Goal: Task Accomplishment & Management: Use online tool/utility

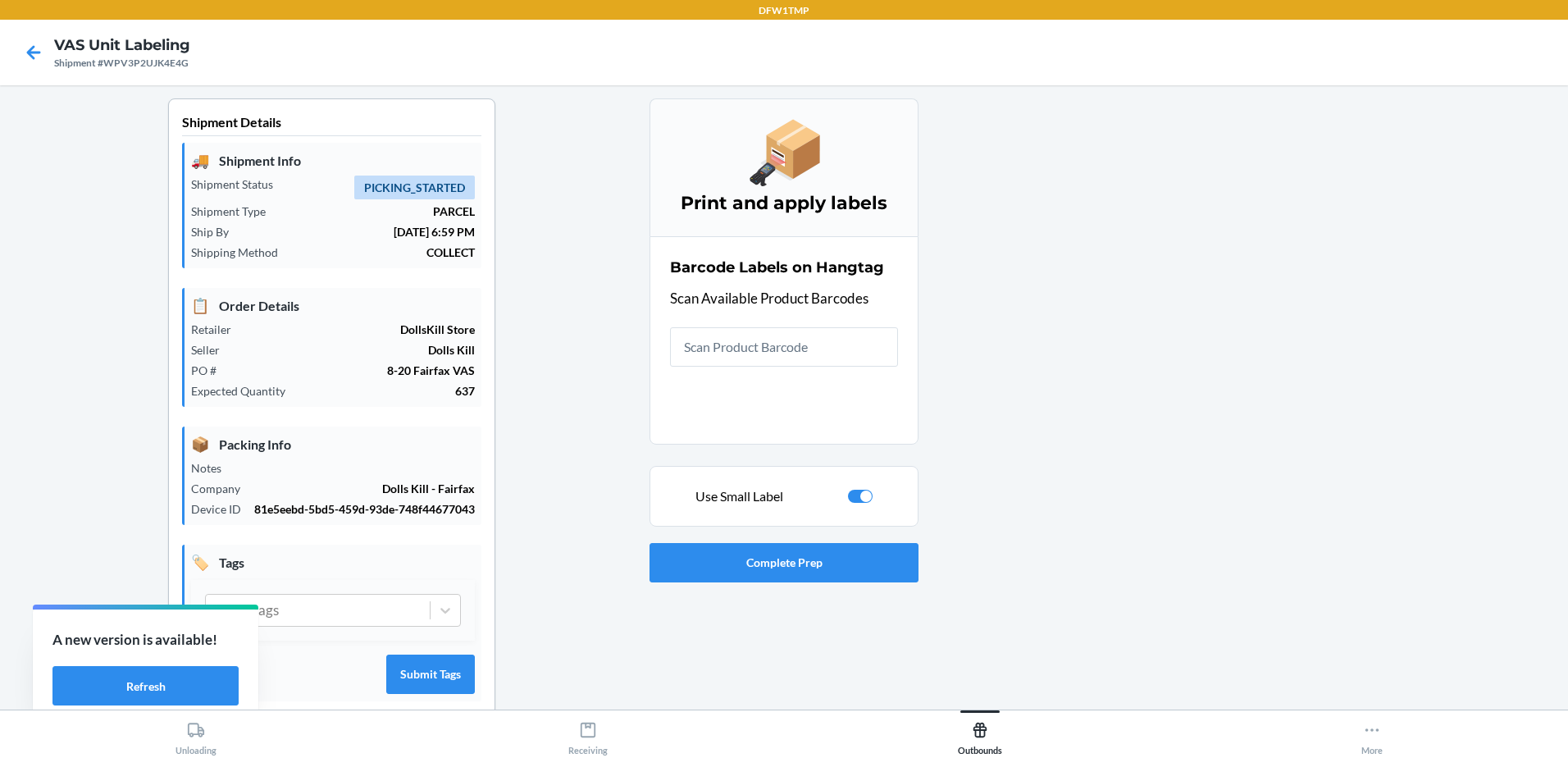
click at [868, 498] on div "Use Small Label" at bounding box center [784, 496] width 241 height 20
click at [861, 498] on div at bounding box center [866, 496] width 11 height 11
click at [748, 345] on input "text" at bounding box center [784, 347] width 228 height 39
click at [859, 493] on div at bounding box center [861, 497] width 24 height 13
click at [796, 355] on input "text" at bounding box center [784, 347] width 228 height 39
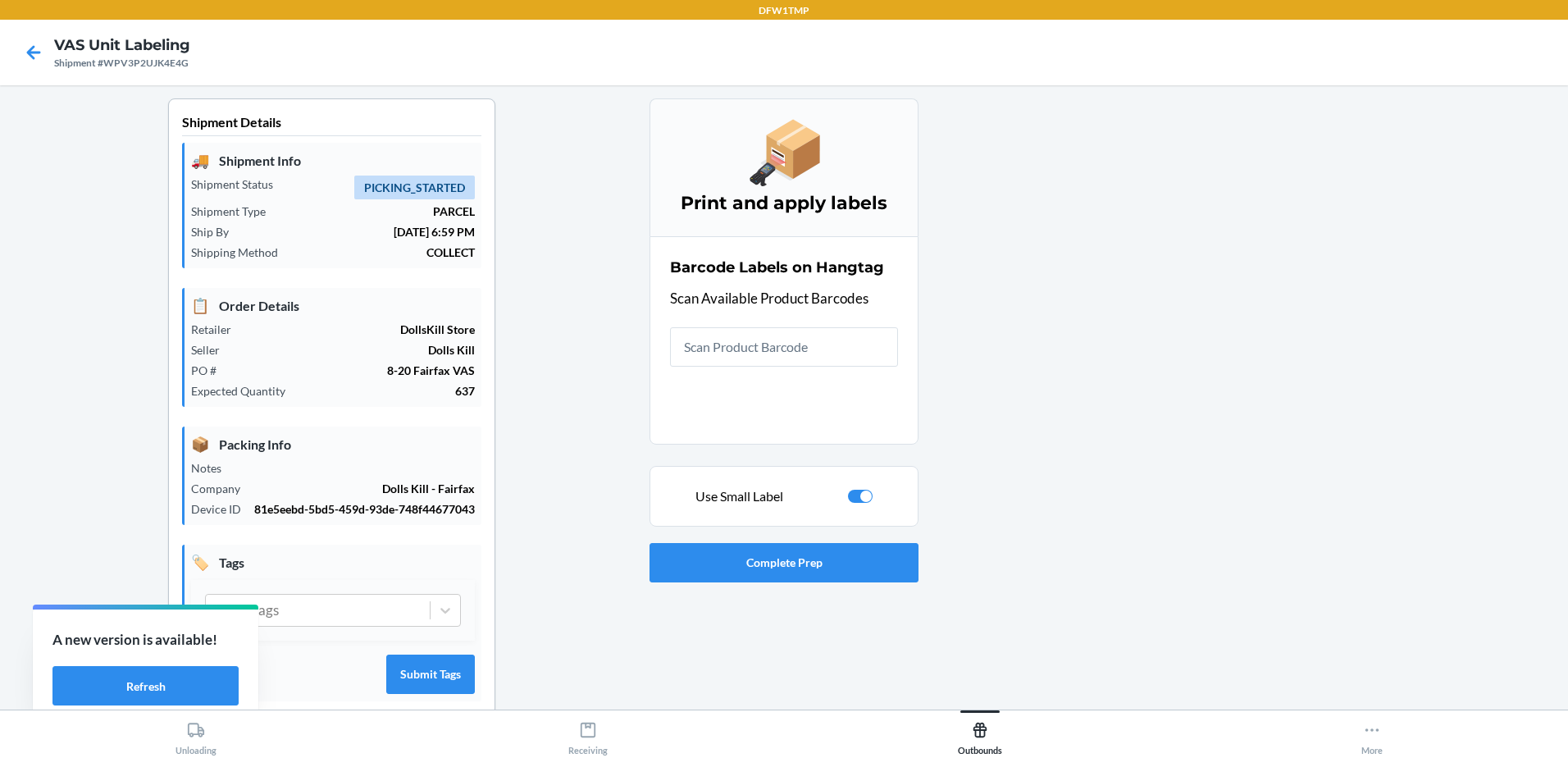
drag, startPoint x: 861, startPoint y: 498, endPoint x: 824, endPoint y: 423, distance: 83.6
click at [861, 498] on div at bounding box center [866, 496] width 11 height 11
click at [803, 355] on input "text" at bounding box center [784, 347] width 228 height 39
click at [851, 496] on div at bounding box center [855, 496] width 11 height 11
click at [727, 360] on input "text" at bounding box center [784, 347] width 228 height 39
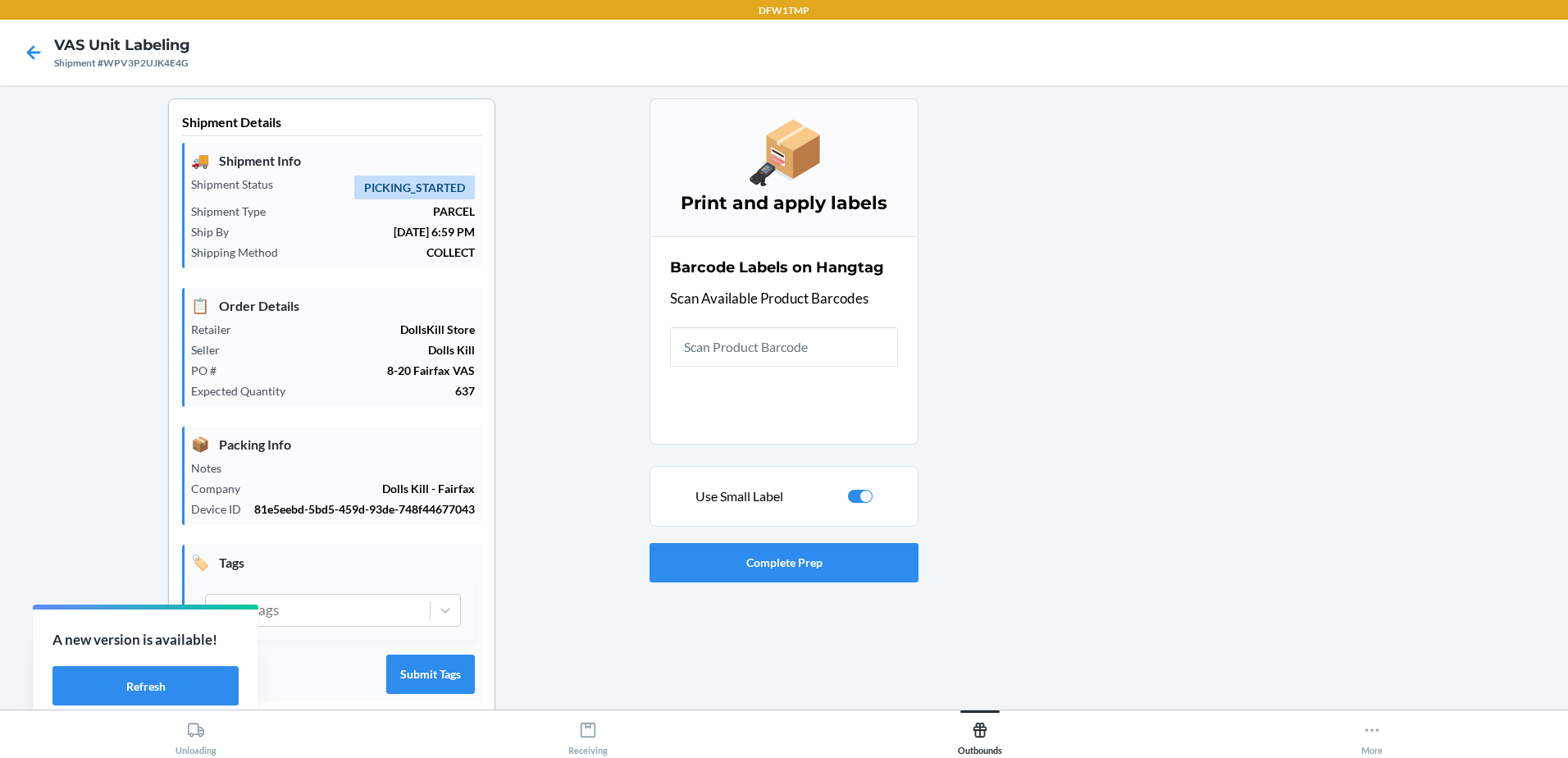
click at [860, 486] on div "Use Small Label" at bounding box center [784, 496] width 241 height 20
click at [861, 490] on div at bounding box center [866, 496] width 11 height 11
click at [840, 337] on input "text" at bounding box center [784, 347] width 228 height 39
click at [854, 498] on div at bounding box center [855, 496] width 11 height 11
click at [821, 368] on div "Barcode Labels on Hangtag Scan Available Product Barcodes" at bounding box center [784, 312] width 228 height 119
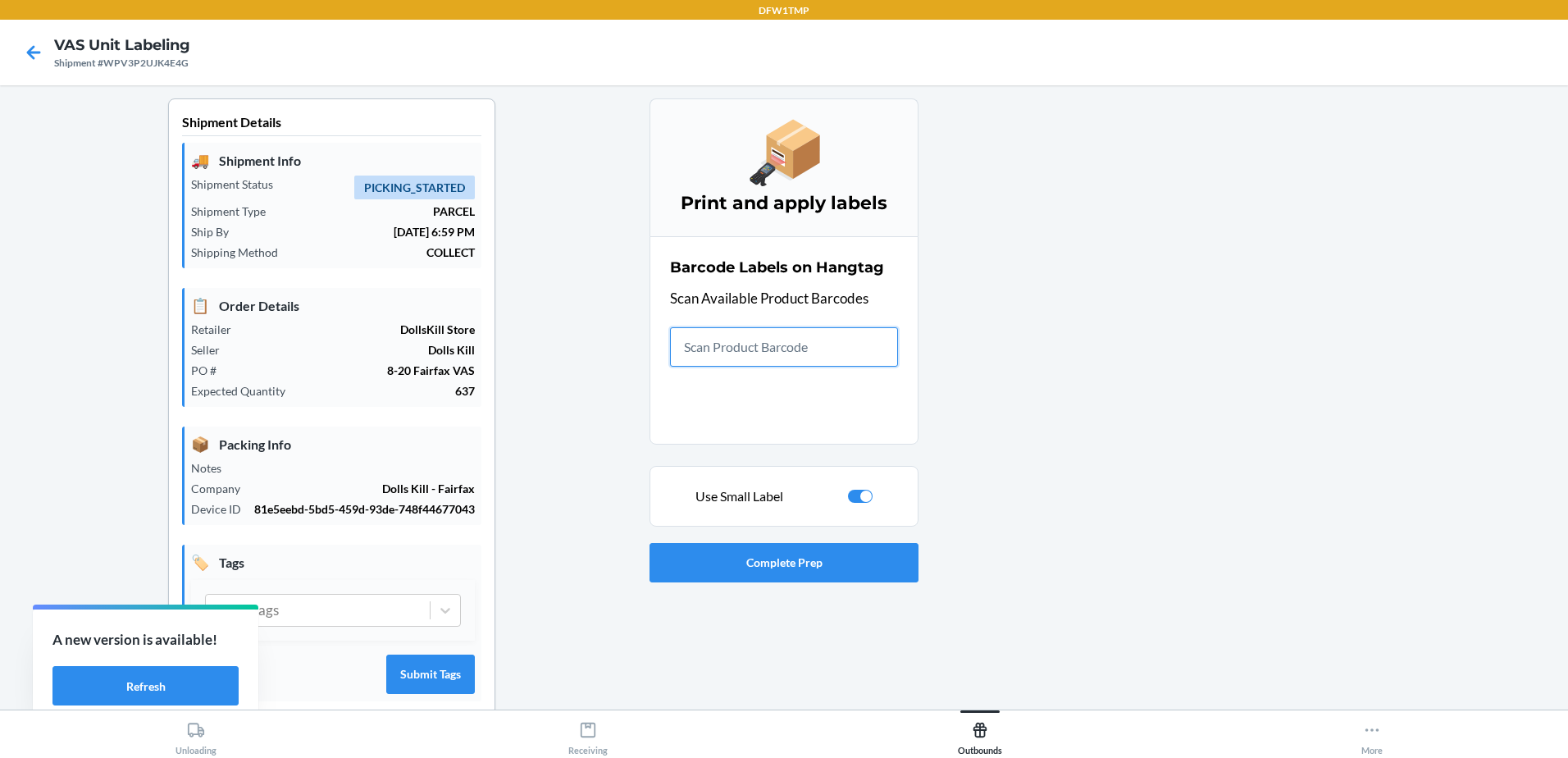
click at [826, 357] on input "text" at bounding box center [784, 347] width 228 height 39
click at [850, 496] on div at bounding box center [861, 497] width 24 height 13
click at [819, 355] on input "text" at bounding box center [784, 347] width 228 height 39
click at [862, 498] on div at bounding box center [861, 497] width 24 height 13
checkbox input "true"
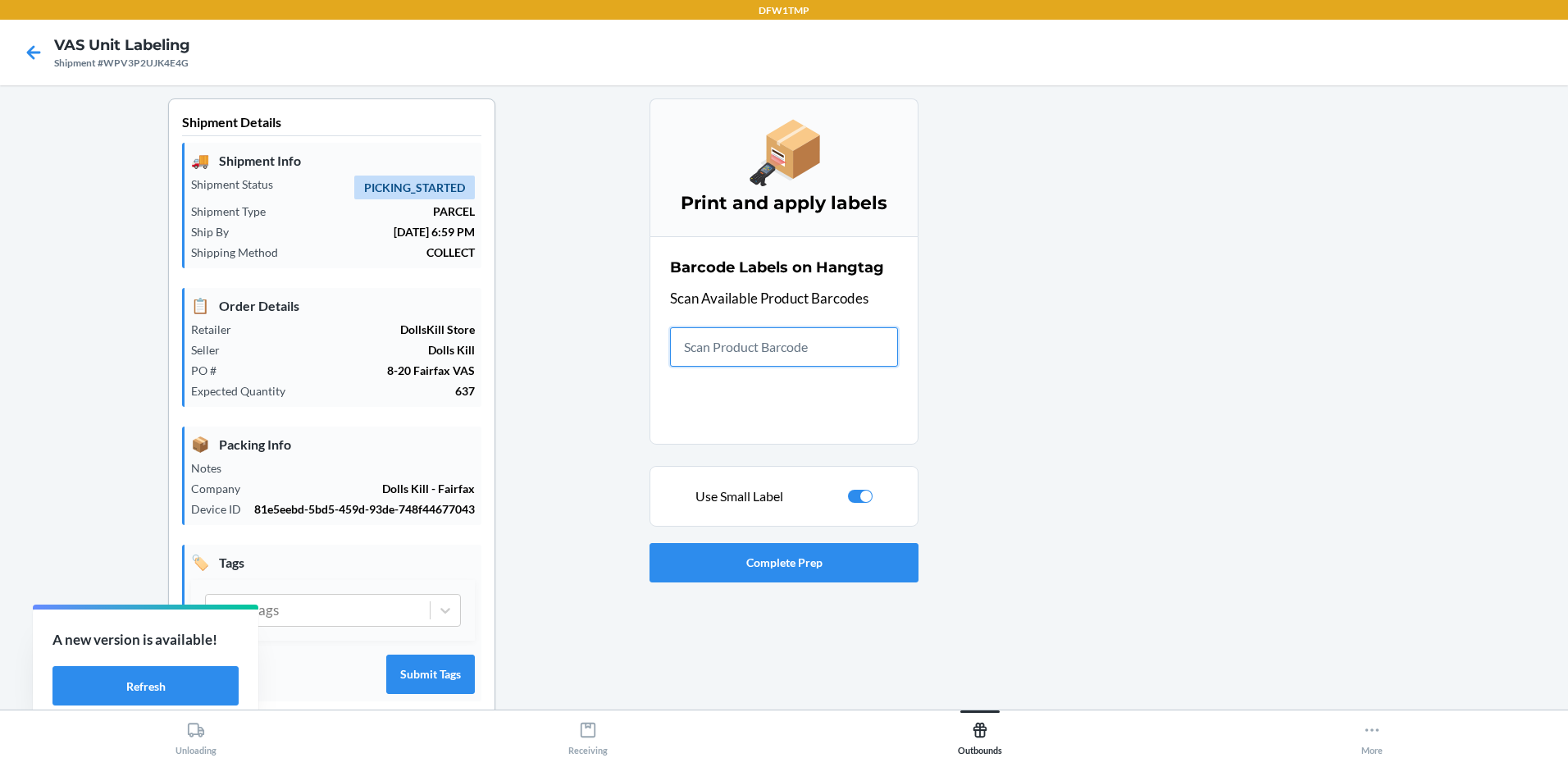
click at [794, 354] on input "text" at bounding box center [784, 347] width 228 height 39
click at [28, 54] on icon at bounding box center [34, 51] width 14 height 14
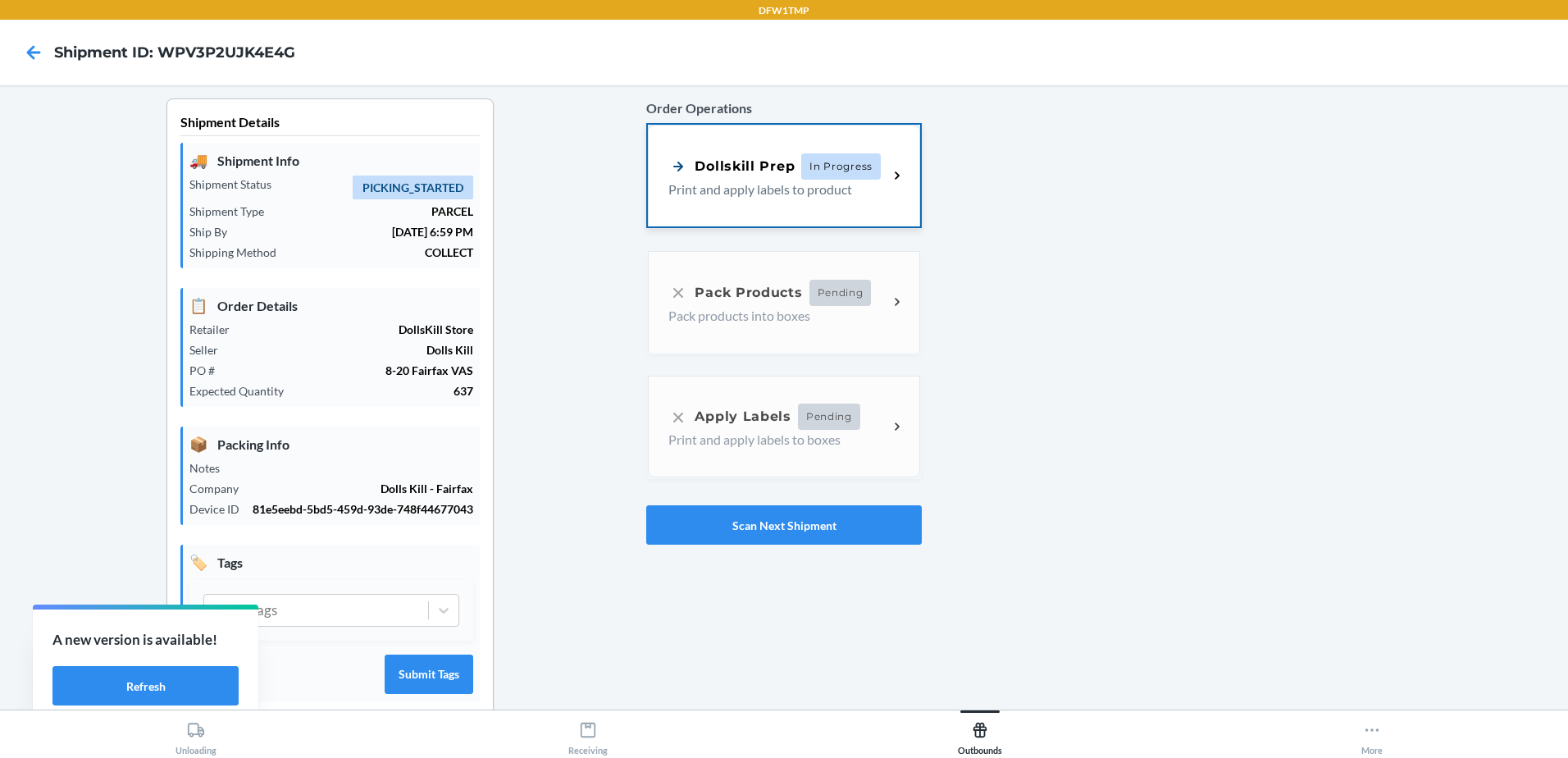
click at [701, 189] on p "Print and apply labels to product" at bounding box center [771, 189] width 206 height 20
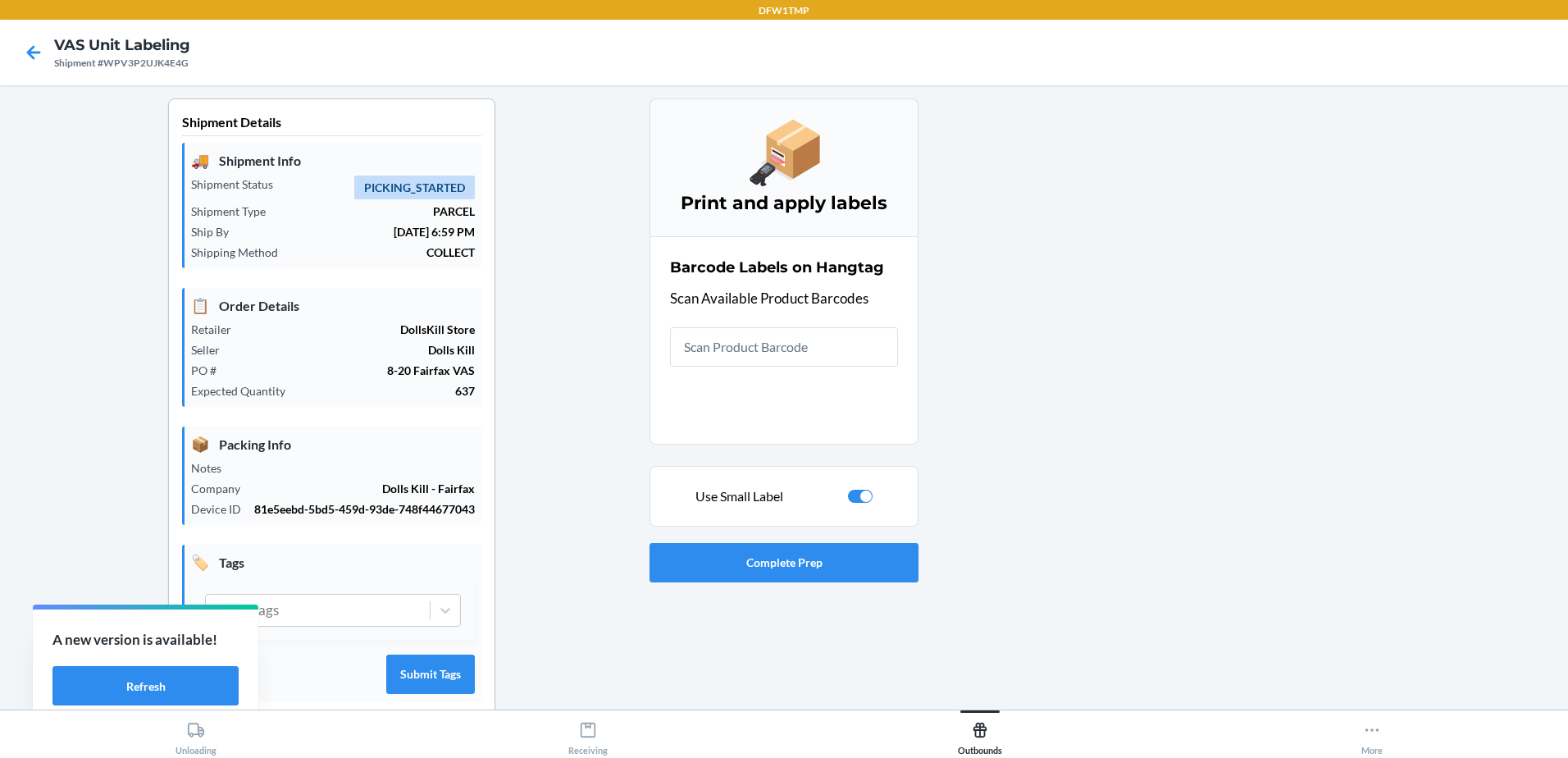
click at [853, 498] on div at bounding box center [861, 497] width 24 height 13
click at [770, 344] on input "text" at bounding box center [784, 347] width 228 height 39
click at [840, 491] on div "Use Small Label" at bounding box center [784, 496] width 241 height 20
click at [855, 495] on div at bounding box center [861, 497] width 24 height 13
click at [782, 346] on input "text" at bounding box center [784, 347] width 228 height 39
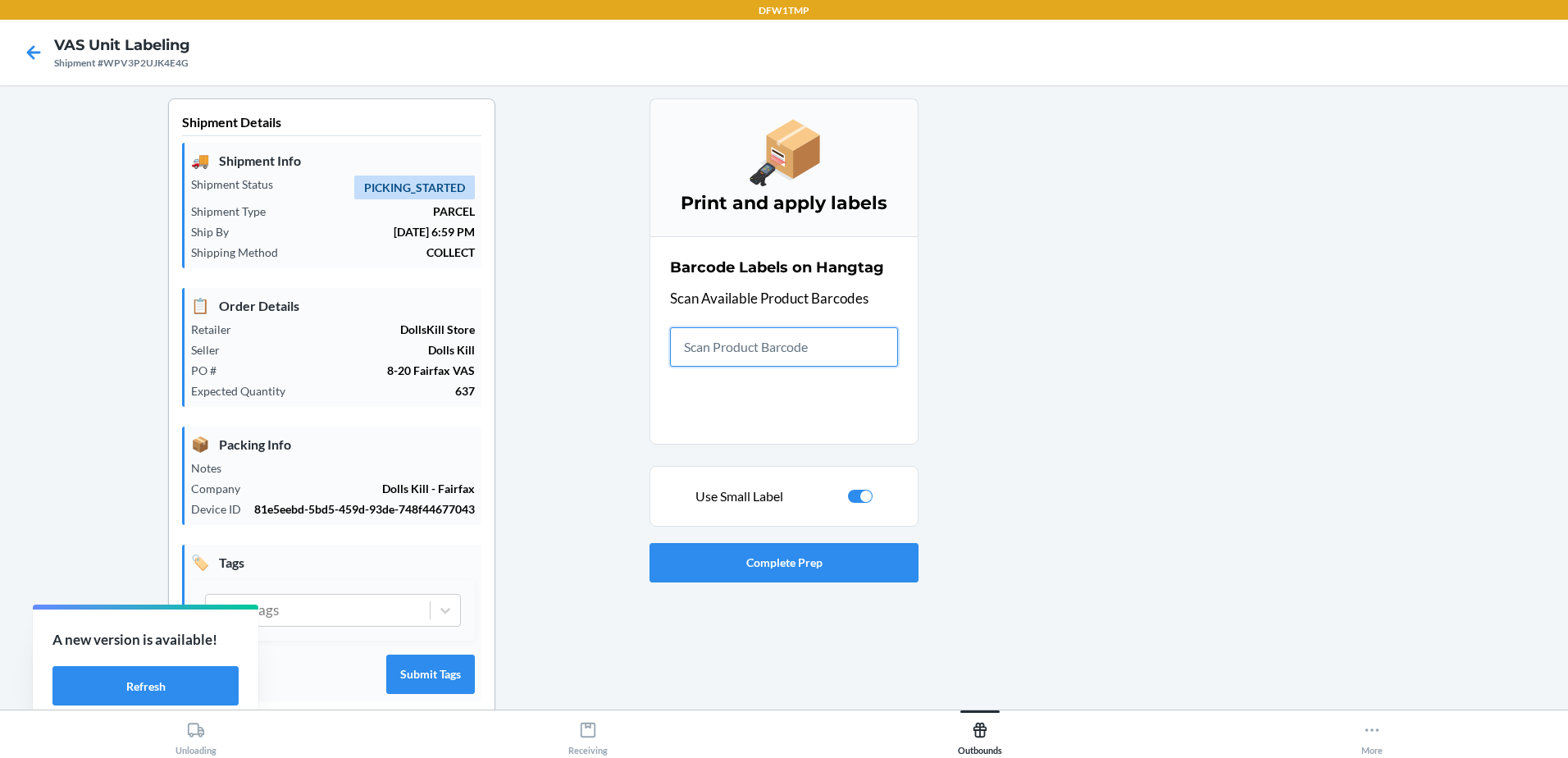
click at [853, 498] on div at bounding box center [861, 497] width 24 height 13
checkbox input "false"
click at [763, 350] on input "text" at bounding box center [784, 347] width 228 height 39
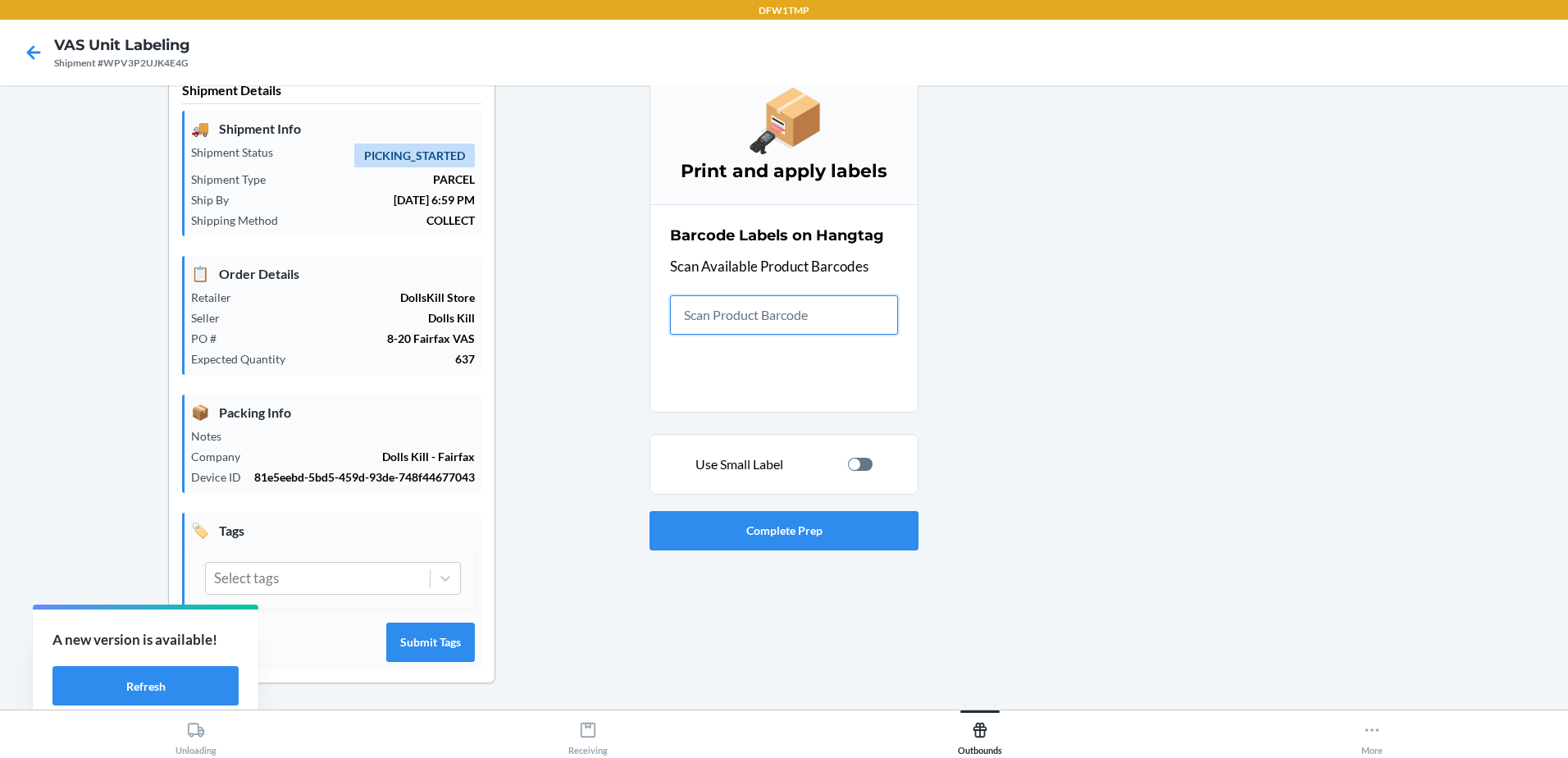
scroll to position [49, 0]
type input "S1902081"
click at [857, 457] on div at bounding box center [861, 464] width 24 height 13
checkbox input "true"
click at [782, 297] on input "text" at bounding box center [784, 315] width 228 height 39
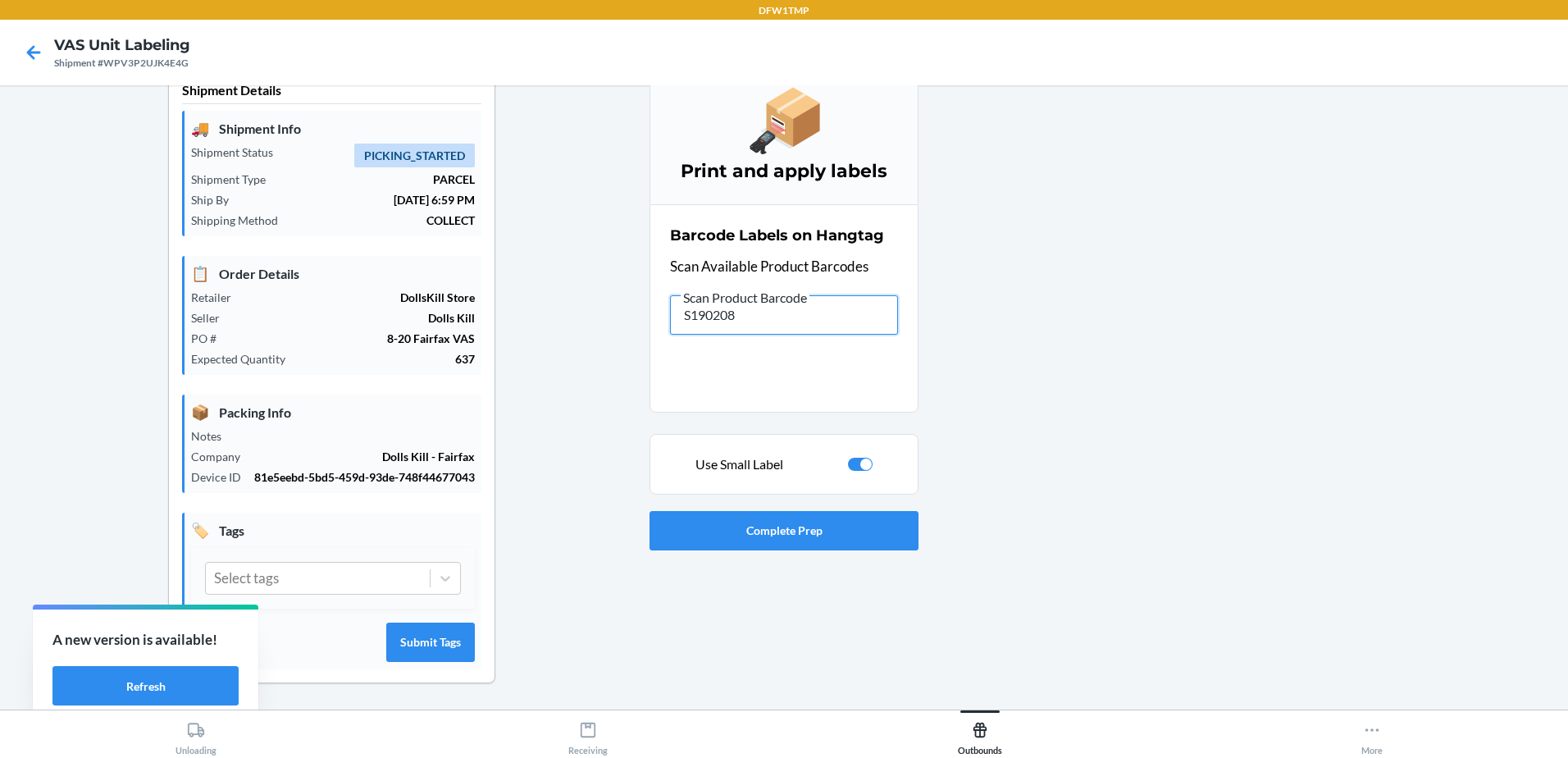
type input "S1902081"
click at [860, 457] on div at bounding box center [861, 464] width 24 height 13
click at [725, 313] on input "text" at bounding box center [784, 315] width 228 height 39
click at [853, 458] on div at bounding box center [855, 464] width 11 height 11
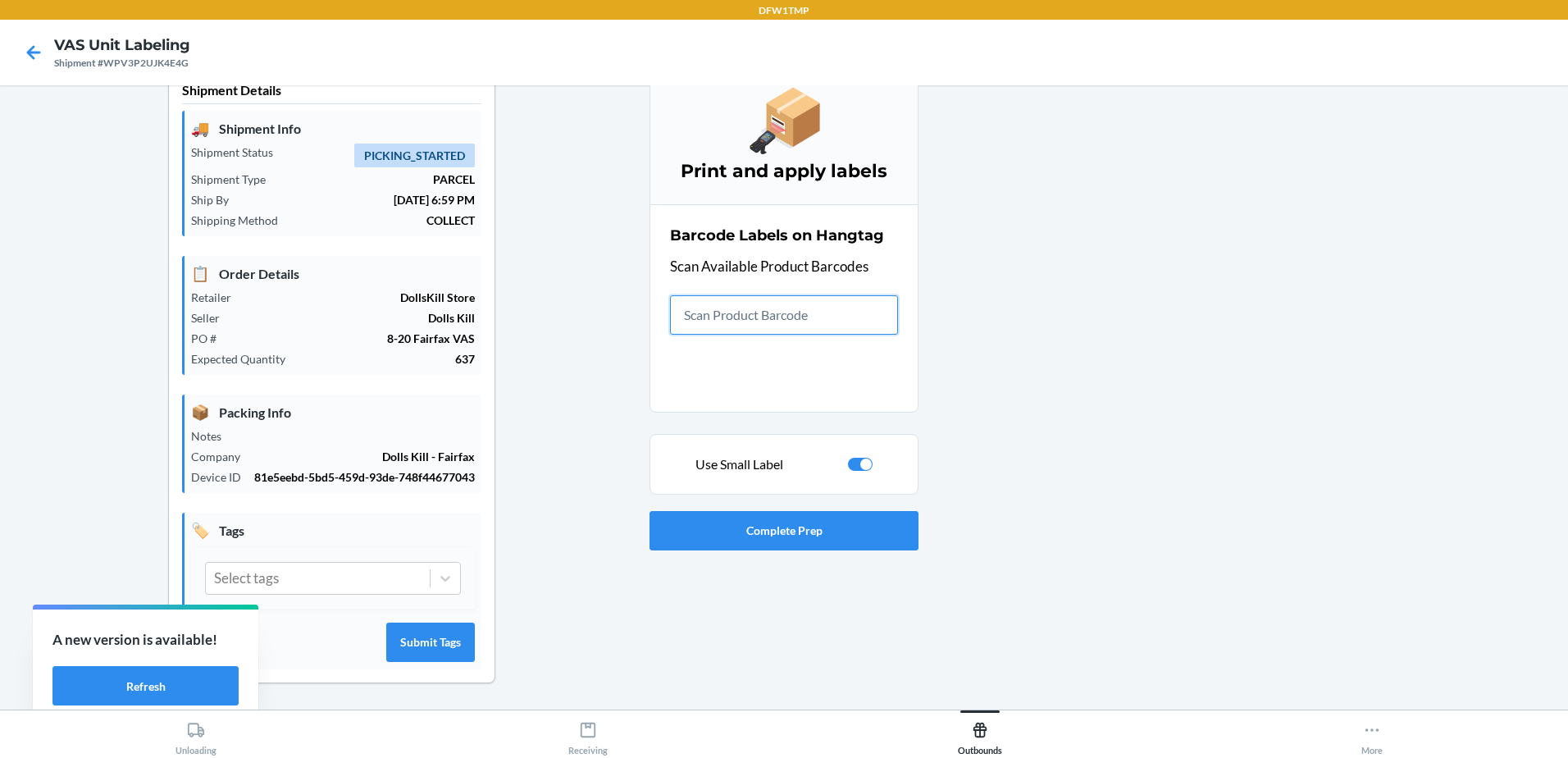
click at [776, 308] on input "text" at bounding box center [784, 315] width 228 height 39
click at [861, 458] on div at bounding box center [866, 464] width 11 height 11
click at [769, 308] on input "text" at bounding box center [784, 315] width 228 height 39
click at [849, 458] on div at bounding box center [855, 464] width 11 height 11
click at [734, 302] on input "text" at bounding box center [784, 315] width 228 height 39
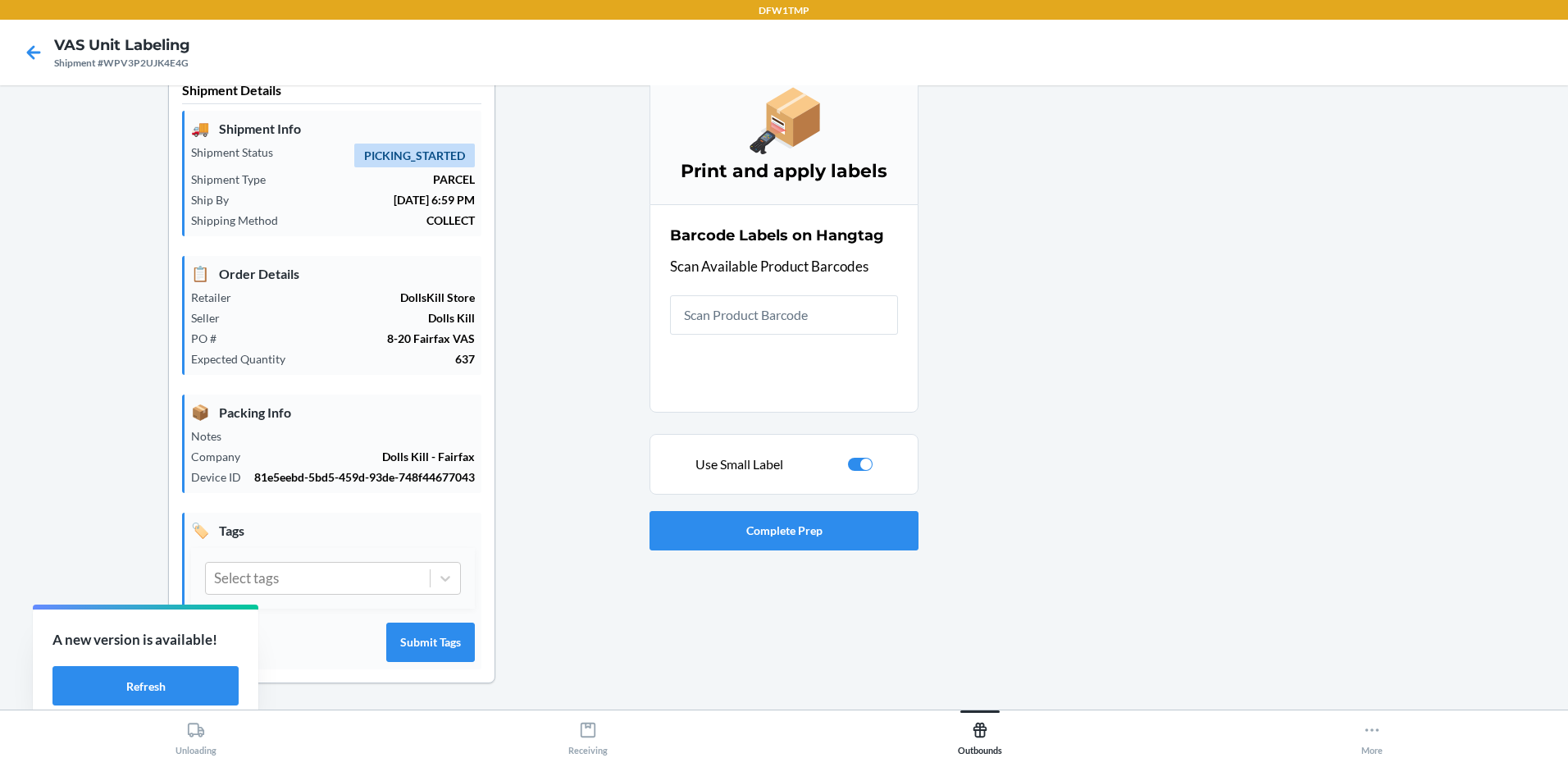
click at [854, 455] on div "Use Small Label" at bounding box center [784, 464] width 241 height 20
click at [861, 455] on div "Use Small Label" at bounding box center [784, 464] width 241 height 20
click at [861, 458] on div at bounding box center [866, 464] width 11 height 11
click at [786, 314] on input "text" at bounding box center [784, 315] width 228 height 39
click at [861, 457] on div at bounding box center [861, 464] width 24 height 13
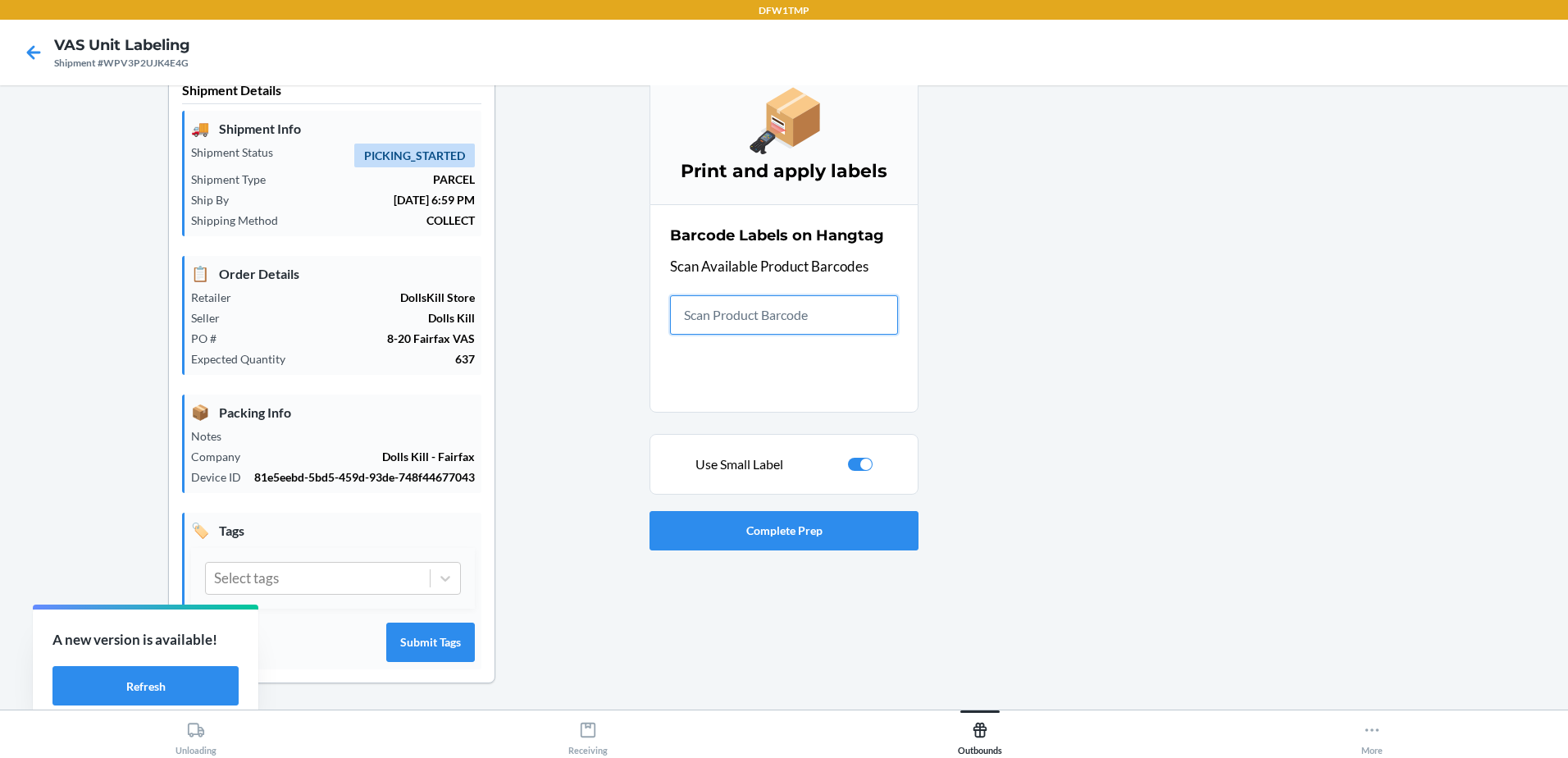
click at [811, 312] on input "text" at bounding box center [784, 315] width 228 height 39
click at [862, 458] on div at bounding box center [866, 464] width 11 height 11
click at [814, 295] on input "text" at bounding box center [784, 315] width 228 height 39
click at [856, 457] on div at bounding box center [861, 464] width 24 height 13
click at [759, 305] on input "text" at bounding box center [784, 315] width 228 height 39
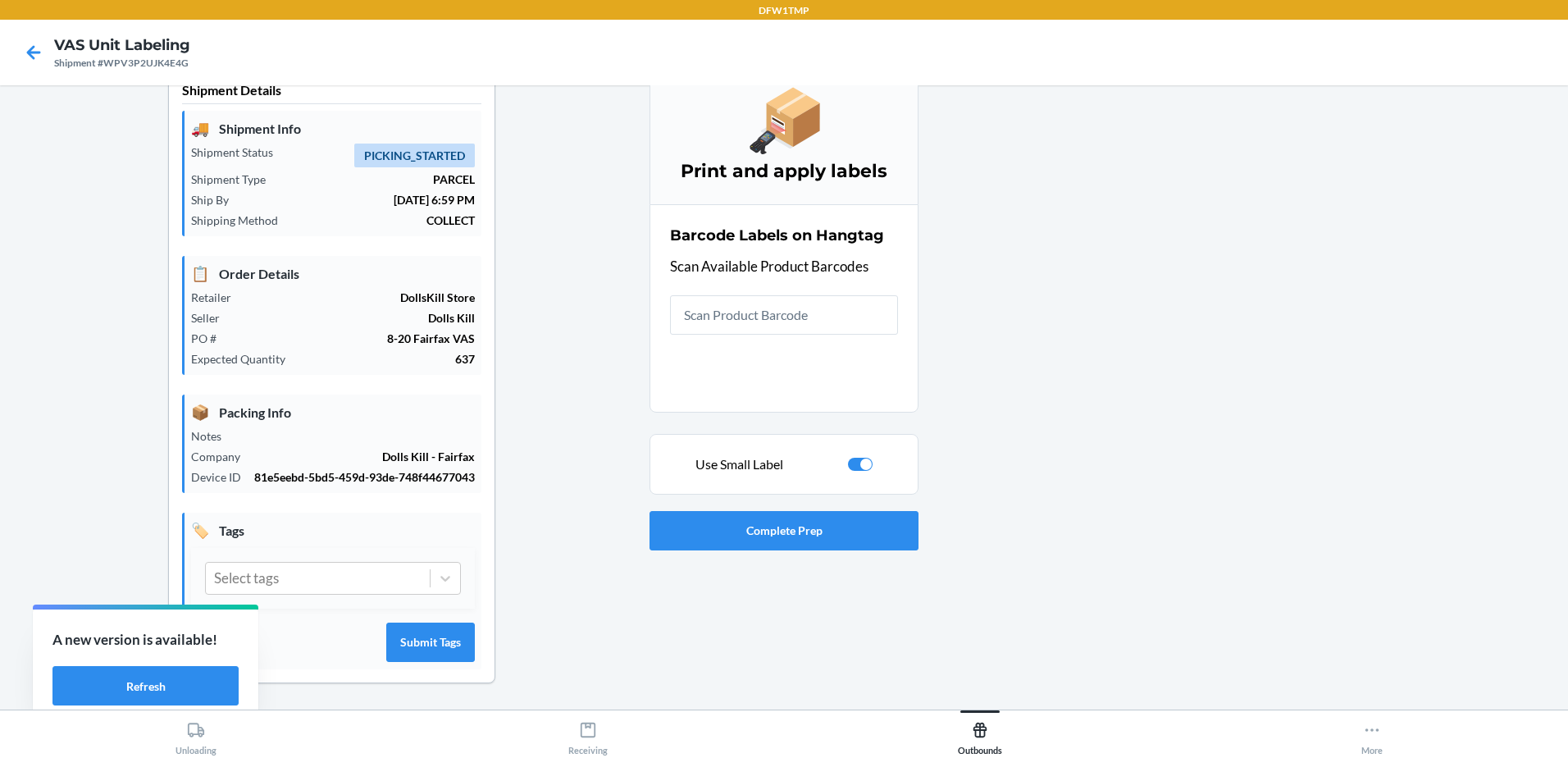
click at [862, 458] on div at bounding box center [866, 464] width 11 height 11
click at [753, 301] on input "text" at bounding box center [784, 315] width 228 height 39
click at [849, 458] on div at bounding box center [855, 464] width 11 height 11
click at [787, 298] on input "text" at bounding box center [784, 315] width 228 height 39
click at [861, 458] on div at bounding box center [866, 464] width 11 height 11
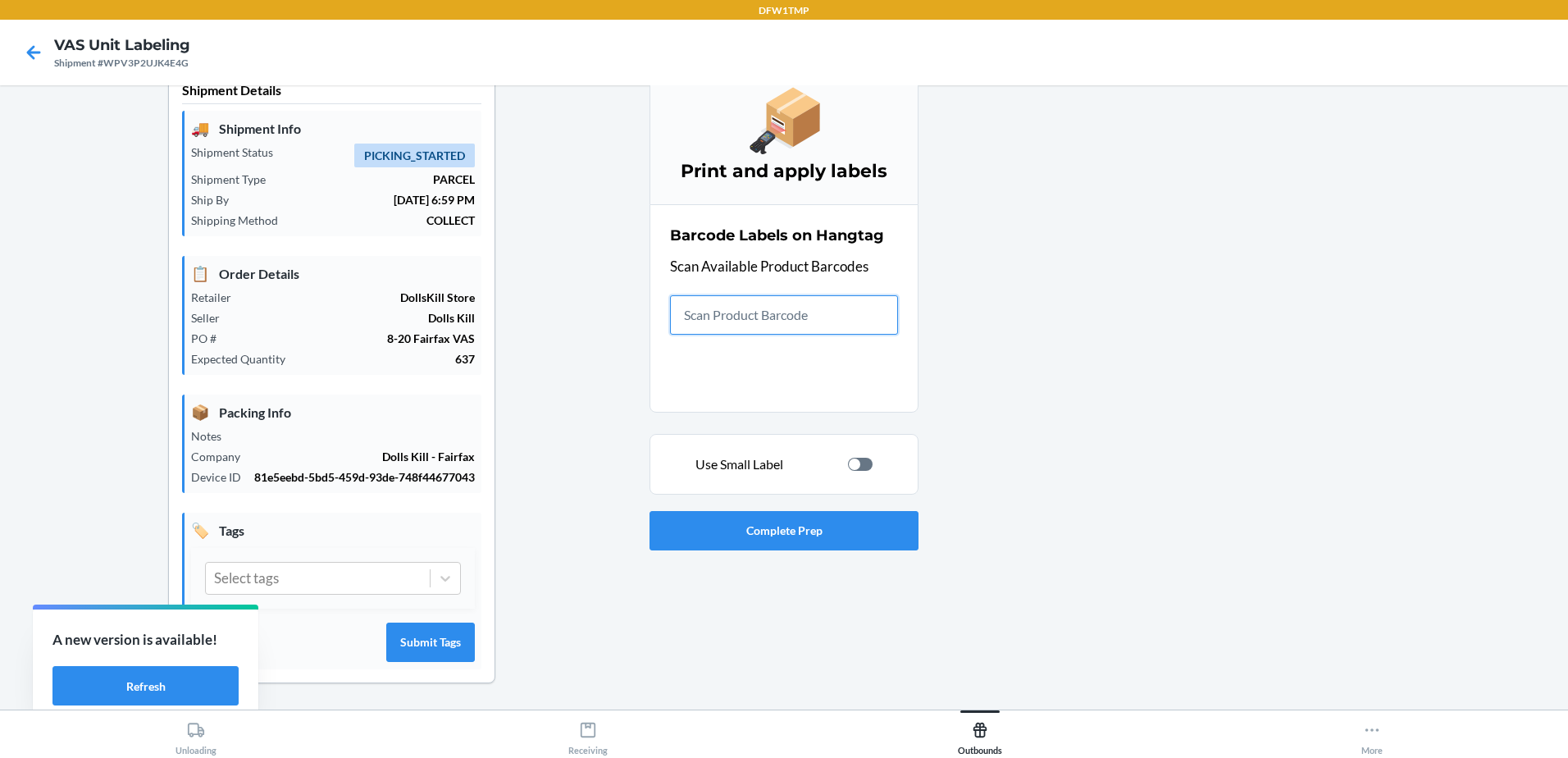
click at [808, 307] on input "text" at bounding box center [784, 315] width 228 height 39
click at [856, 457] on div at bounding box center [861, 464] width 24 height 13
click at [782, 299] on input "text" at bounding box center [784, 315] width 228 height 39
click at [861, 458] on div at bounding box center [866, 464] width 11 height 11
click at [819, 308] on input "text" at bounding box center [784, 315] width 228 height 39
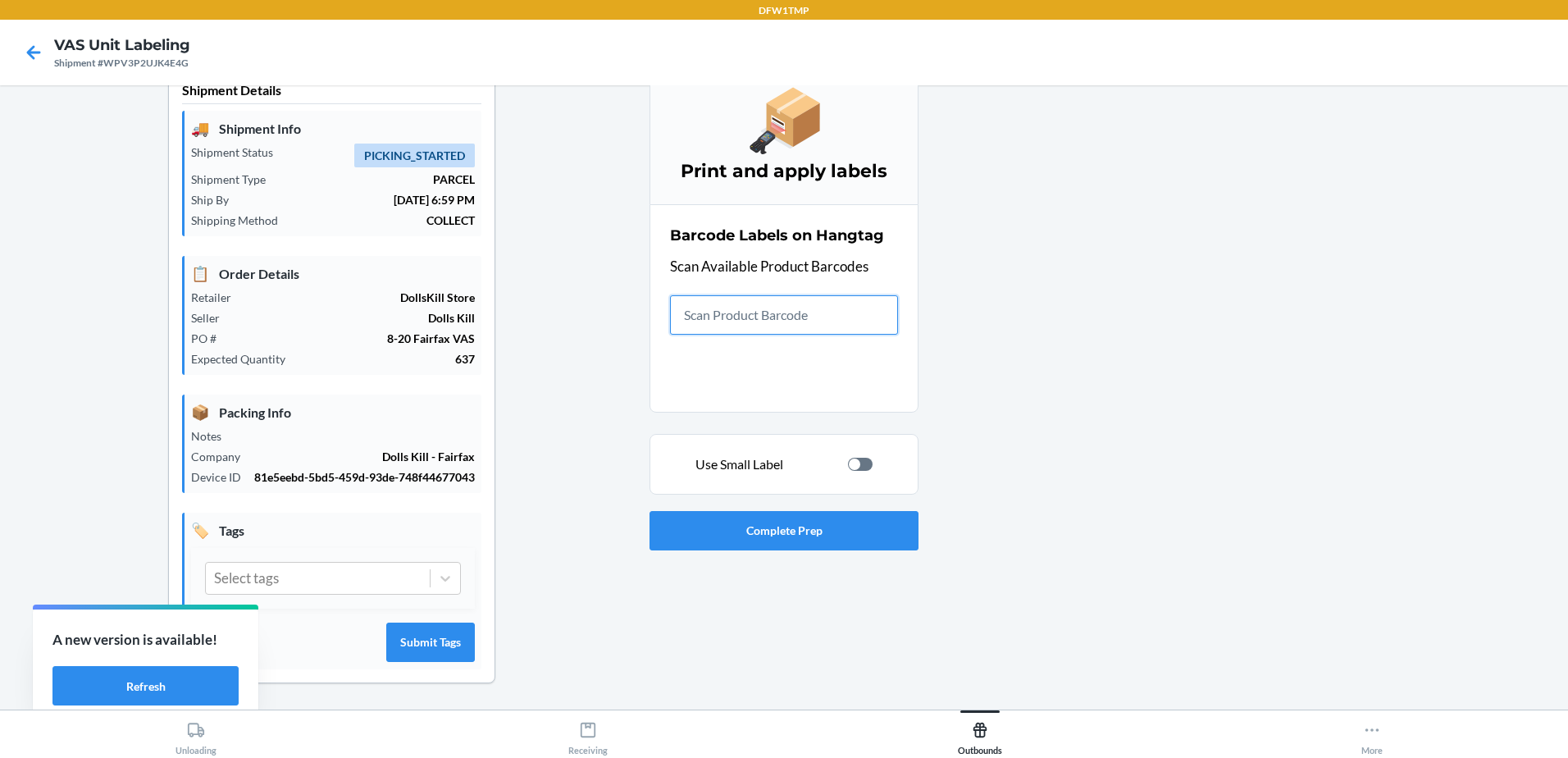
click at [857, 457] on div at bounding box center [861, 464] width 24 height 13
click at [822, 301] on input "text" at bounding box center [784, 315] width 228 height 39
click at [859, 455] on div "Use Small Label" at bounding box center [784, 464] width 241 height 20
click at [861, 458] on div at bounding box center [866, 464] width 11 height 11
click at [851, 302] on input "text" at bounding box center [784, 315] width 228 height 39
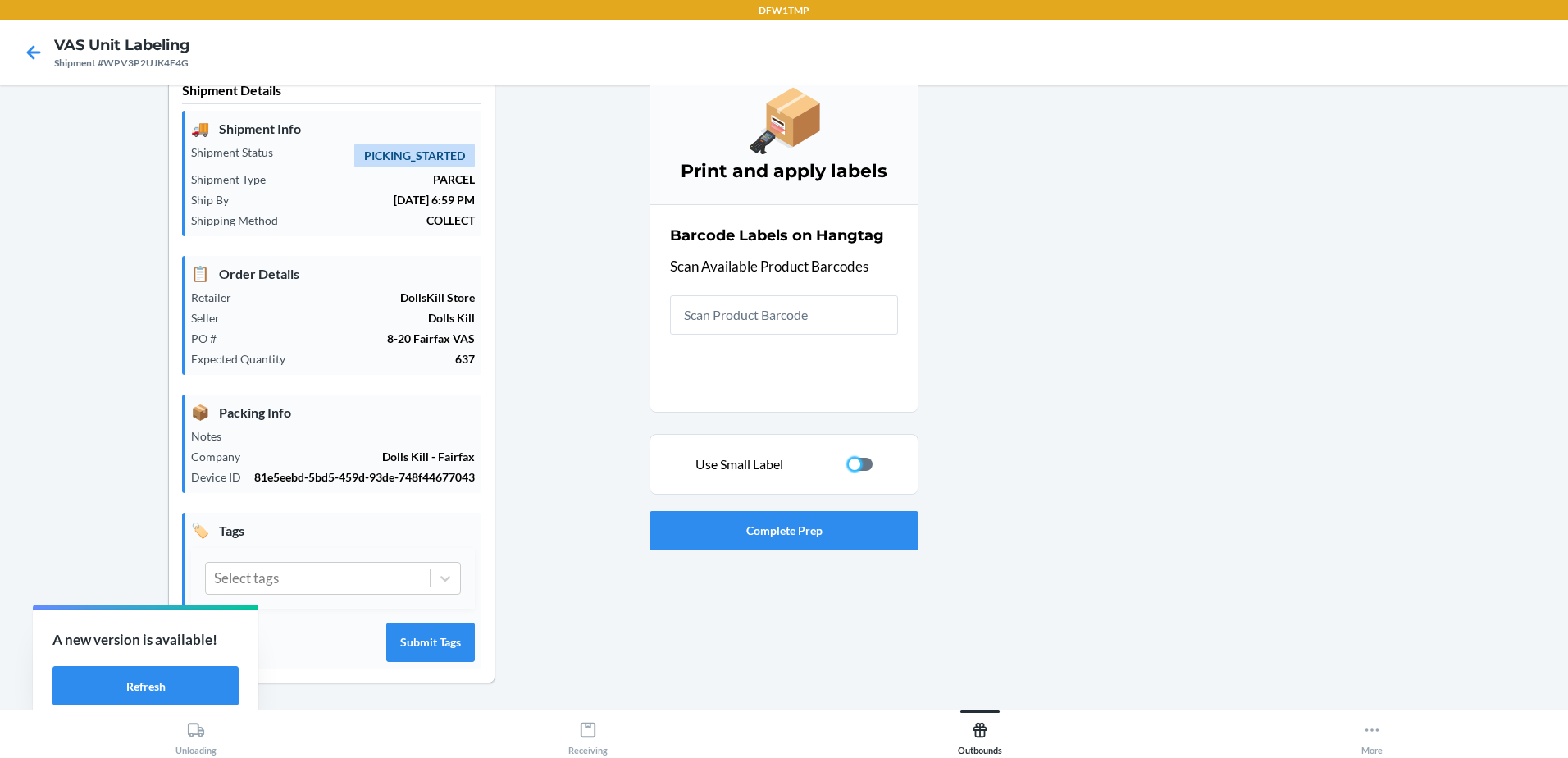
click at [849, 458] on div at bounding box center [855, 464] width 11 height 11
click at [761, 300] on input "text" at bounding box center [784, 315] width 228 height 39
click at [861, 458] on div at bounding box center [866, 464] width 11 height 11
click at [763, 295] on input "text" at bounding box center [784, 315] width 228 height 39
click at [857, 457] on div at bounding box center [861, 464] width 24 height 13
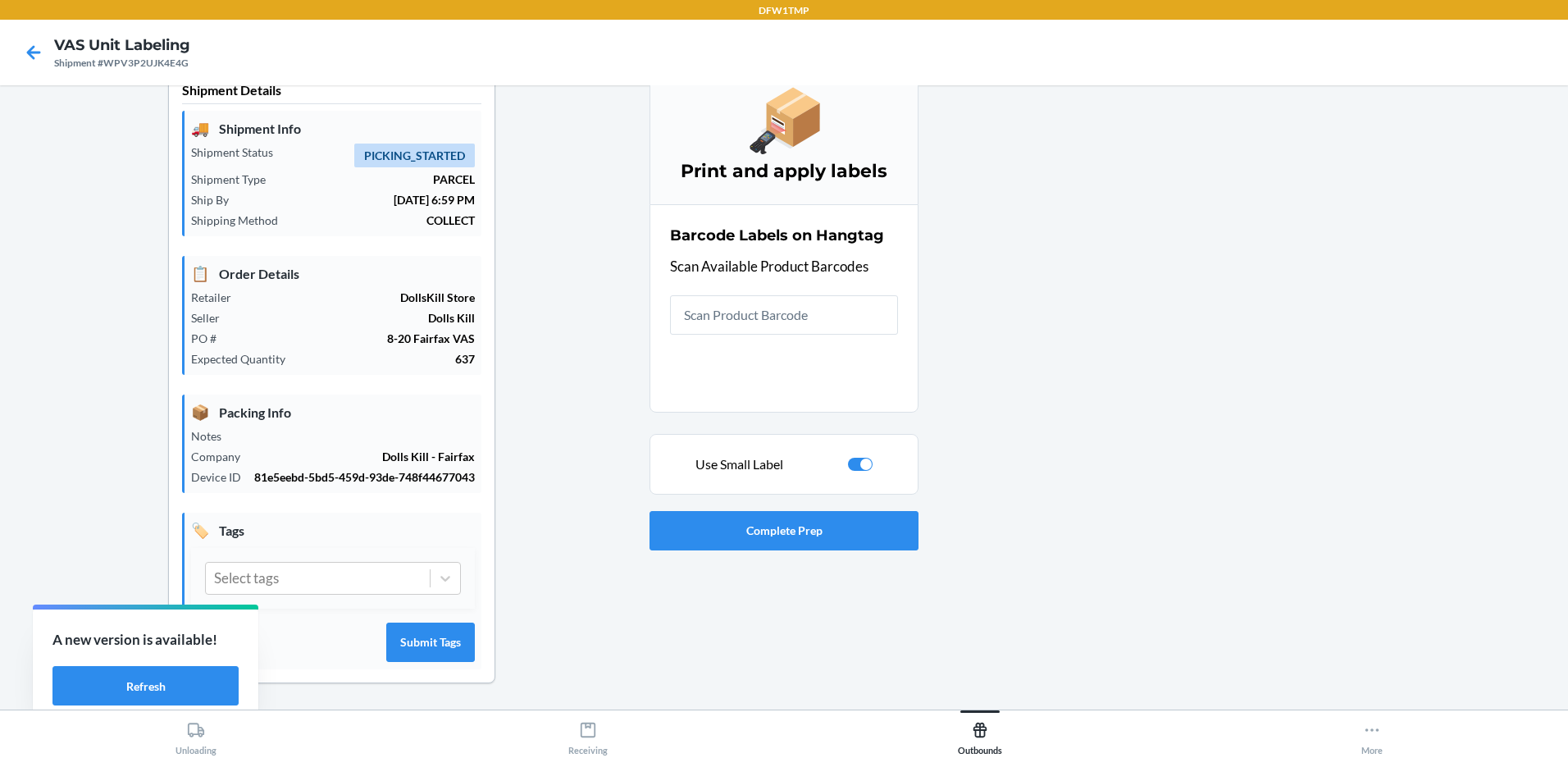
click at [781, 272] on div "Barcode Labels on Hangtag Scan Available Product Barcodes" at bounding box center [784, 280] width 228 height 119
click at [780, 295] on input "text" at bounding box center [784, 315] width 228 height 39
click at [854, 457] on div at bounding box center [861, 464] width 24 height 13
click at [734, 295] on input "text" at bounding box center [784, 315] width 228 height 39
click at [849, 458] on div at bounding box center [855, 464] width 11 height 11
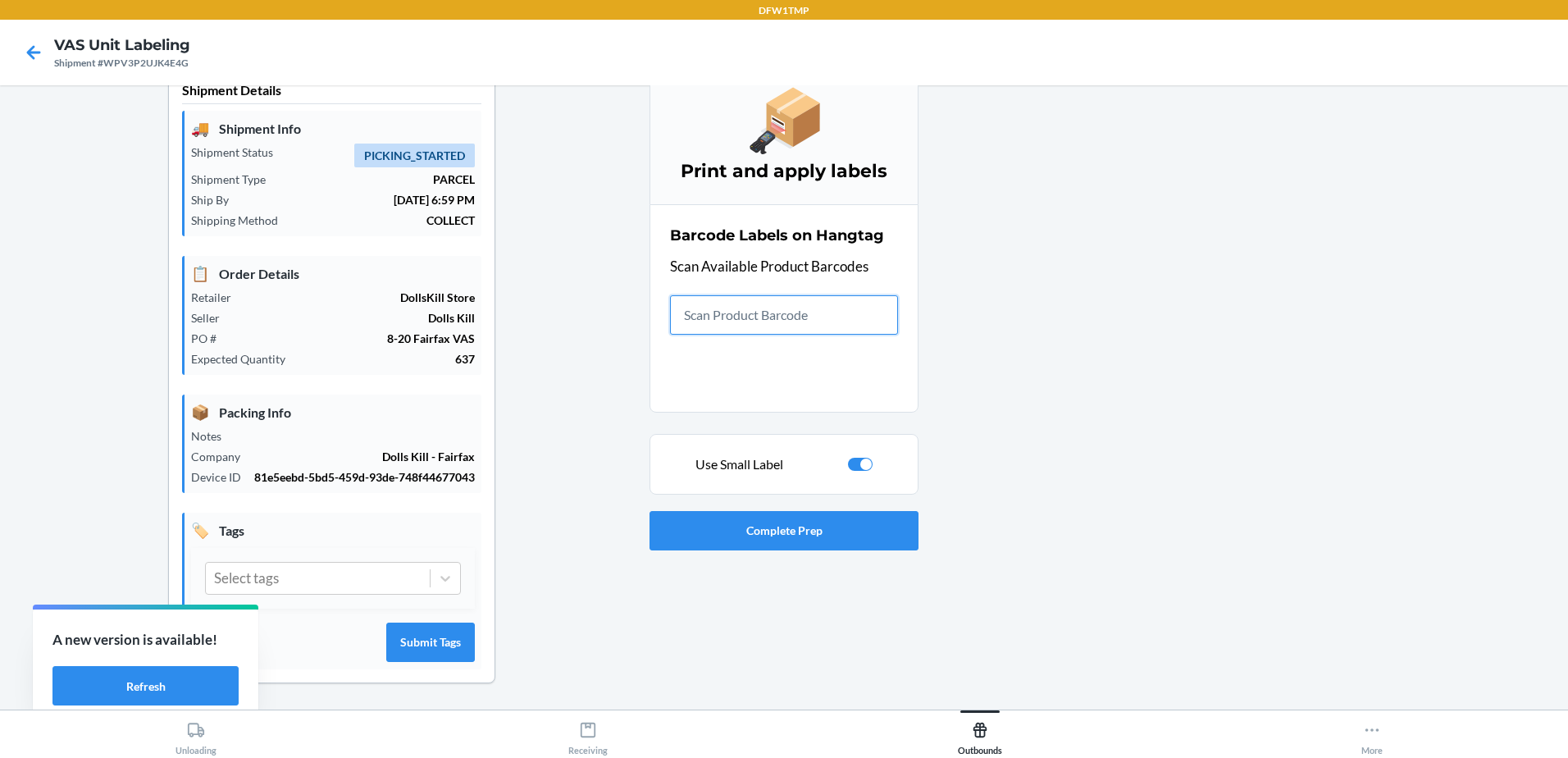
click at [764, 308] on input "text" at bounding box center [784, 315] width 228 height 39
click at [861, 458] on div at bounding box center [866, 464] width 11 height 11
click at [804, 308] on input "text" at bounding box center [784, 315] width 228 height 39
click at [855, 455] on div "Use Small Label" at bounding box center [784, 464] width 241 height 20
click at [855, 457] on div at bounding box center [861, 464] width 24 height 13
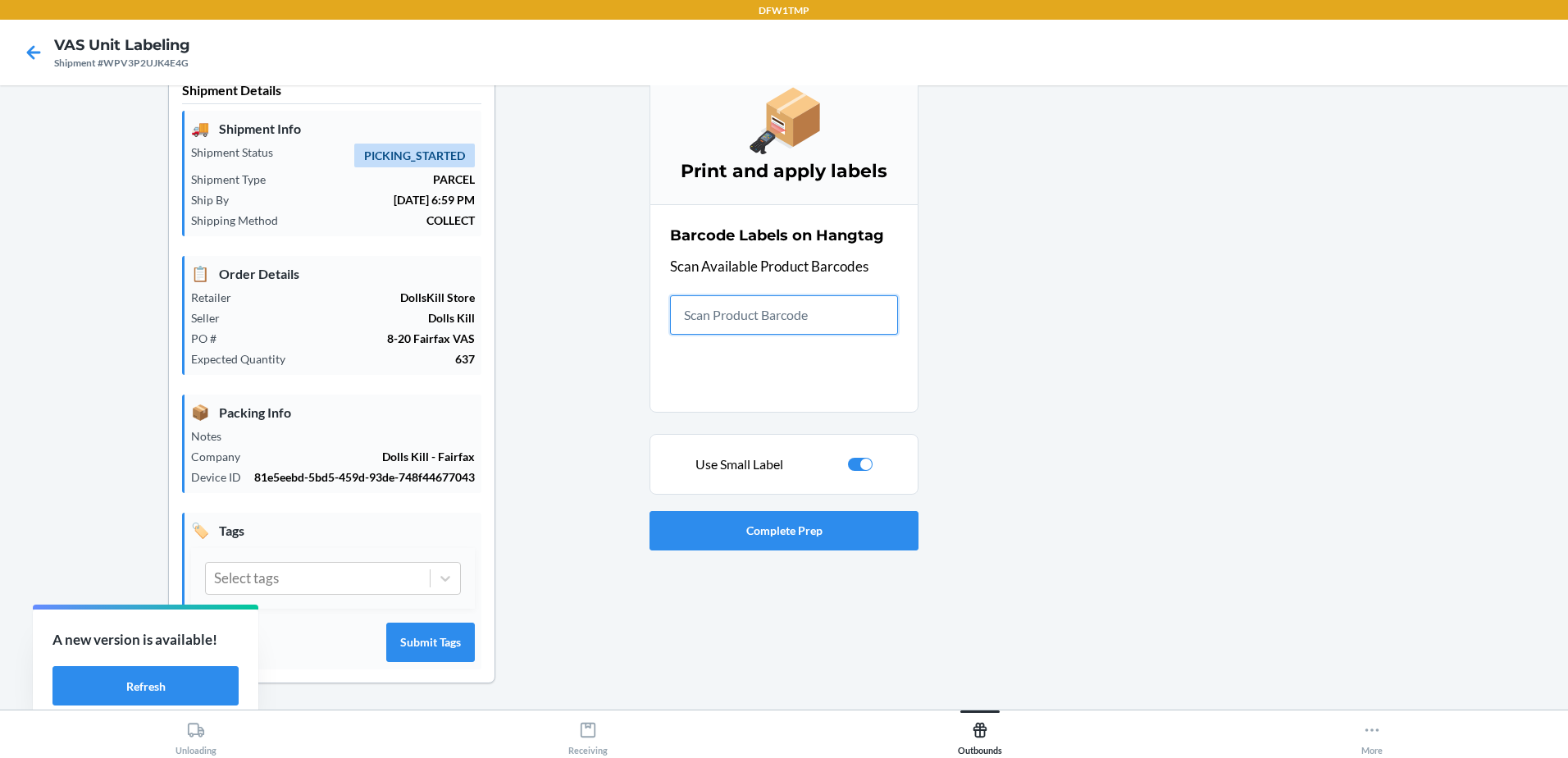
click at [791, 300] on input "text" at bounding box center [784, 315] width 228 height 39
click at [861, 458] on div at bounding box center [866, 464] width 11 height 11
checkbox input "false"
click at [823, 303] on input "text" at bounding box center [784, 315] width 228 height 39
click at [35, 50] on icon at bounding box center [34, 52] width 28 height 28
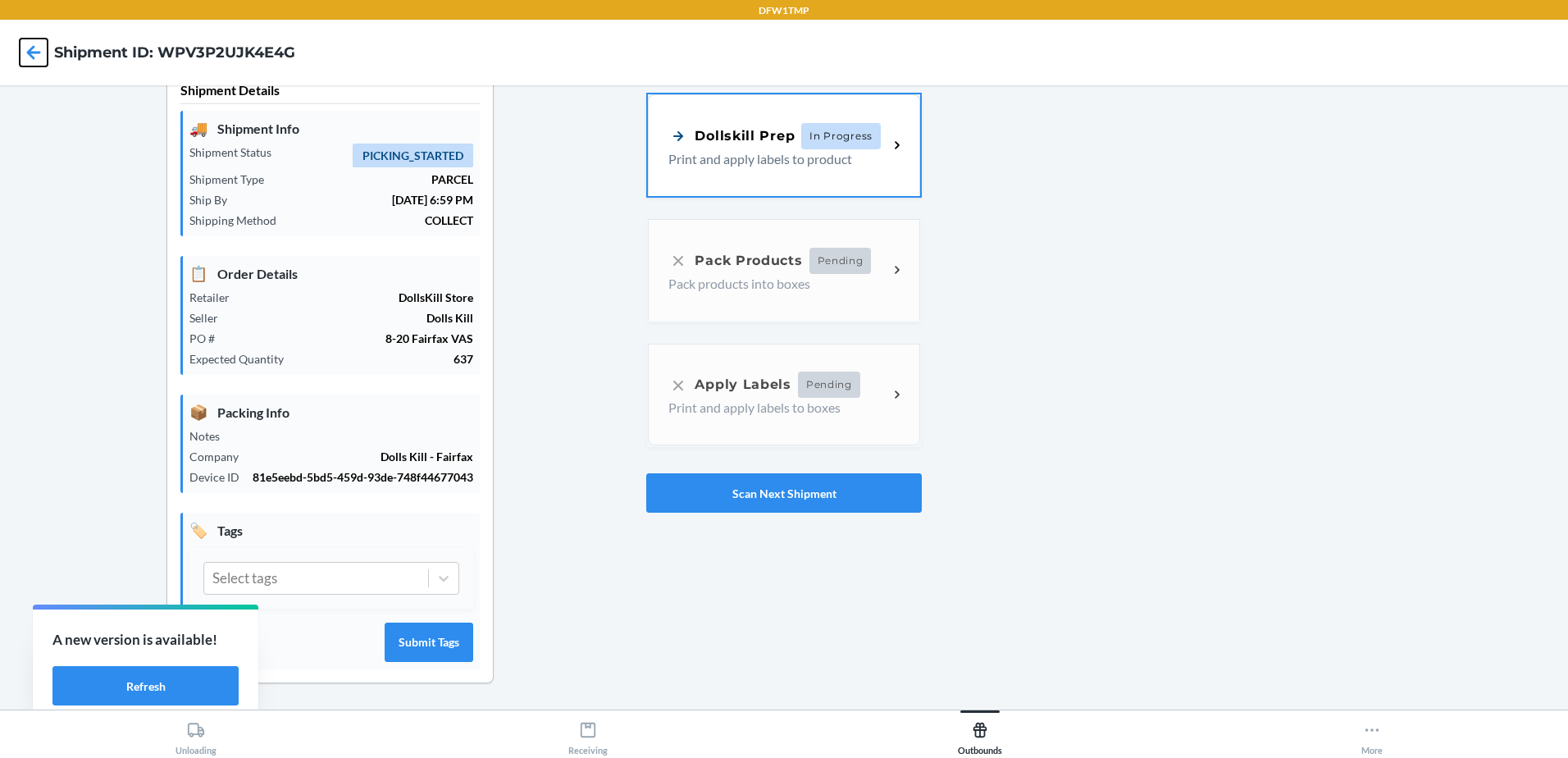
click at [31, 52] on icon at bounding box center [34, 51] width 14 height 14
click at [774, 473] on button "Scan Next Shipment" at bounding box center [783, 493] width 274 height 39
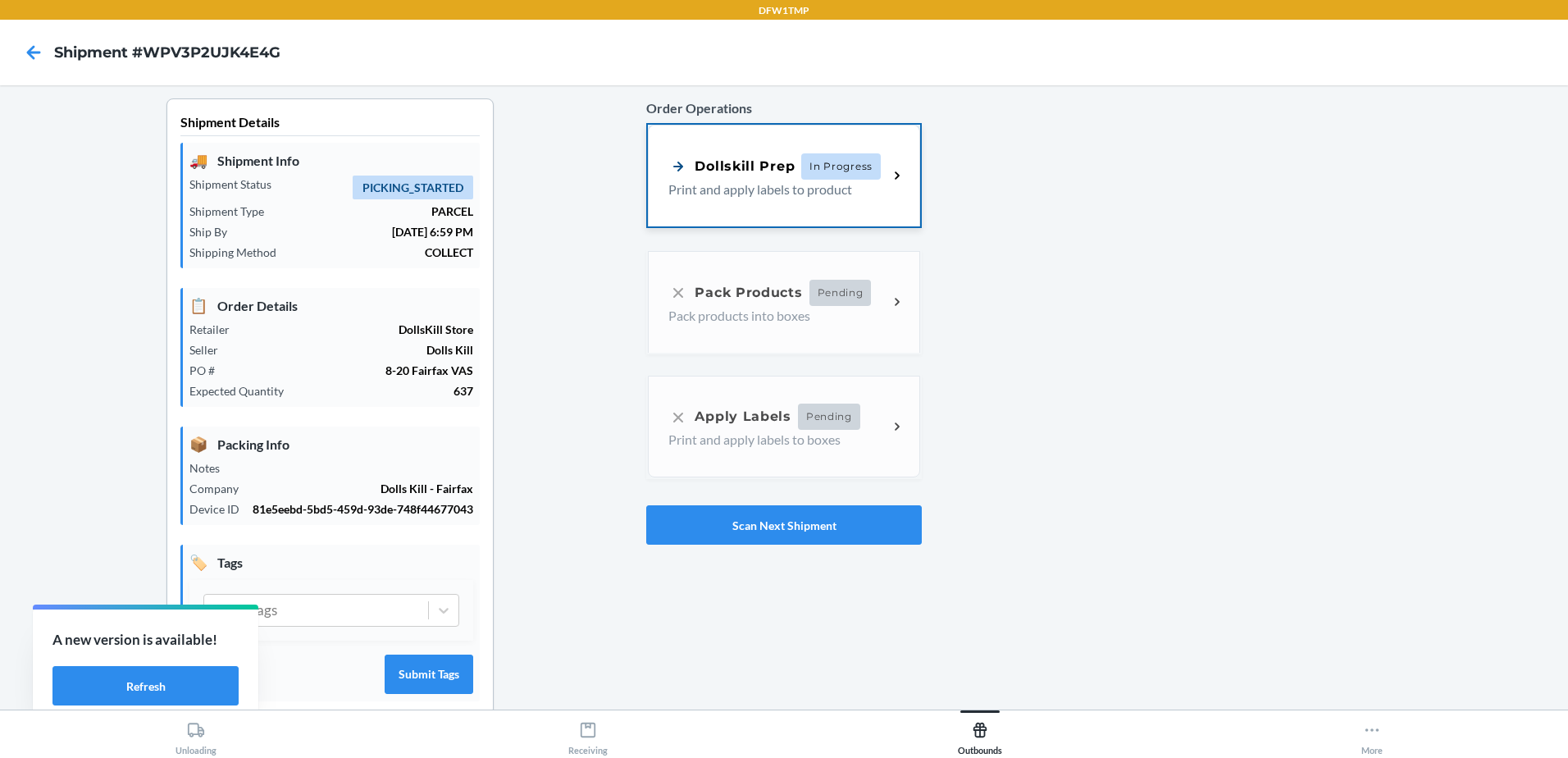
click at [717, 171] on div "Dollskill Prep" at bounding box center [731, 166] width 126 height 21
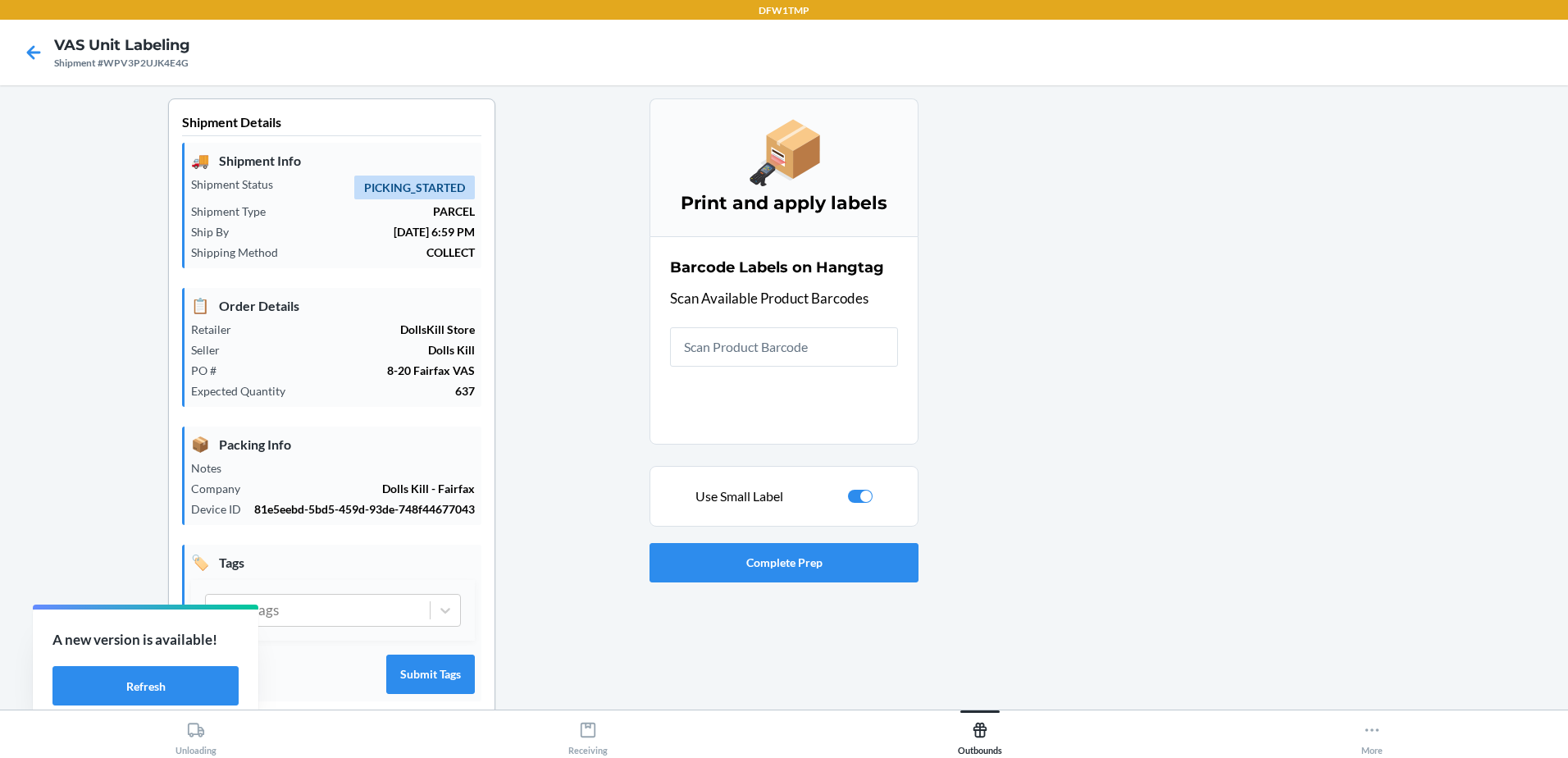
click at [866, 498] on div "Use Small Label" at bounding box center [784, 496] width 241 height 20
click at [862, 498] on div at bounding box center [866, 496] width 11 height 11
click at [808, 358] on input "text" at bounding box center [784, 347] width 228 height 39
click at [852, 502] on div at bounding box center [861, 497] width 24 height 13
checkbox input "true"
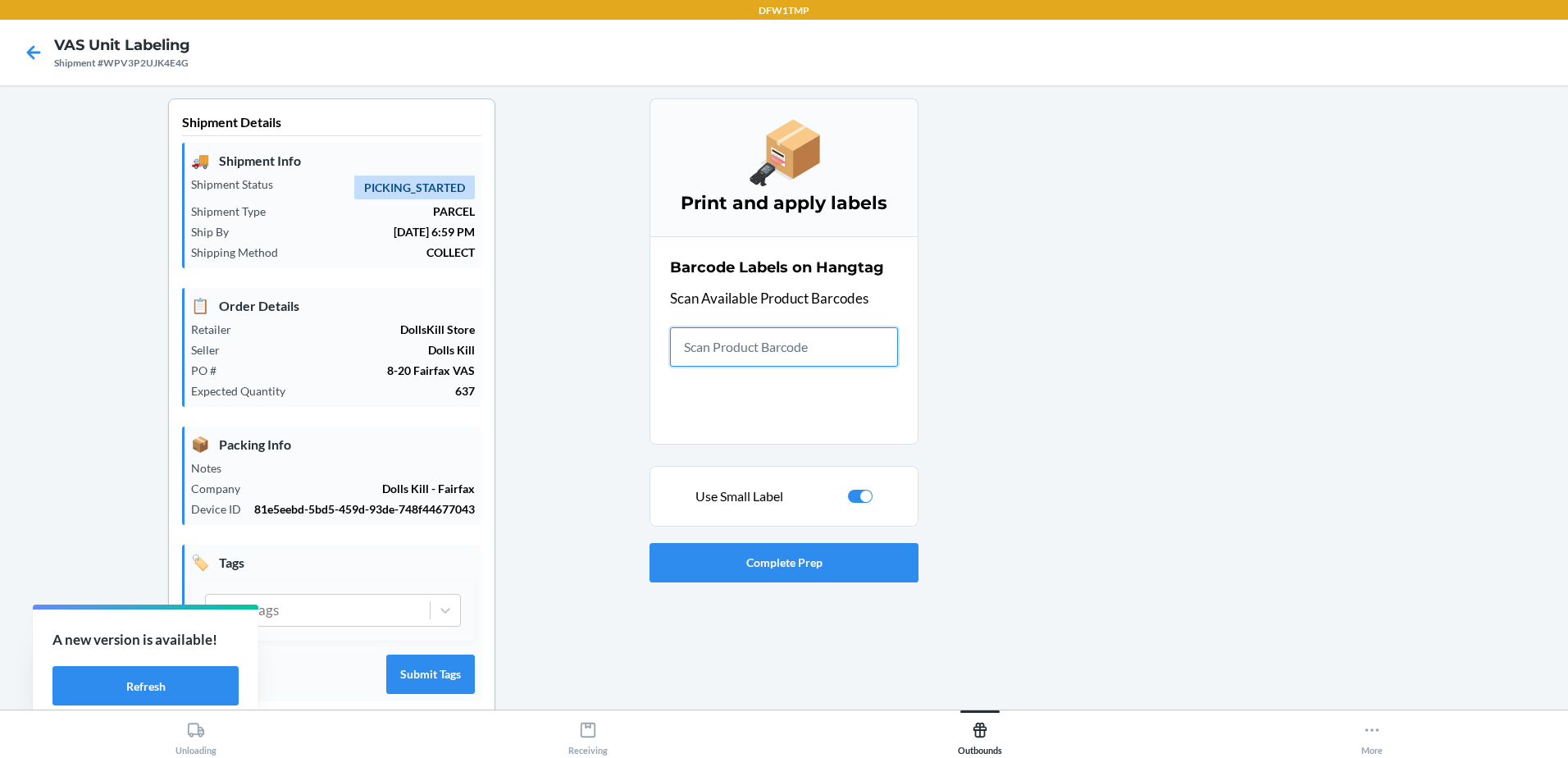
click at [793, 358] on input "text" at bounding box center [784, 347] width 228 height 39
type input "S1899224"
click at [784, 354] on input "S1899224" at bounding box center [784, 347] width 228 height 39
click at [823, 357] on input "S1899224" at bounding box center [784, 347] width 228 height 39
type input "S"
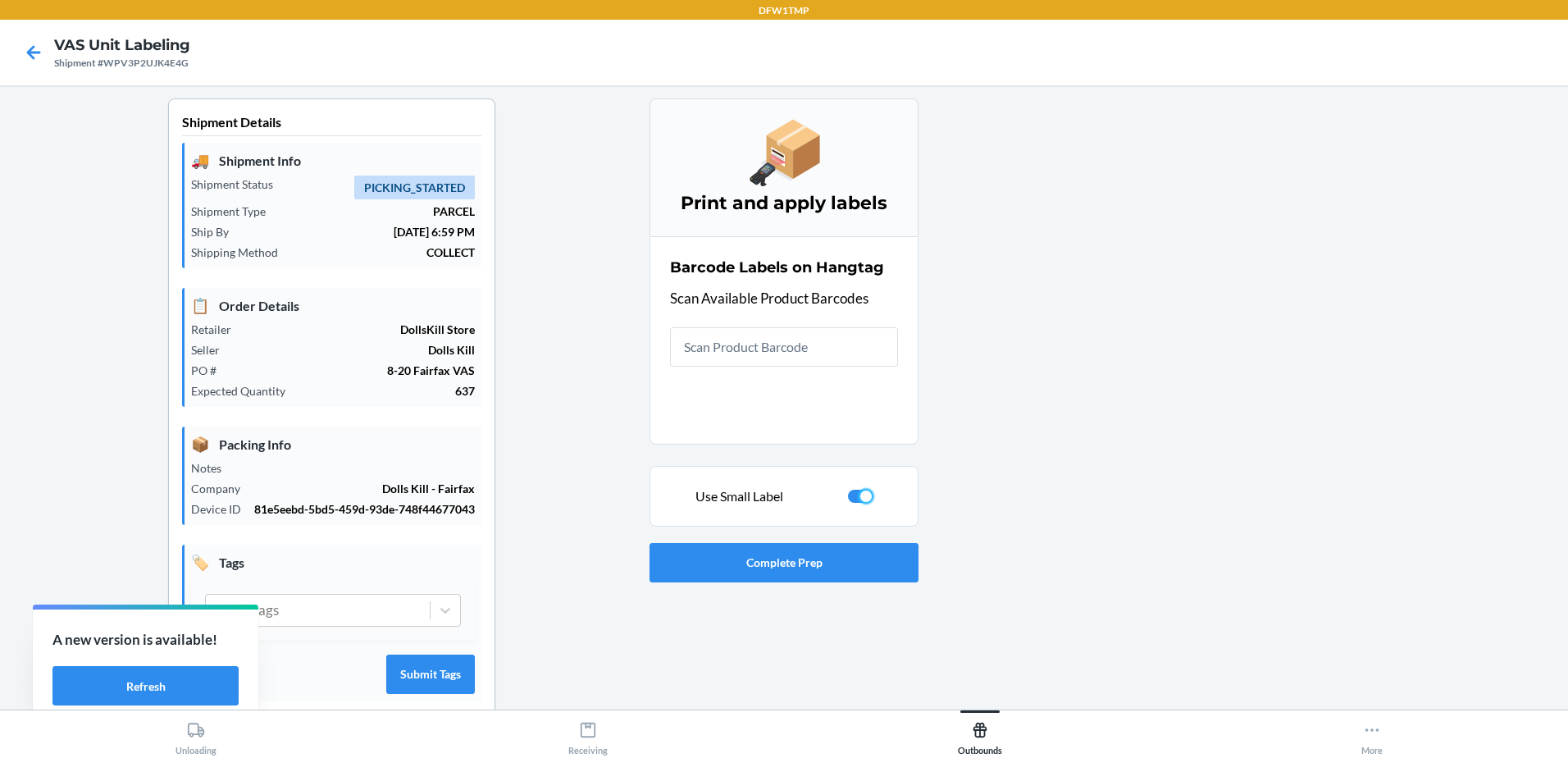
click at [861, 492] on div at bounding box center [866, 496] width 11 height 11
checkbox input "false"
click at [771, 348] on input "text" at bounding box center [784, 347] width 228 height 39
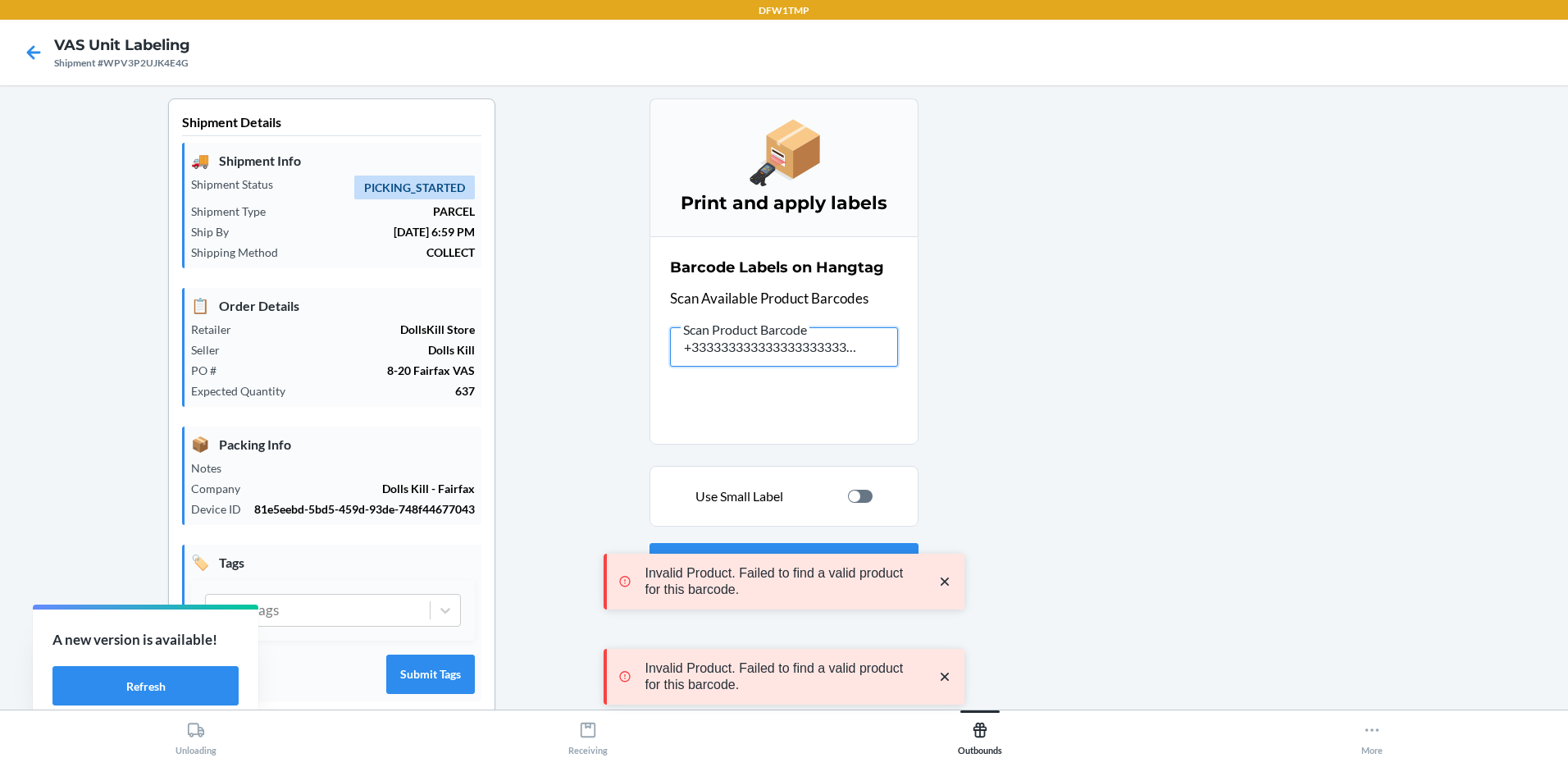
click at [838, 359] on input "+333333333333333333333333366S1899208" at bounding box center [784, 347] width 228 height 39
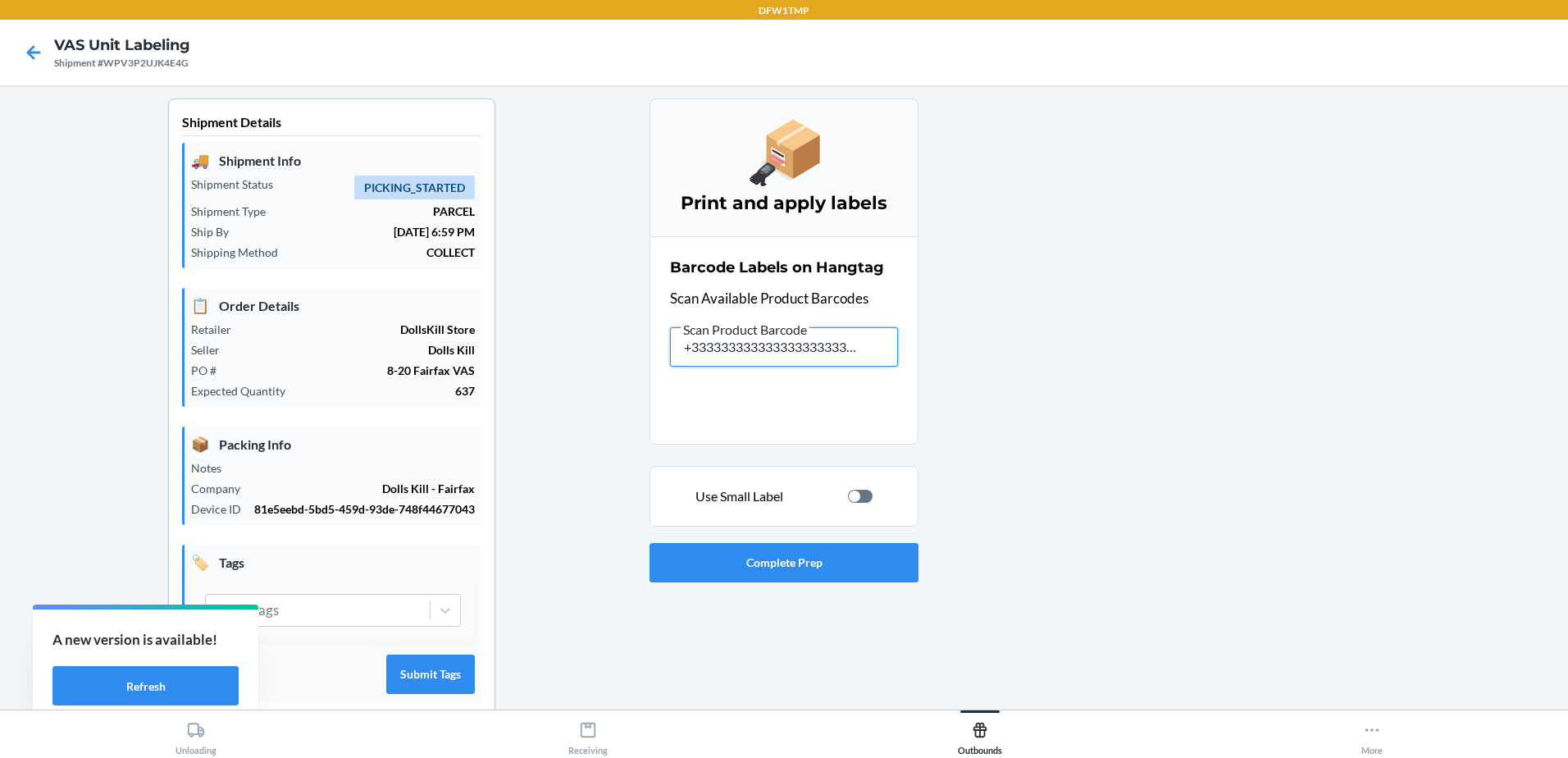
click at [838, 359] on input "+333333333333333333333333366S1899208" at bounding box center [784, 347] width 228 height 39
drag, startPoint x: 856, startPoint y: 344, endPoint x: 648, endPoint y: 342, distance: 208.0
click at [650, 342] on section "Barcode Labels on Hangtag Scan Available Product Barcodes Scan Product Barcode …" at bounding box center [784, 340] width 269 height 208
type input "33366S1899208"
click at [781, 358] on input "33366S1899208" at bounding box center [784, 347] width 228 height 39
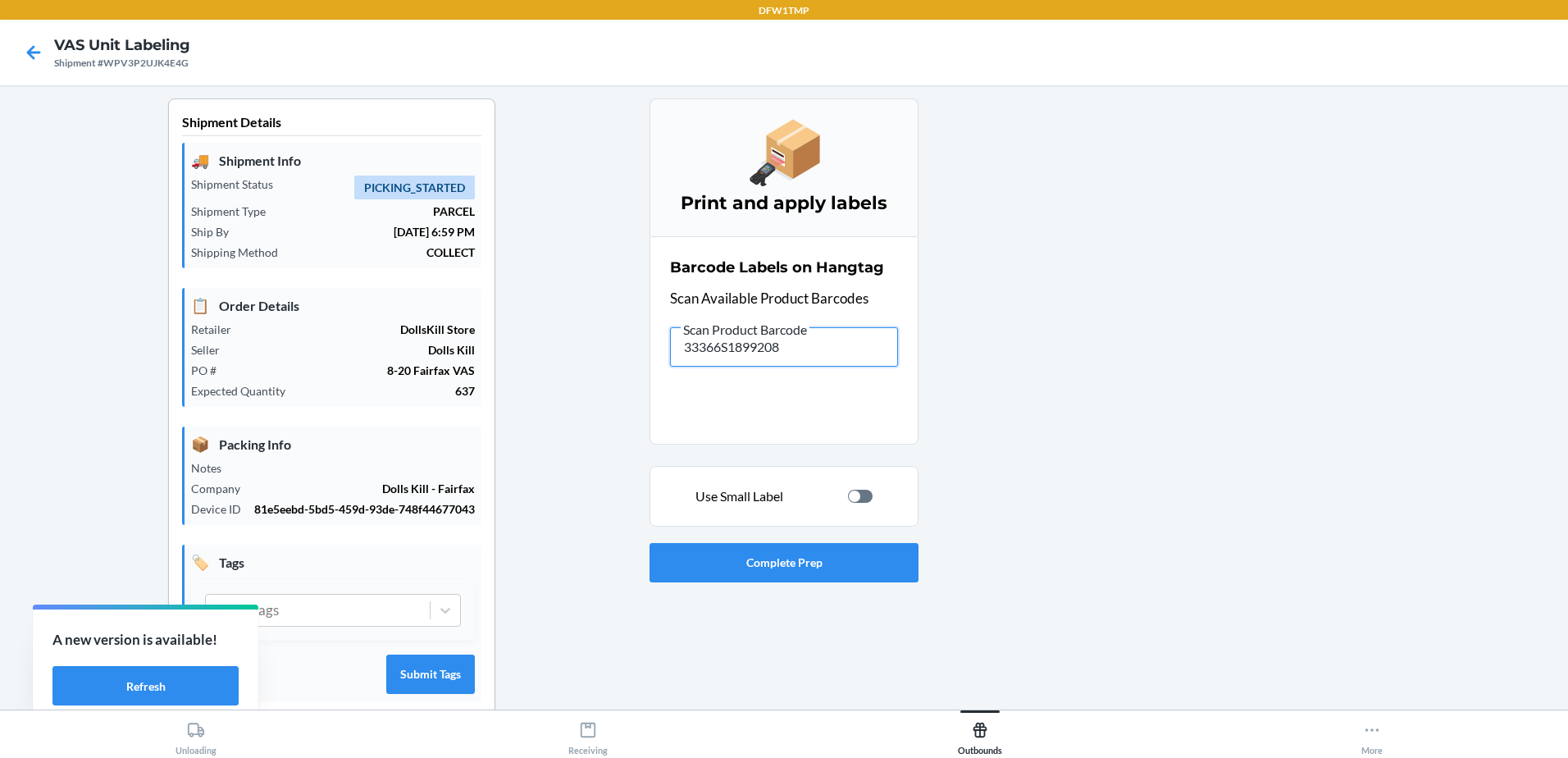
click at [781, 358] on input "33366S1899208" at bounding box center [784, 347] width 228 height 39
type input "S1895699"
click at [728, 338] on input "S1895699" at bounding box center [784, 347] width 228 height 39
click at [714, 356] on input "S1895699" at bounding box center [784, 347] width 228 height 39
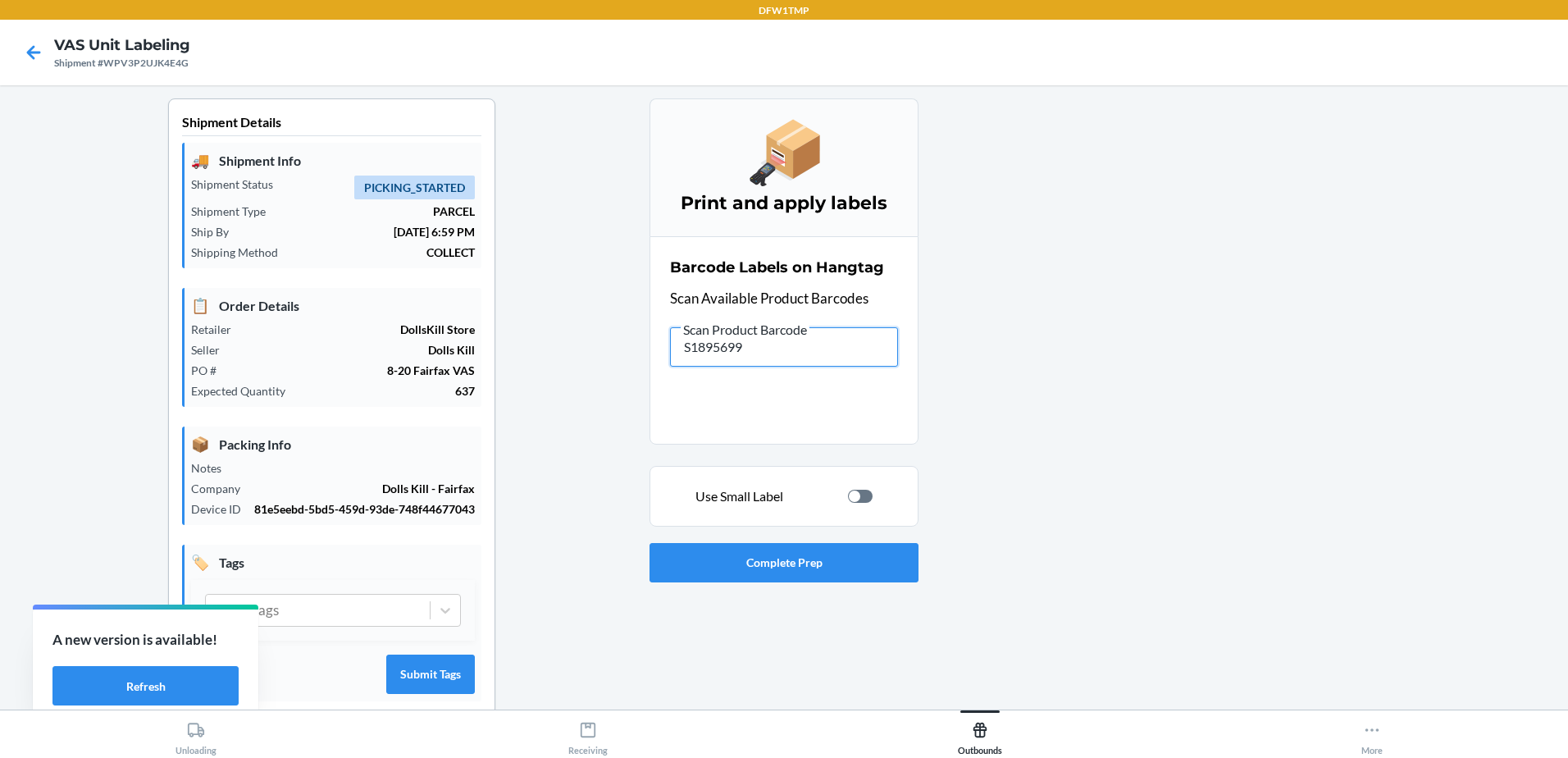
click at [714, 356] on input "S1895699" at bounding box center [784, 347] width 228 height 39
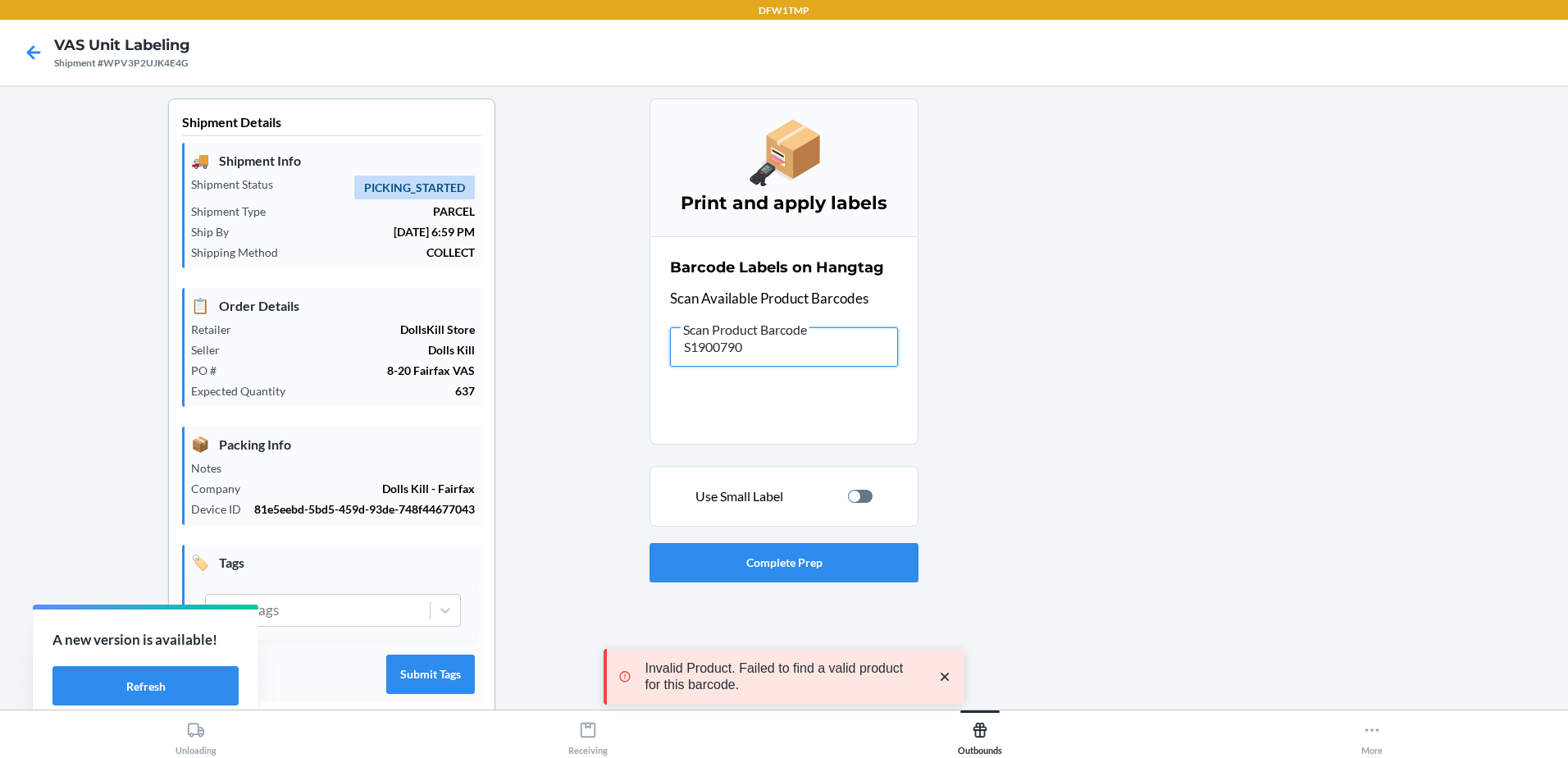
click at [725, 338] on input "S1900790" at bounding box center [784, 347] width 228 height 39
click at [849, 496] on div at bounding box center [855, 496] width 11 height 11
click at [776, 349] on input "S1900790" at bounding box center [784, 347] width 228 height 39
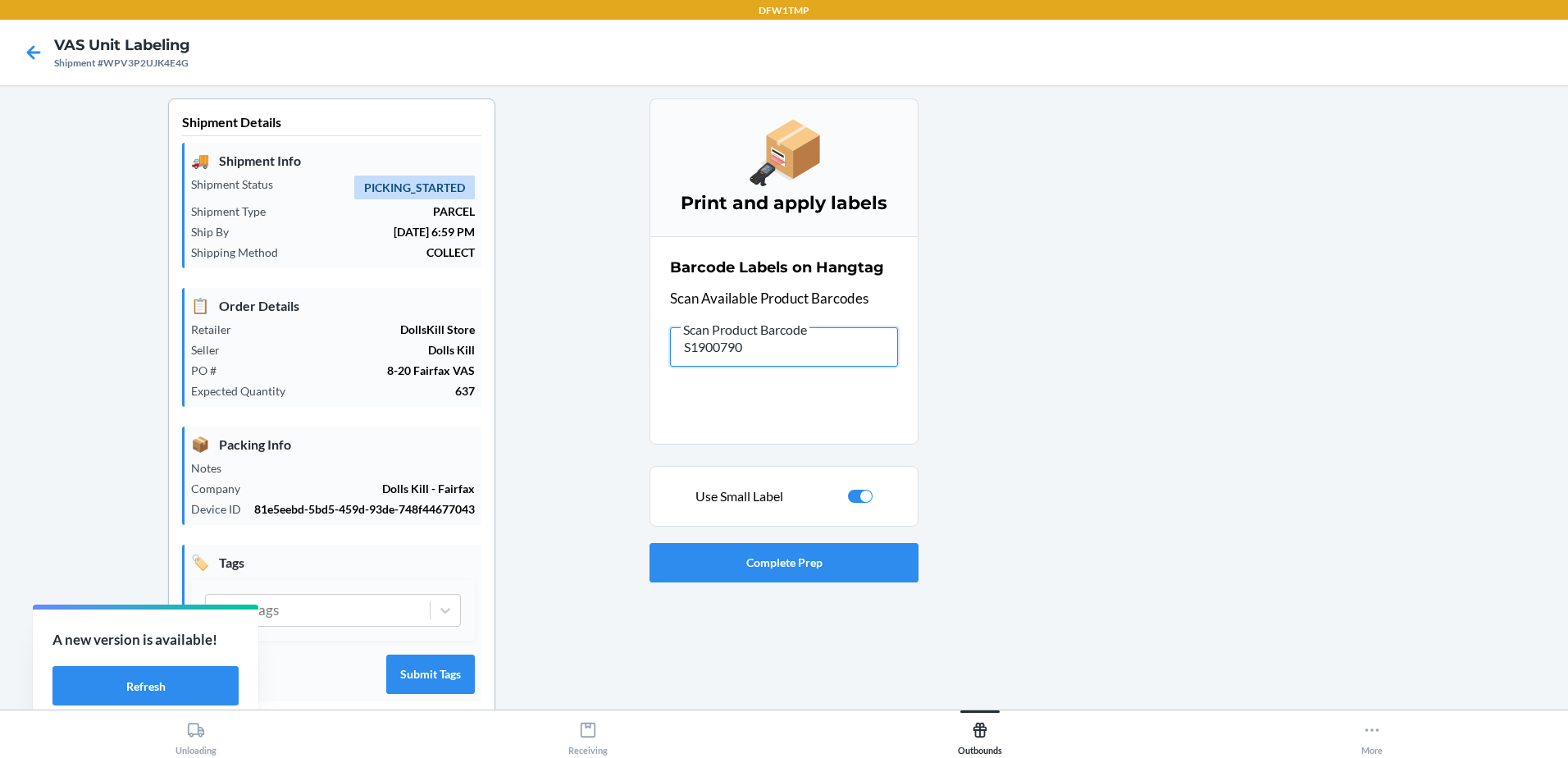
click at [782, 338] on input "S1900790" at bounding box center [784, 347] width 228 height 39
click at [851, 498] on div at bounding box center [861, 497] width 24 height 13
click at [761, 353] on input "S1900790" at bounding box center [784, 347] width 228 height 39
click at [722, 346] on input "S1899207" at bounding box center [784, 347] width 228 height 39
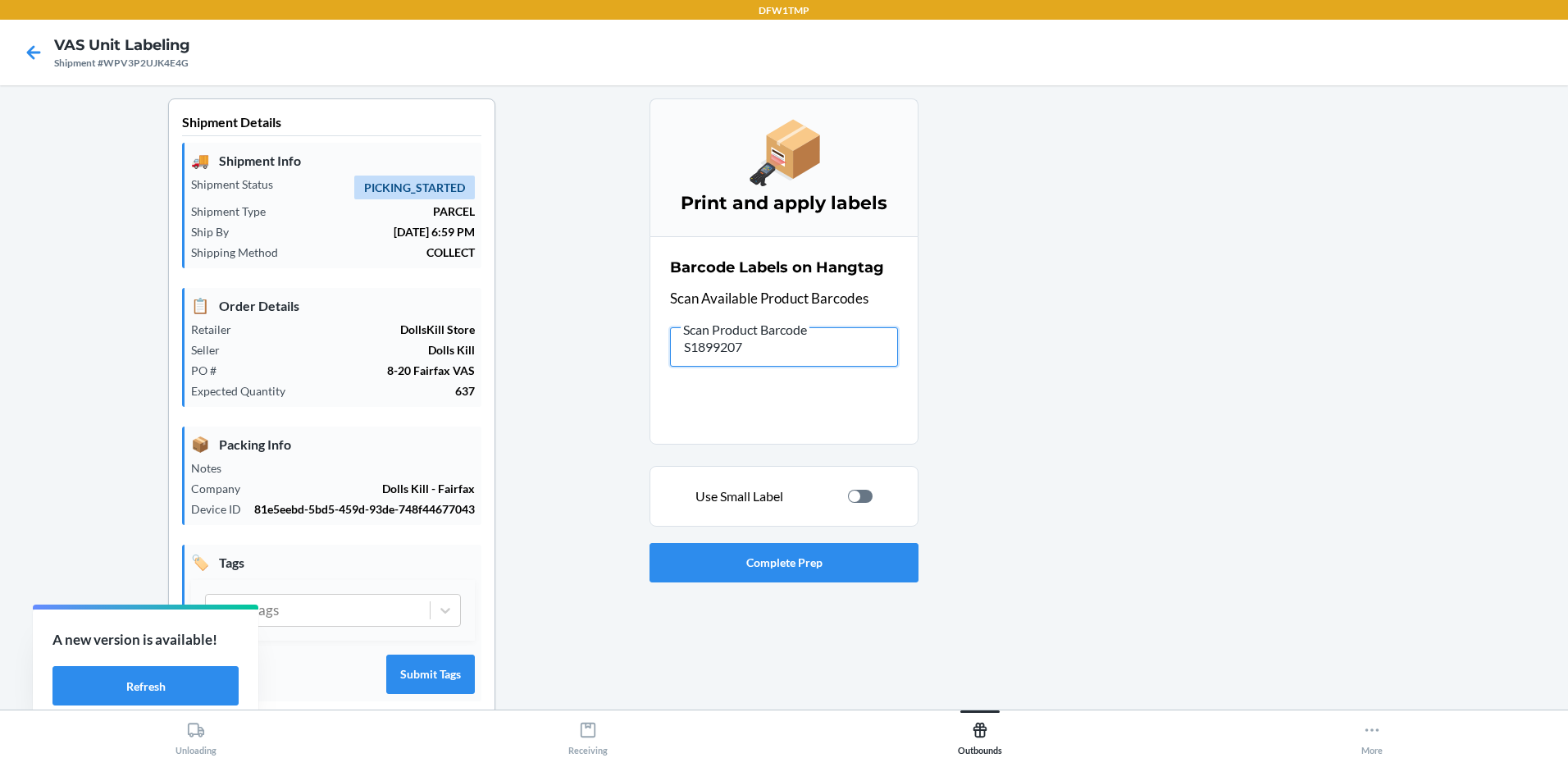
click at [722, 346] on input "S1899207" at bounding box center [784, 347] width 228 height 39
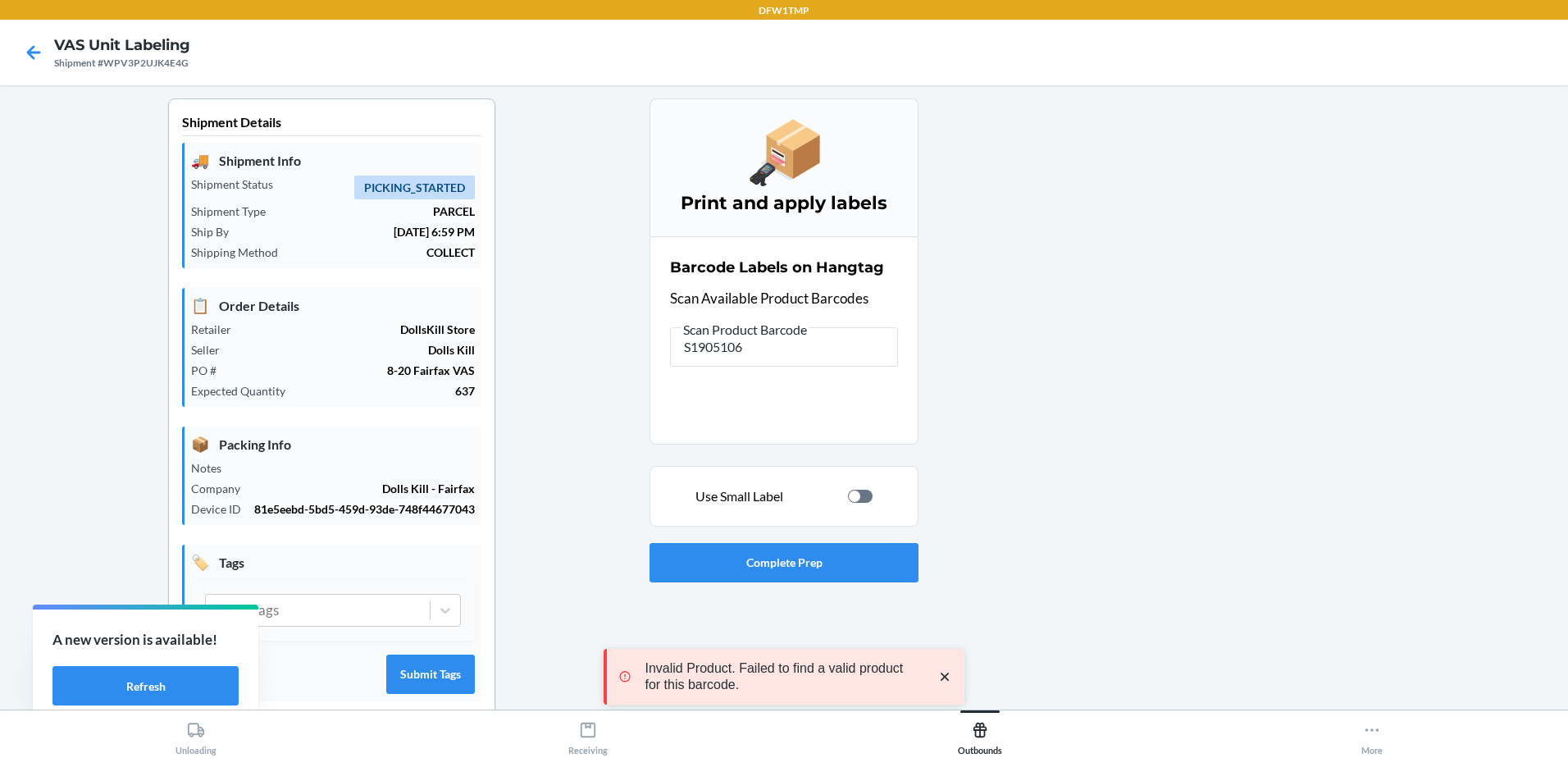
click at [863, 499] on div at bounding box center [861, 497] width 24 height 13
click at [758, 342] on input "S1905106" at bounding box center [784, 347] width 228 height 39
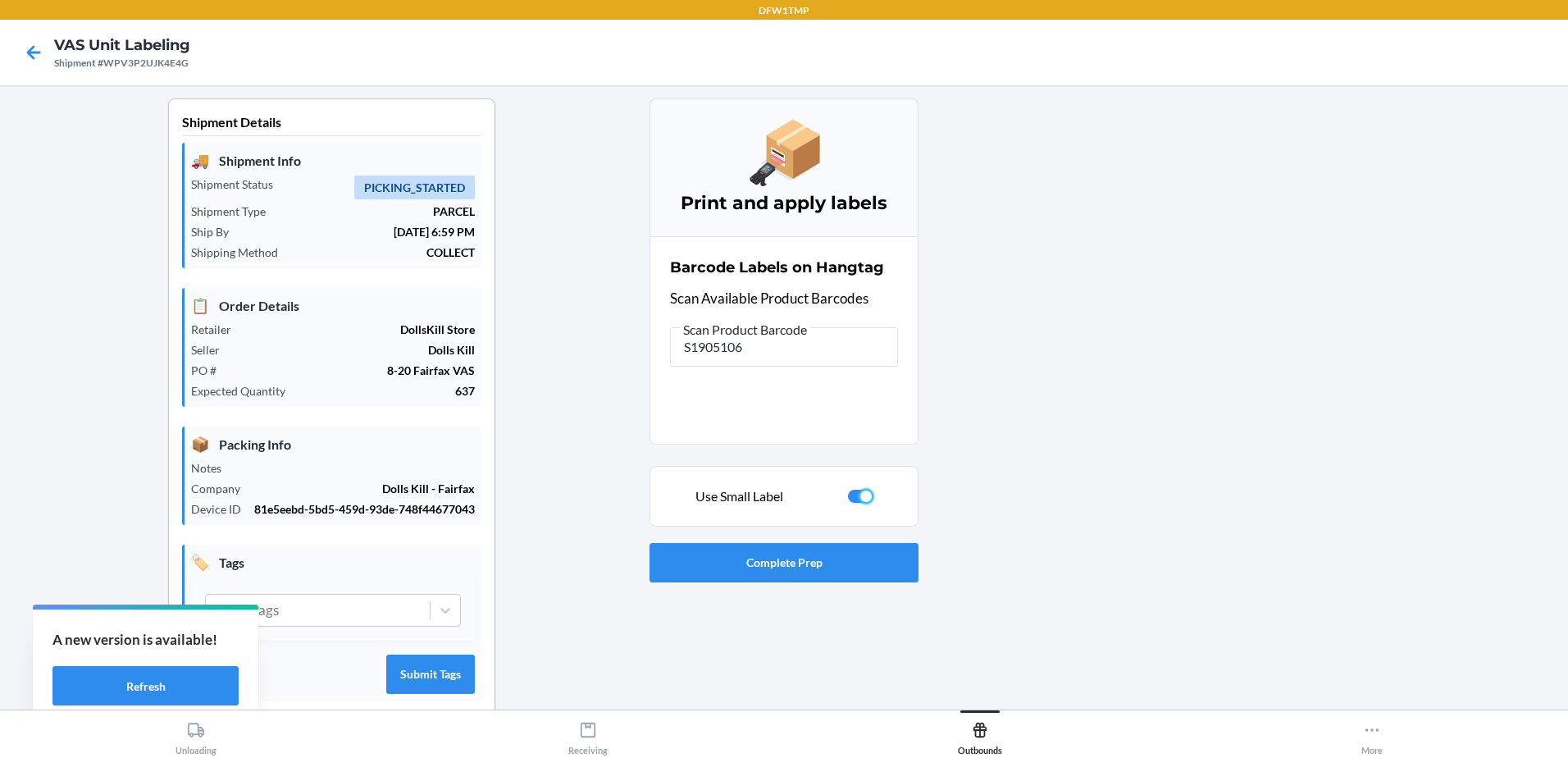
click at [861, 498] on div at bounding box center [866, 496] width 11 height 11
click at [735, 348] on input "S1905106" at bounding box center [784, 347] width 228 height 39
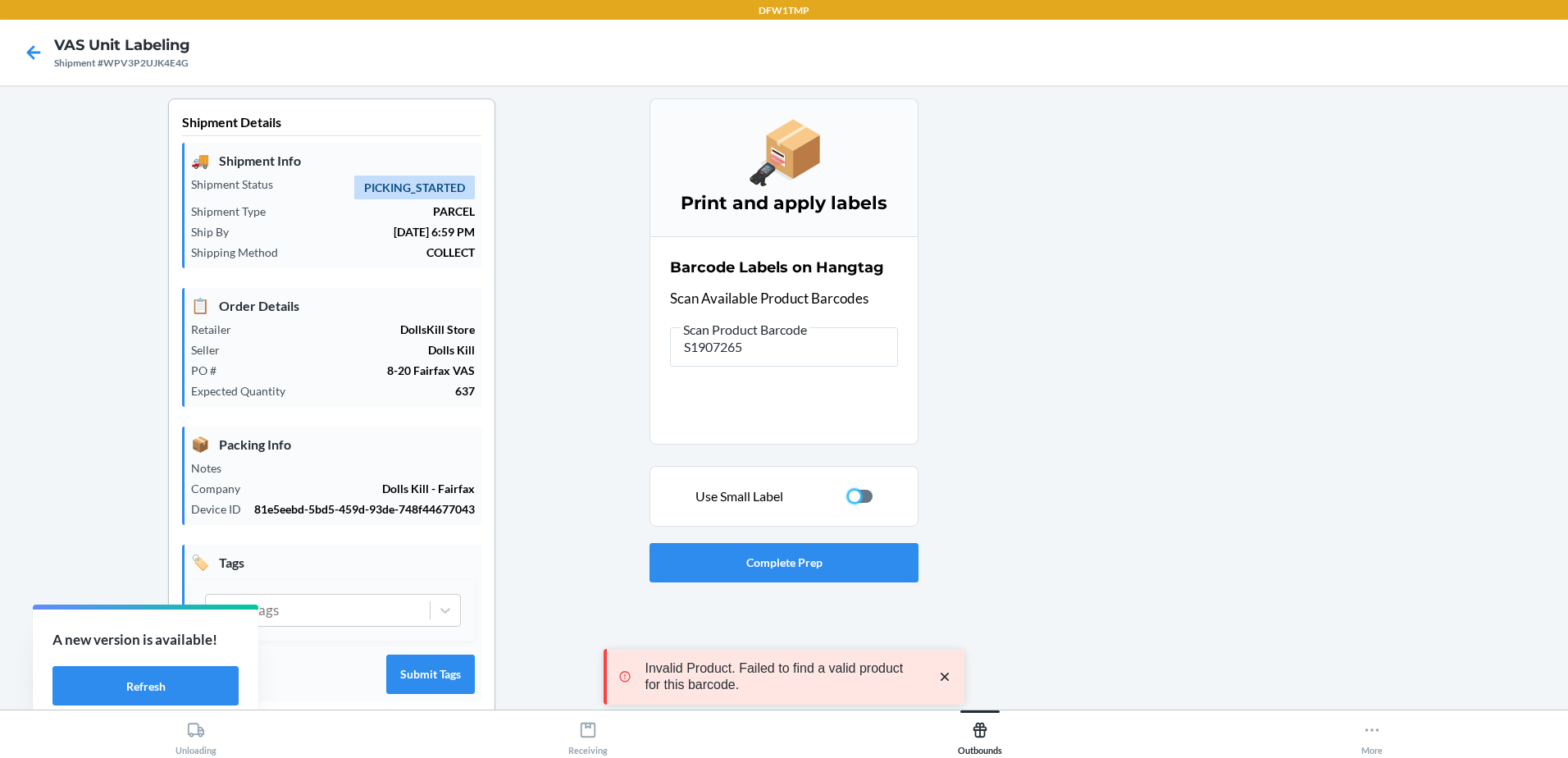
click at [849, 490] on div at bounding box center [855, 496] width 11 height 11
checkbox input "true"
click at [728, 345] on input "S1907265" at bounding box center [784, 347] width 228 height 39
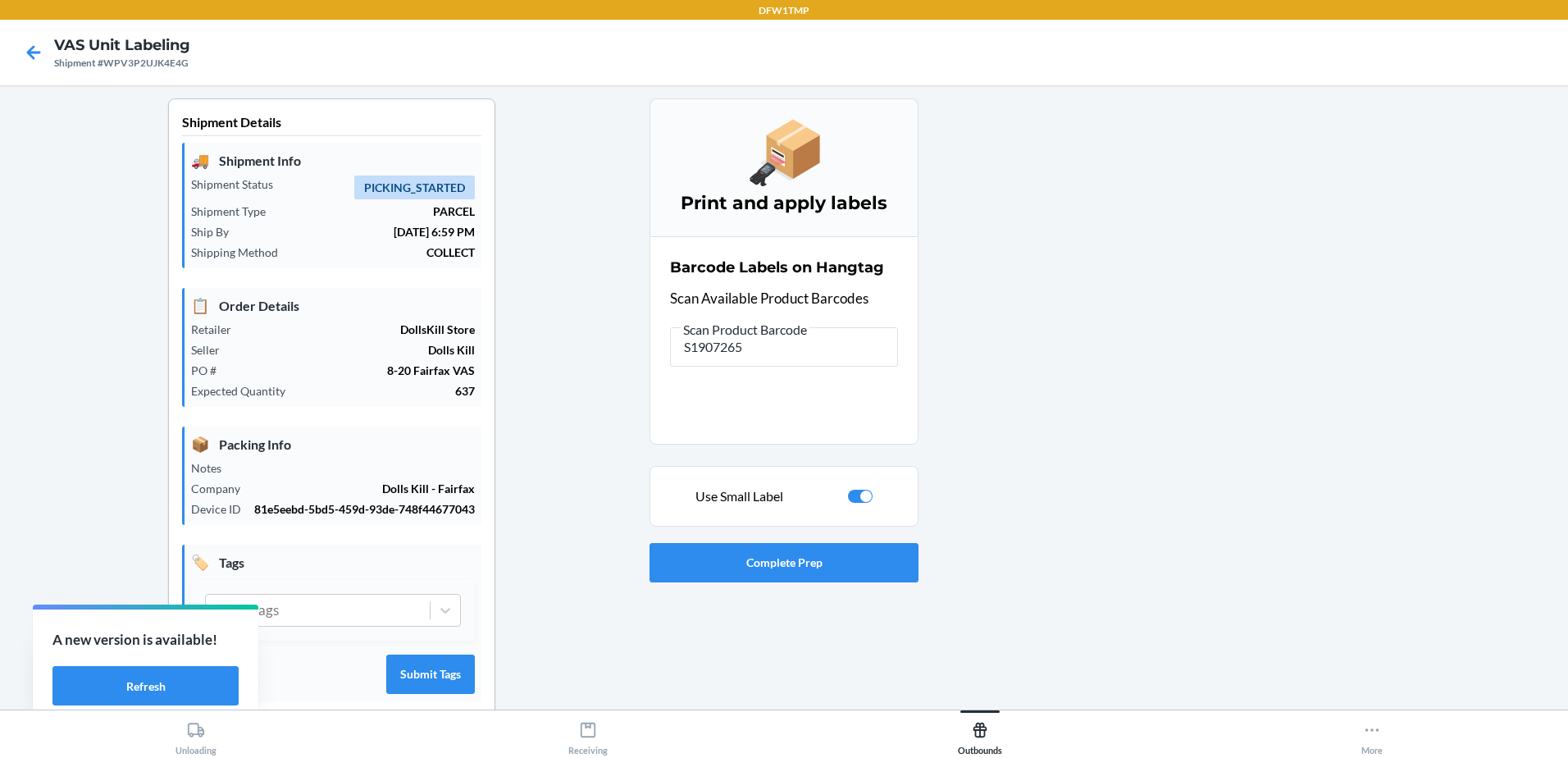
type input "S1907263"
click at [746, 346] on input "S1907263" at bounding box center [784, 347] width 228 height 39
click at [721, 368] on div "Barcode Labels on Hangtag Scan Available Product Barcodes Scan Product Barcode …" at bounding box center [784, 312] width 228 height 119
click at [731, 348] on input "S1907263" at bounding box center [784, 347] width 228 height 39
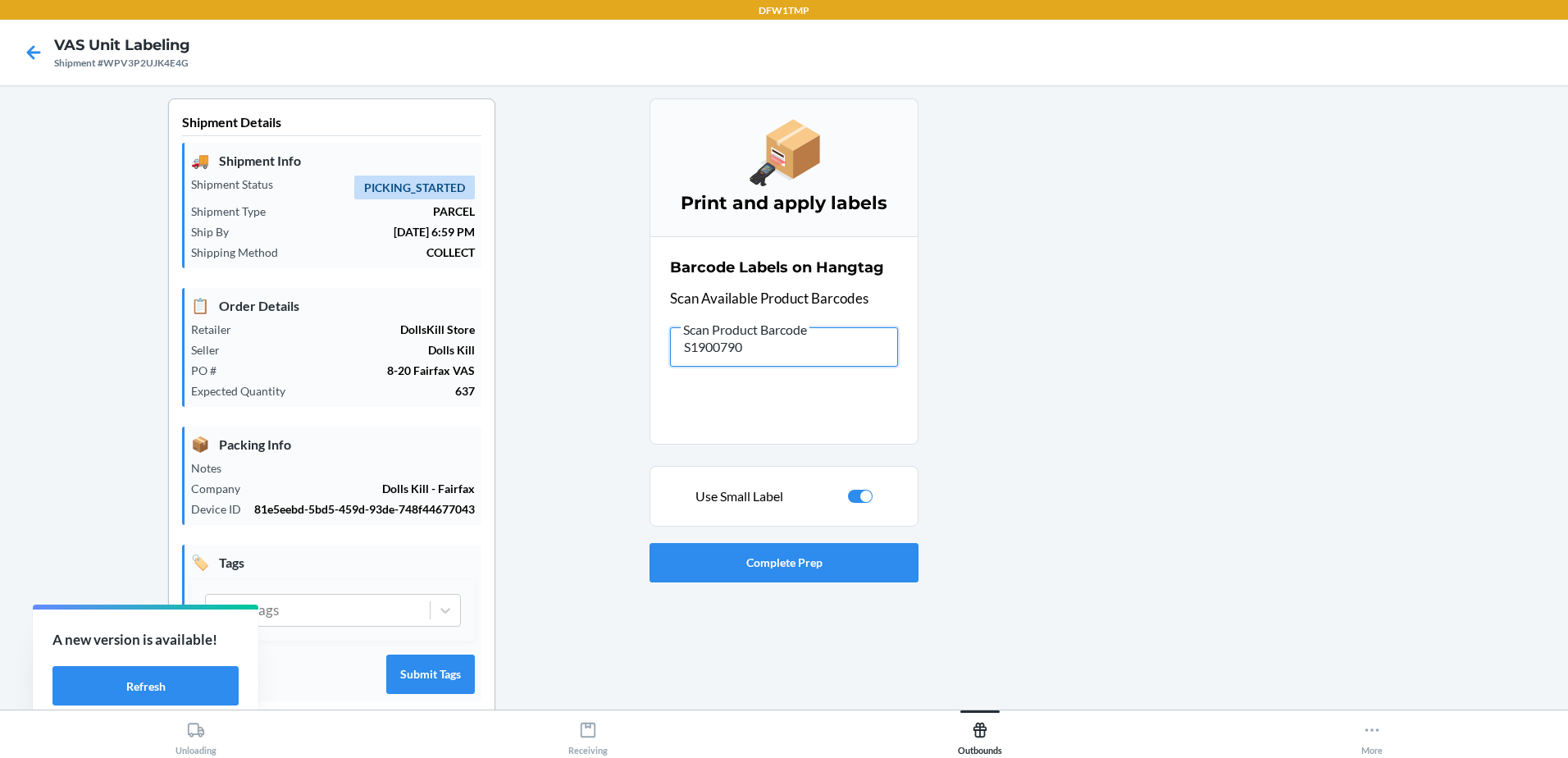
click at [721, 355] on input "S1900790" at bounding box center [784, 347] width 228 height 39
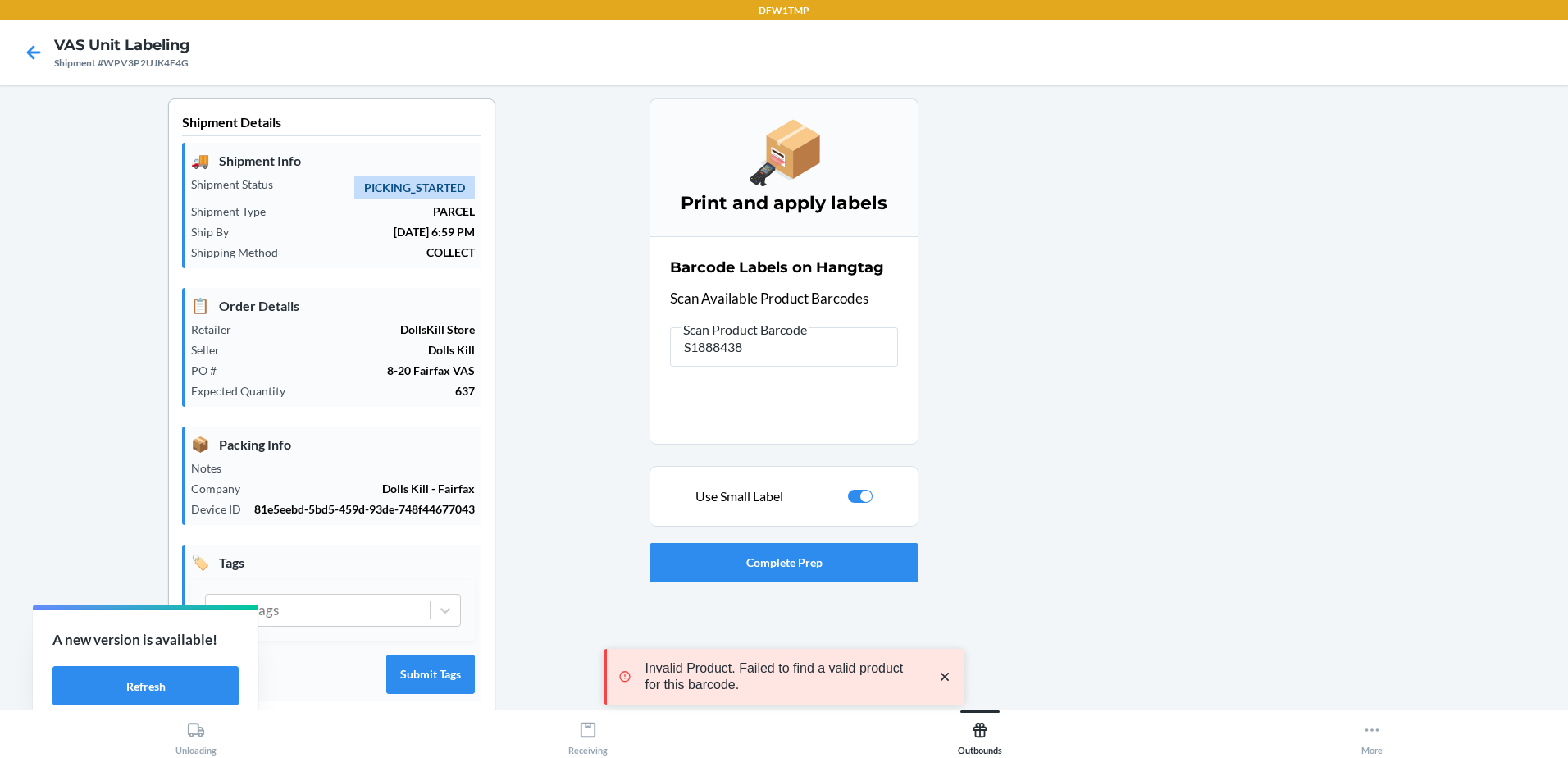
click at [850, 498] on div at bounding box center [861, 497] width 24 height 13
checkbox input "false"
click at [783, 330] on span "Scan Product Barcode" at bounding box center [745, 330] width 129 height 17
click at [783, 330] on input "S1888438" at bounding box center [784, 347] width 228 height 39
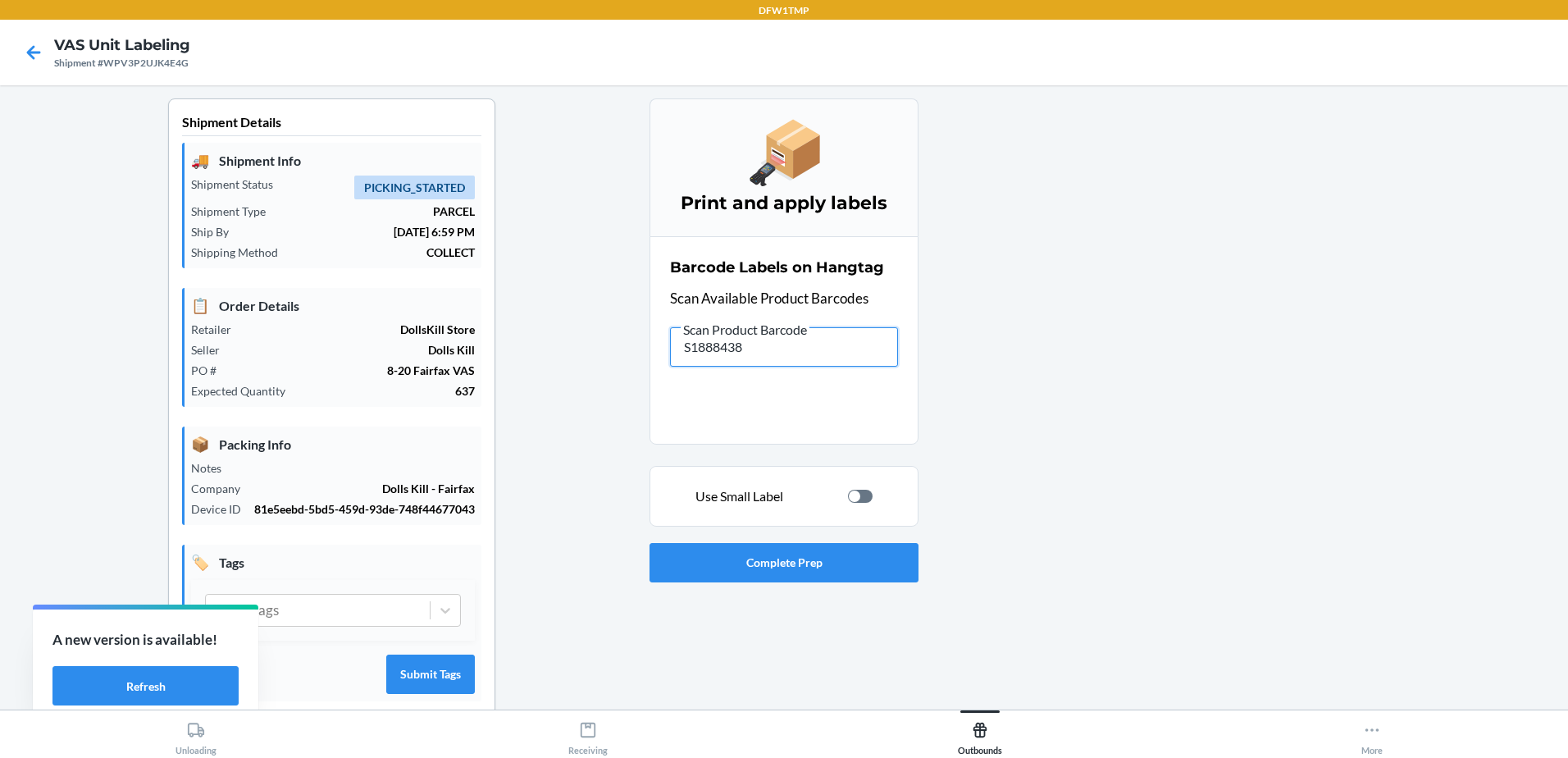
click at [707, 358] on input "S1888438" at bounding box center [784, 347] width 228 height 39
click at [711, 357] on input "S1888438" at bounding box center [784, 347] width 228 height 39
click at [712, 355] on input "S1888438" at bounding box center [784, 347] width 228 height 39
click at [735, 348] on input "S1899182" at bounding box center [784, 347] width 228 height 39
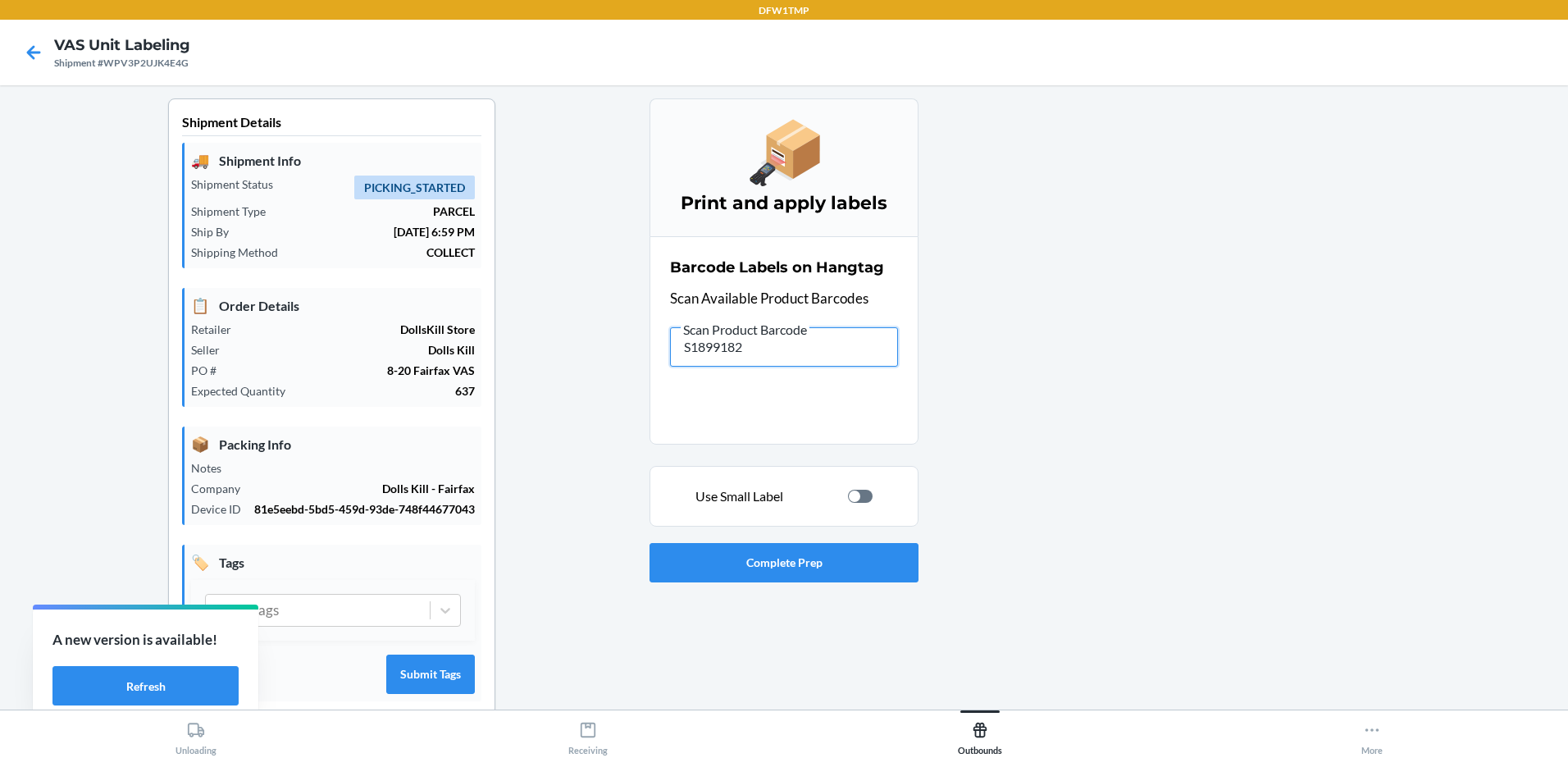
click at [735, 348] on input "S1899182" at bounding box center [784, 347] width 228 height 39
type input "S1905106"
click at [779, 333] on span "Scan Product Barcode" at bounding box center [745, 330] width 129 height 17
click at [779, 333] on input "S1905106" at bounding box center [784, 347] width 228 height 39
click at [779, 333] on span "Scan Product Barcode" at bounding box center [745, 330] width 129 height 17
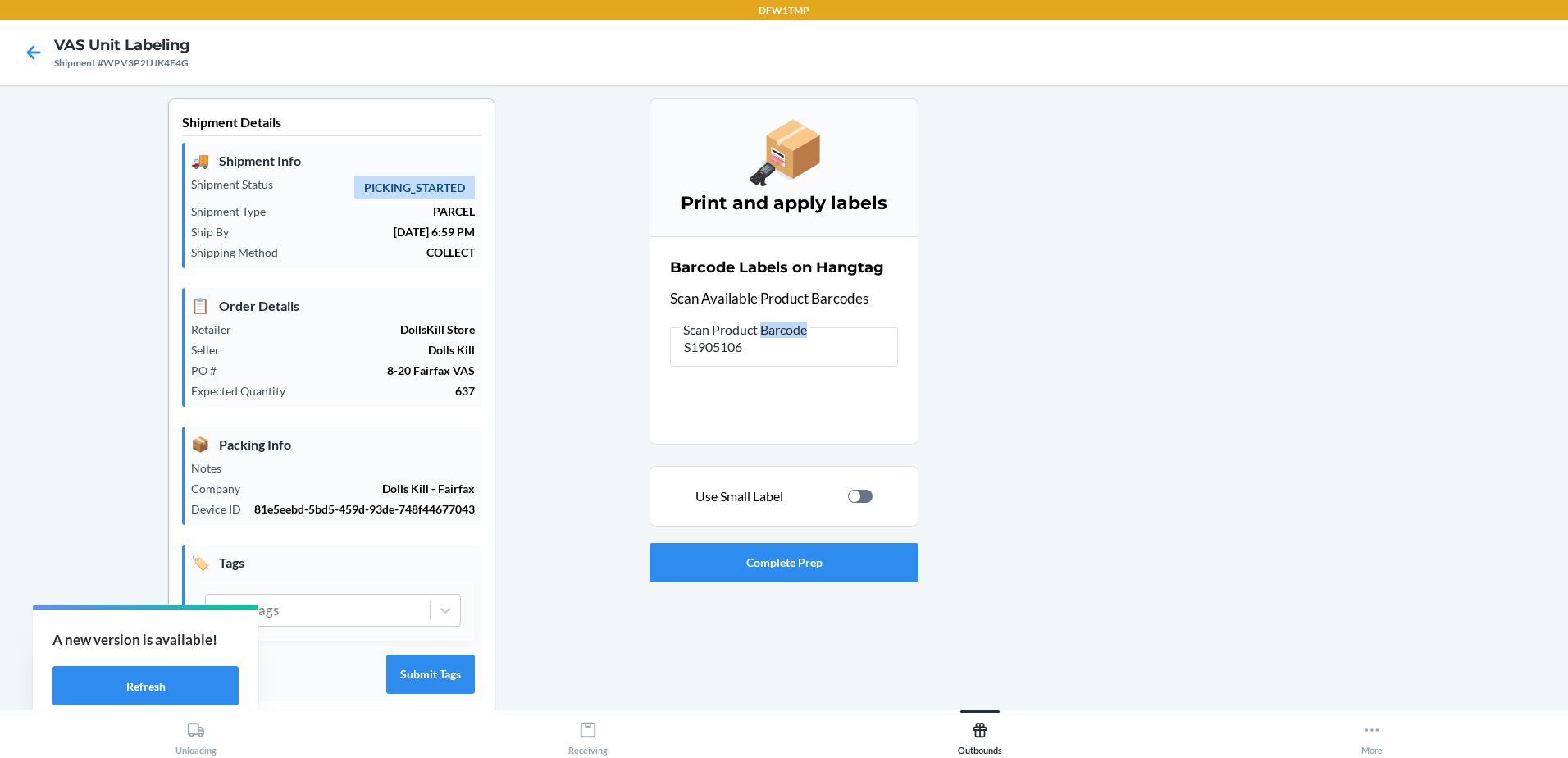
click at [779, 333] on input "S1905106" at bounding box center [784, 347] width 228 height 39
click at [704, 351] on input "S1905106" at bounding box center [784, 347] width 228 height 39
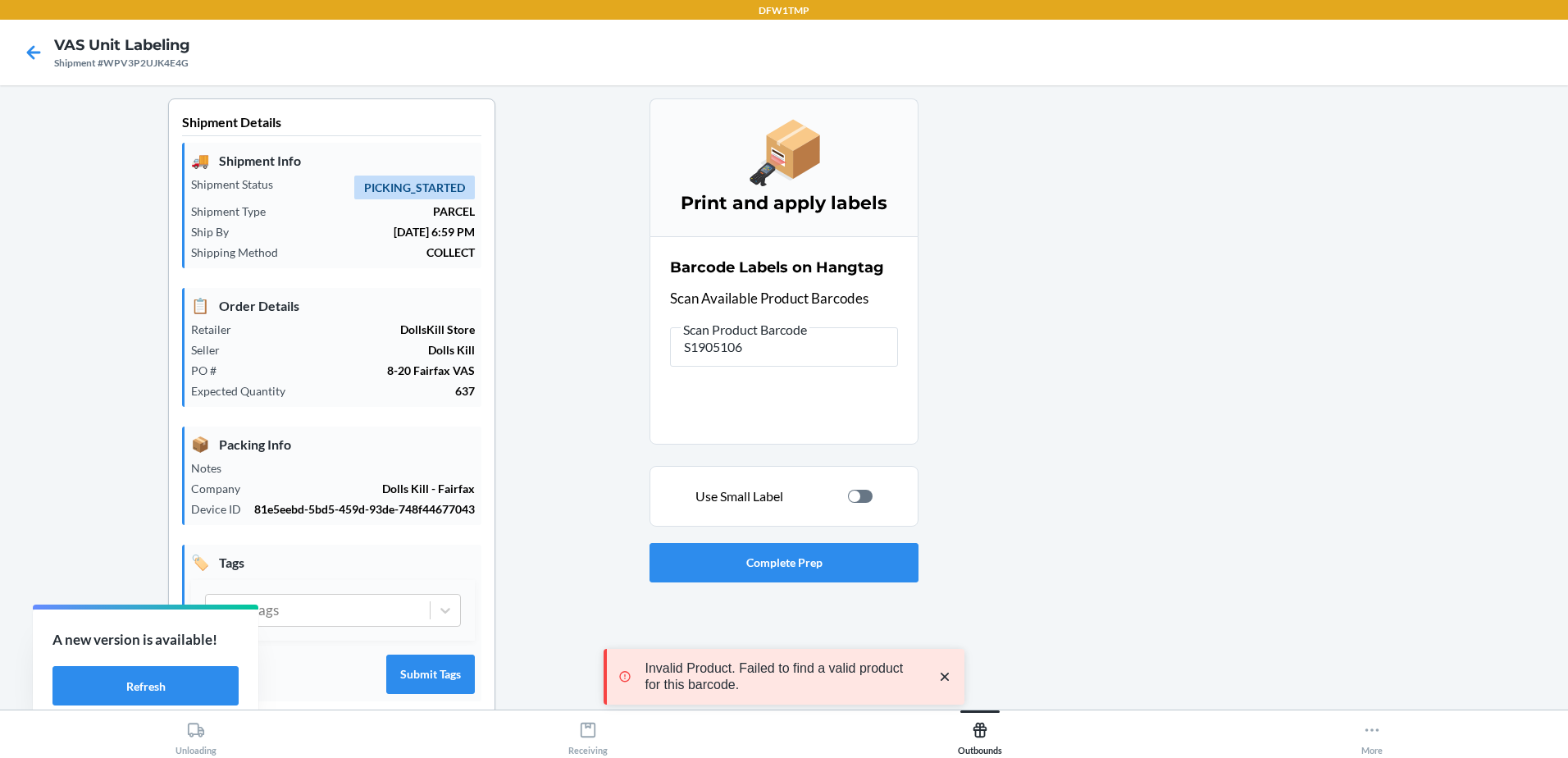
click at [859, 497] on div at bounding box center [861, 497] width 24 height 13
click at [728, 348] on input "S1905106" at bounding box center [784, 347] width 228 height 39
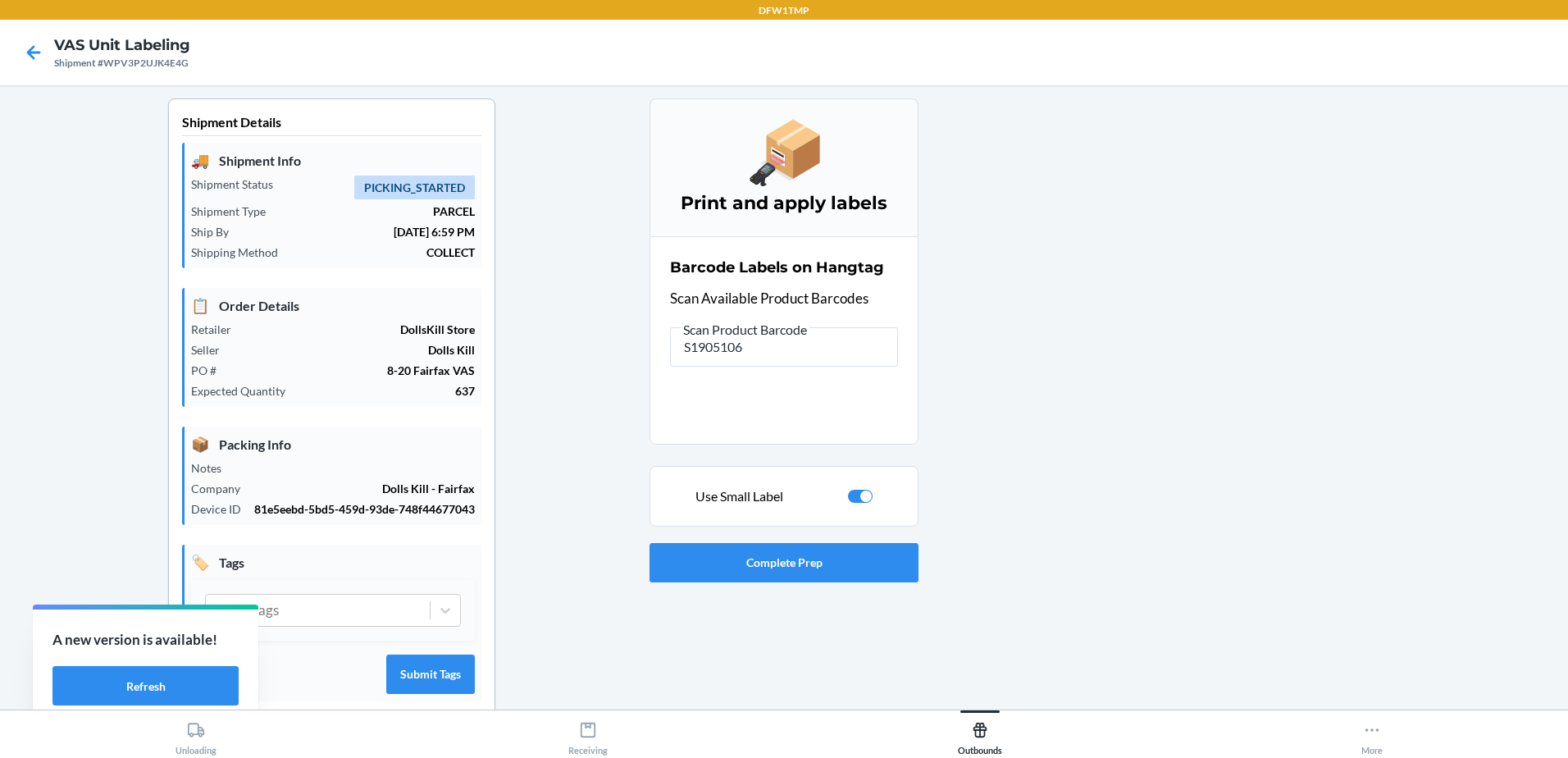
click at [861, 495] on div at bounding box center [866, 496] width 11 height 11
click at [717, 355] on input "S1905106" at bounding box center [784, 347] width 228 height 39
click at [732, 345] on input "S1899953" at bounding box center [784, 347] width 228 height 39
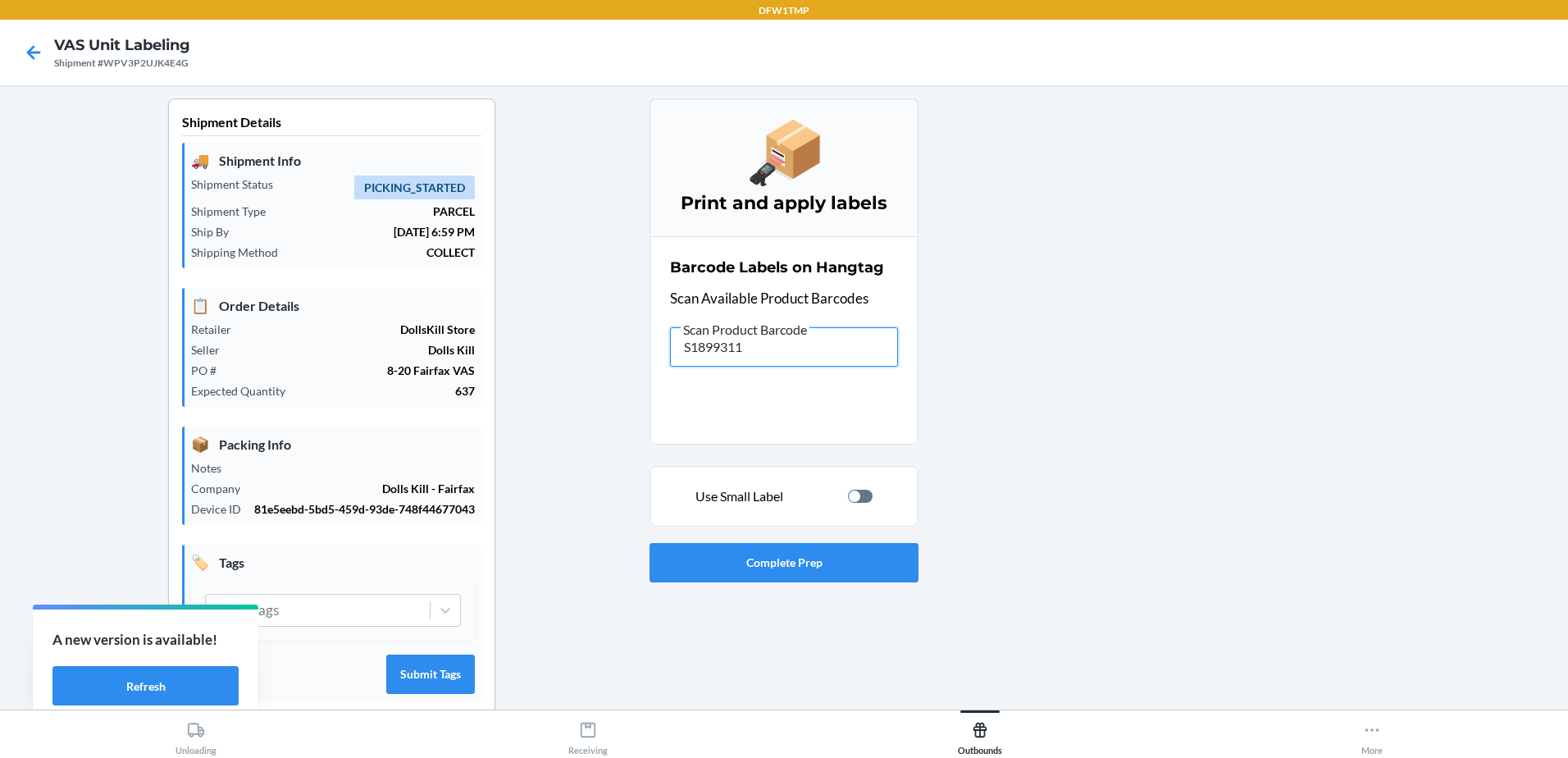
click at [735, 358] on input "S1899311" at bounding box center [784, 347] width 228 height 39
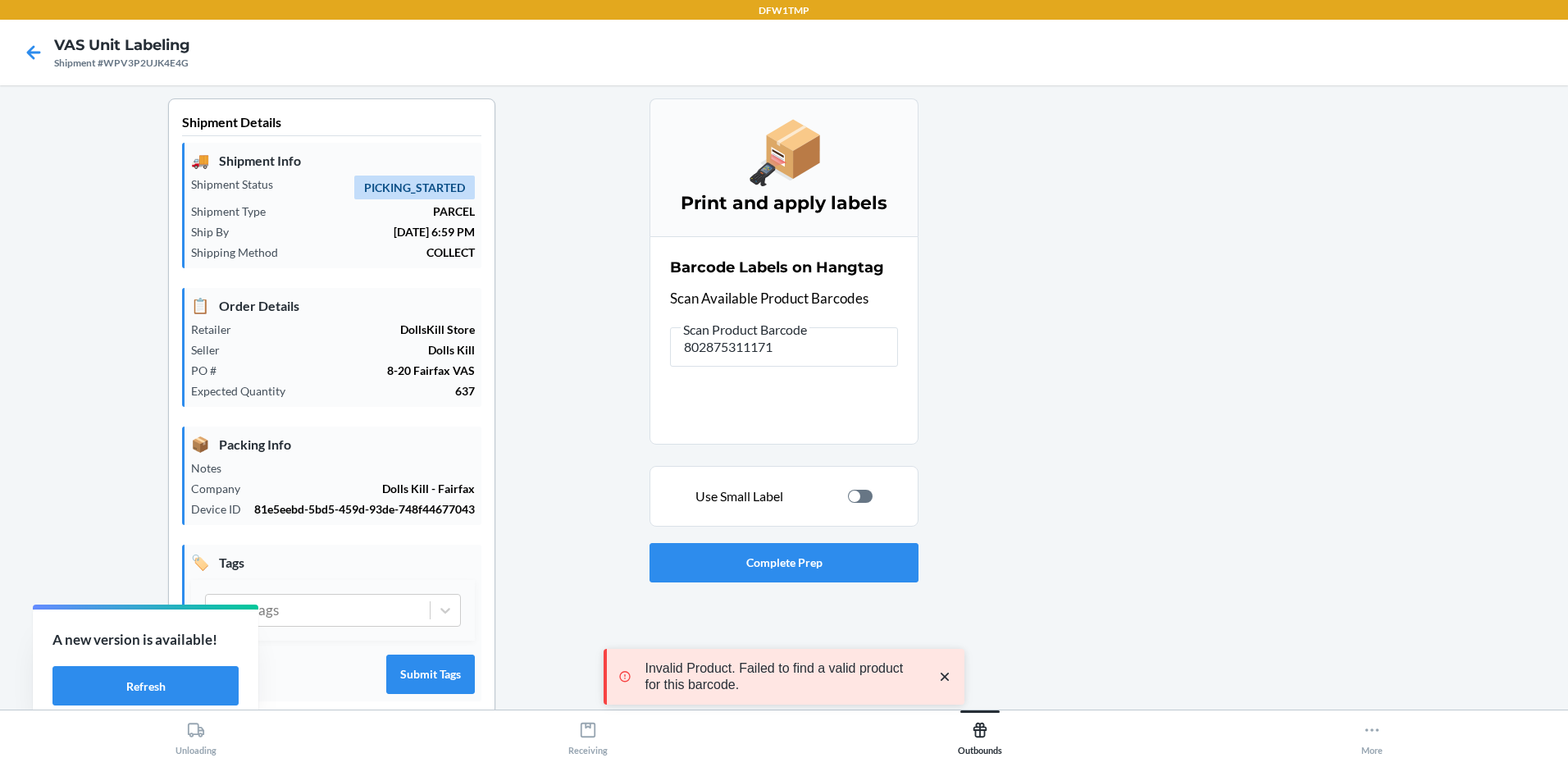
click at [850, 498] on div at bounding box center [855, 496] width 11 height 11
click at [781, 344] on input "802875311171" at bounding box center [784, 347] width 228 height 39
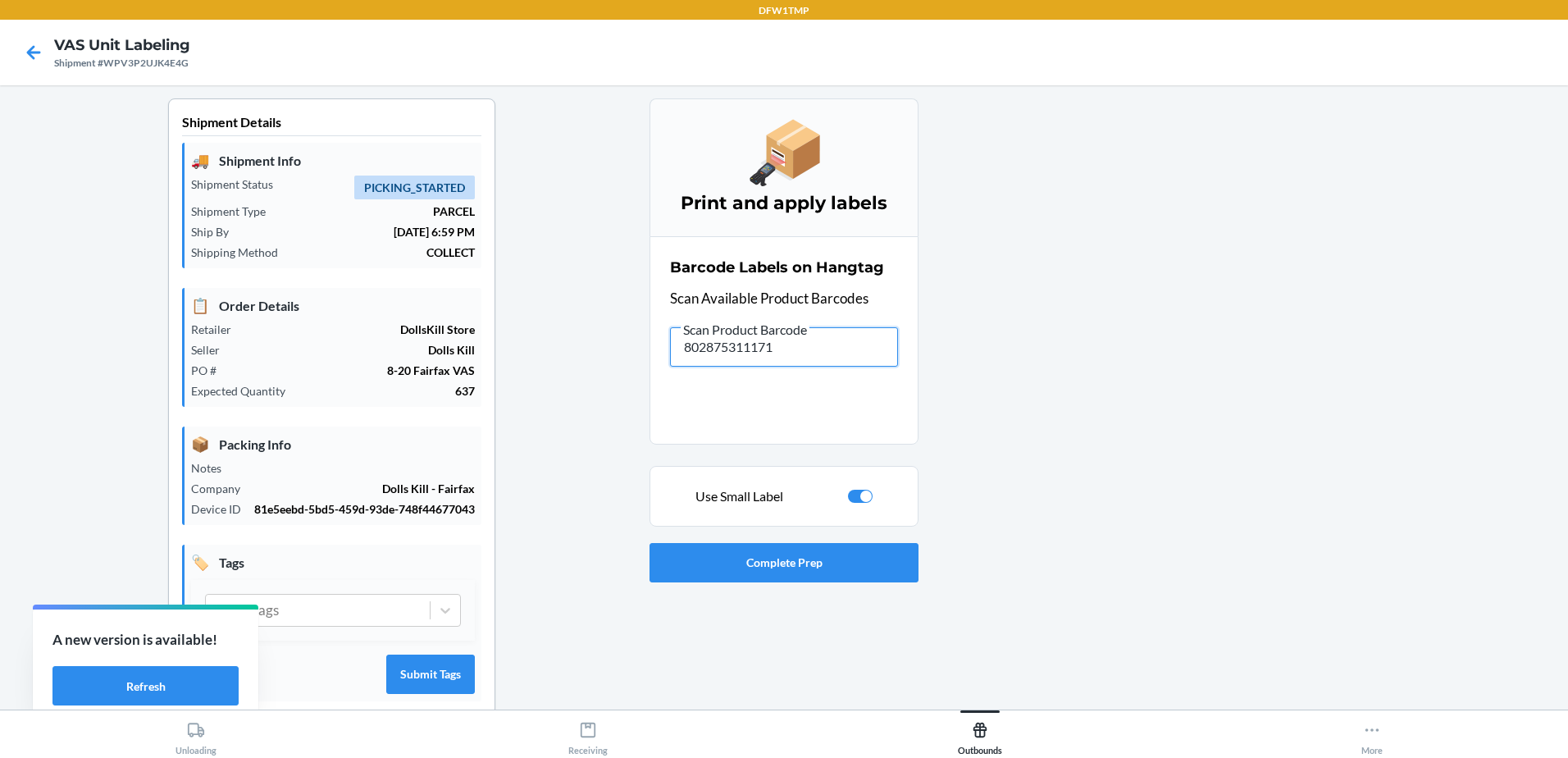
click at [819, 363] on input "802875311171" at bounding box center [784, 347] width 228 height 39
click at [761, 345] on input "802875311171" at bounding box center [784, 347] width 228 height 39
click at [817, 343] on input "802875311171" at bounding box center [784, 347] width 228 height 39
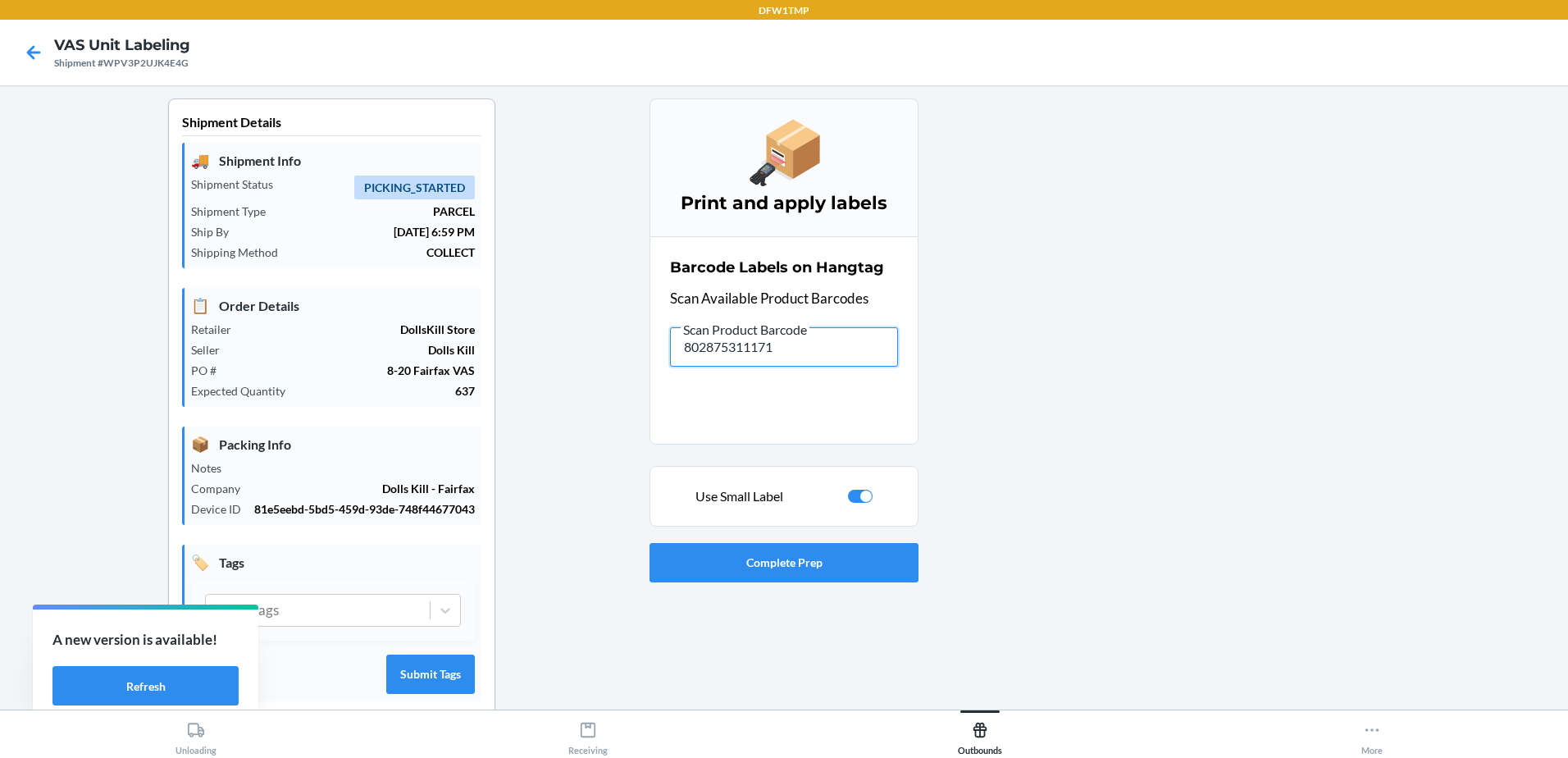
click at [800, 348] on input "802875311171" at bounding box center [784, 347] width 228 height 39
click at [855, 499] on div at bounding box center [861, 497] width 24 height 13
click at [737, 371] on div "Barcode Labels on Hangtag Scan Available Product Barcodes Scan Product Barcode …" at bounding box center [784, 312] width 228 height 119
click at [738, 349] on input "802875311171" at bounding box center [784, 347] width 228 height 39
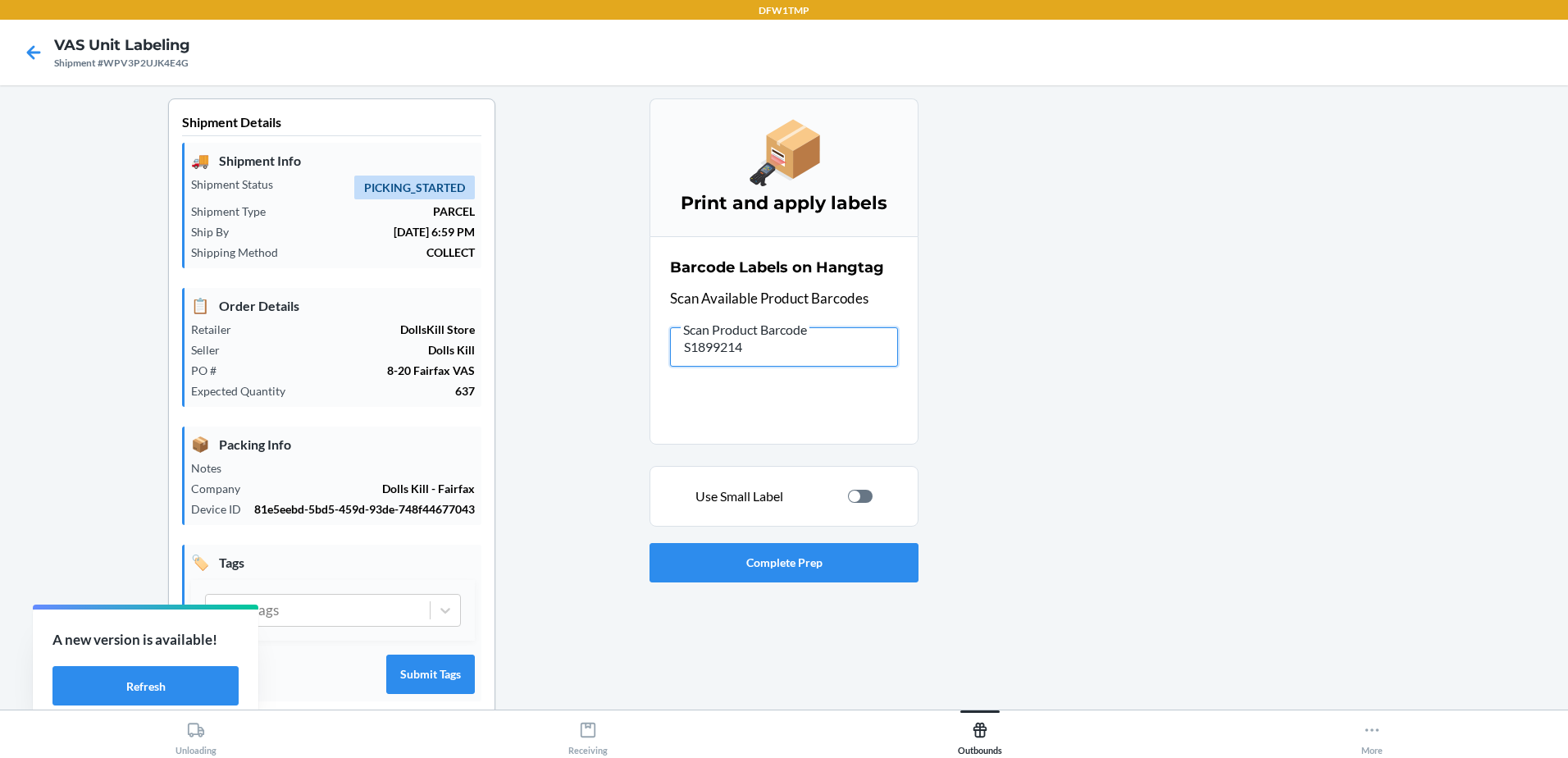
click at [735, 350] on input "S1899214" at bounding box center [784, 347] width 228 height 39
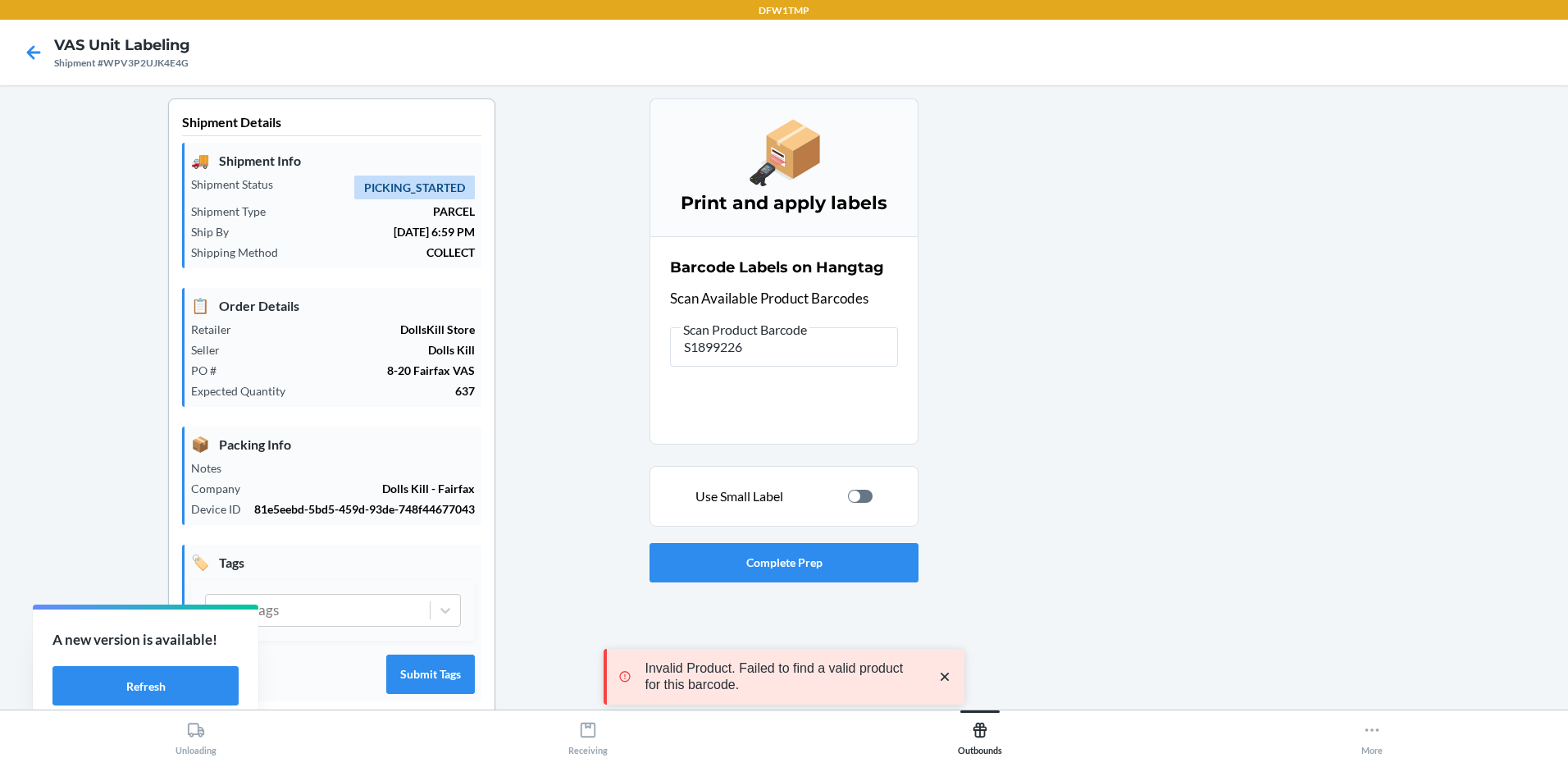
click at [835, 499] on div "Use Small Label" at bounding box center [784, 496] width 241 height 20
click at [865, 493] on div at bounding box center [861, 497] width 24 height 13
click at [816, 357] on input "S1899226" at bounding box center [784, 347] width 228 height 39
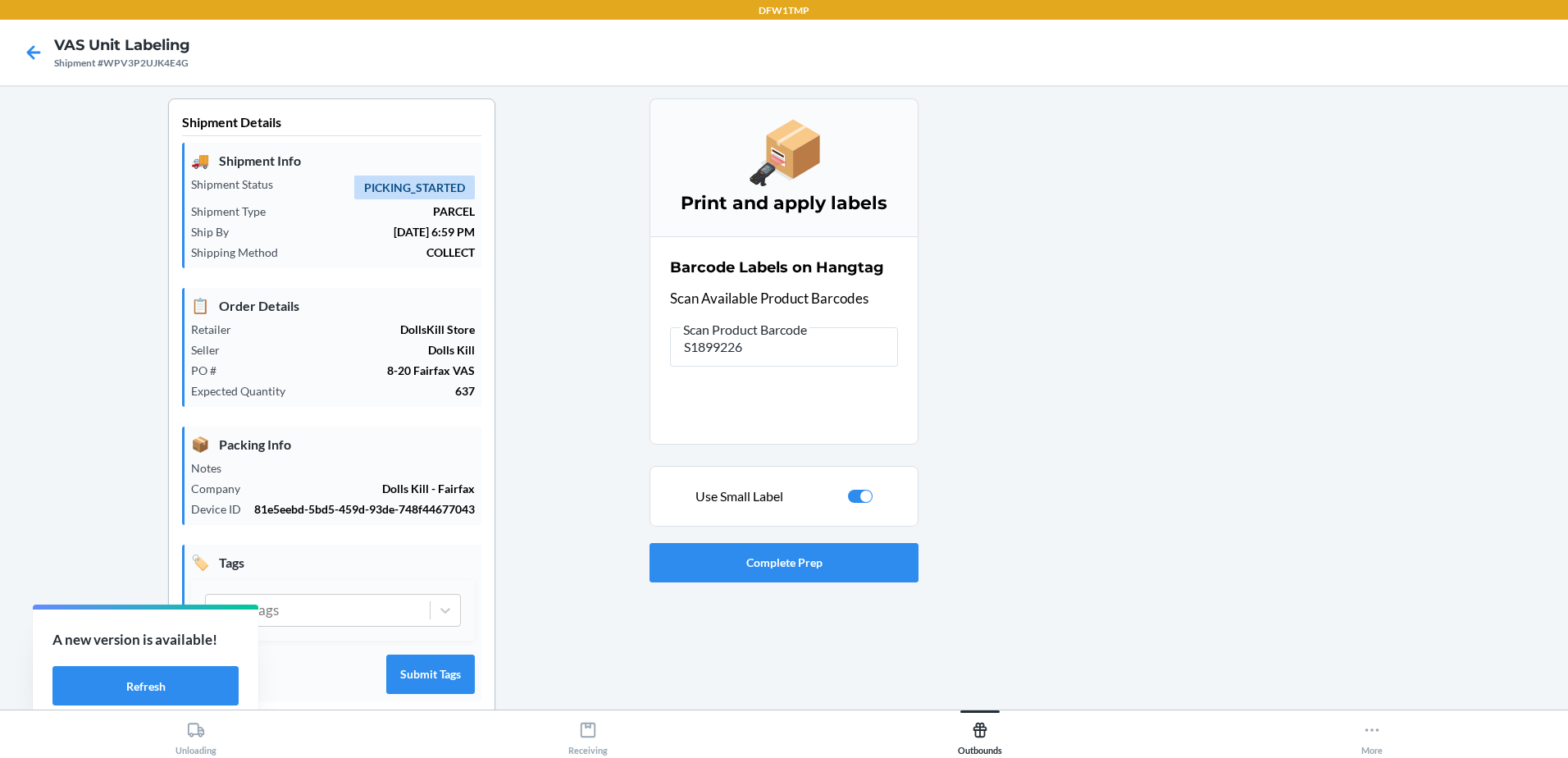
click at [861, 497] on div at bounding box center [866, 496] width 11 height 11
click at [714, 357] on input "S1899226" at bounding box center [784, 347] width 228 height 39
click at [850, 499] on div at bounding box center [855, 496] width 11 height 11
click at [735, 344] on input "S1899208" at bounding box center [784, 347] width 228 height 39
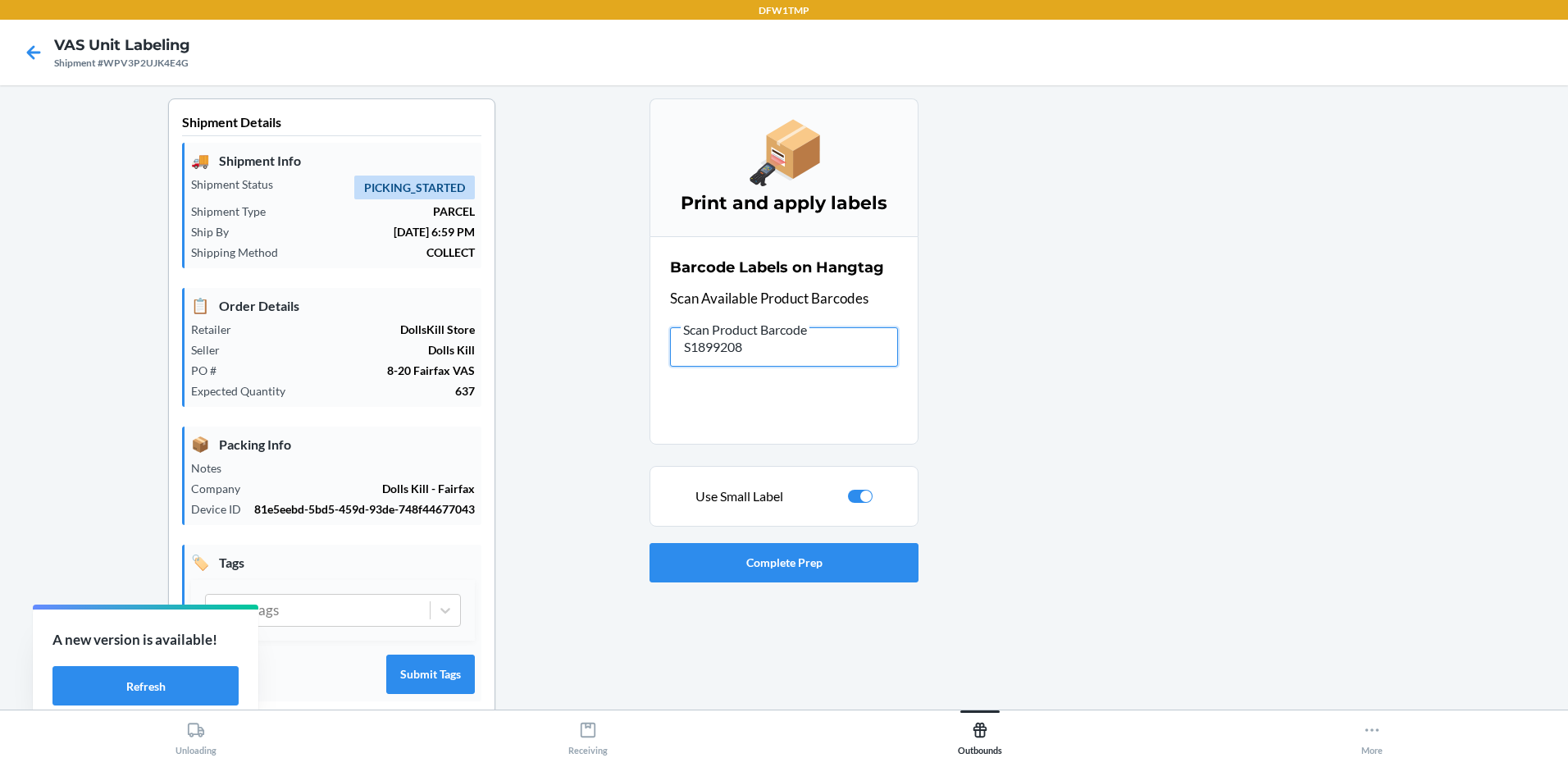
click at [735, 344] on input "S1899208" at bounding box center [784, 347] width 228 height 39
click at [700, 345] on input "S1900790" at bounding box center [784, 347] width 228 height 39
click at [684, 352] on input "S1900791" at bounding box center [784, 347] width 228 height 39
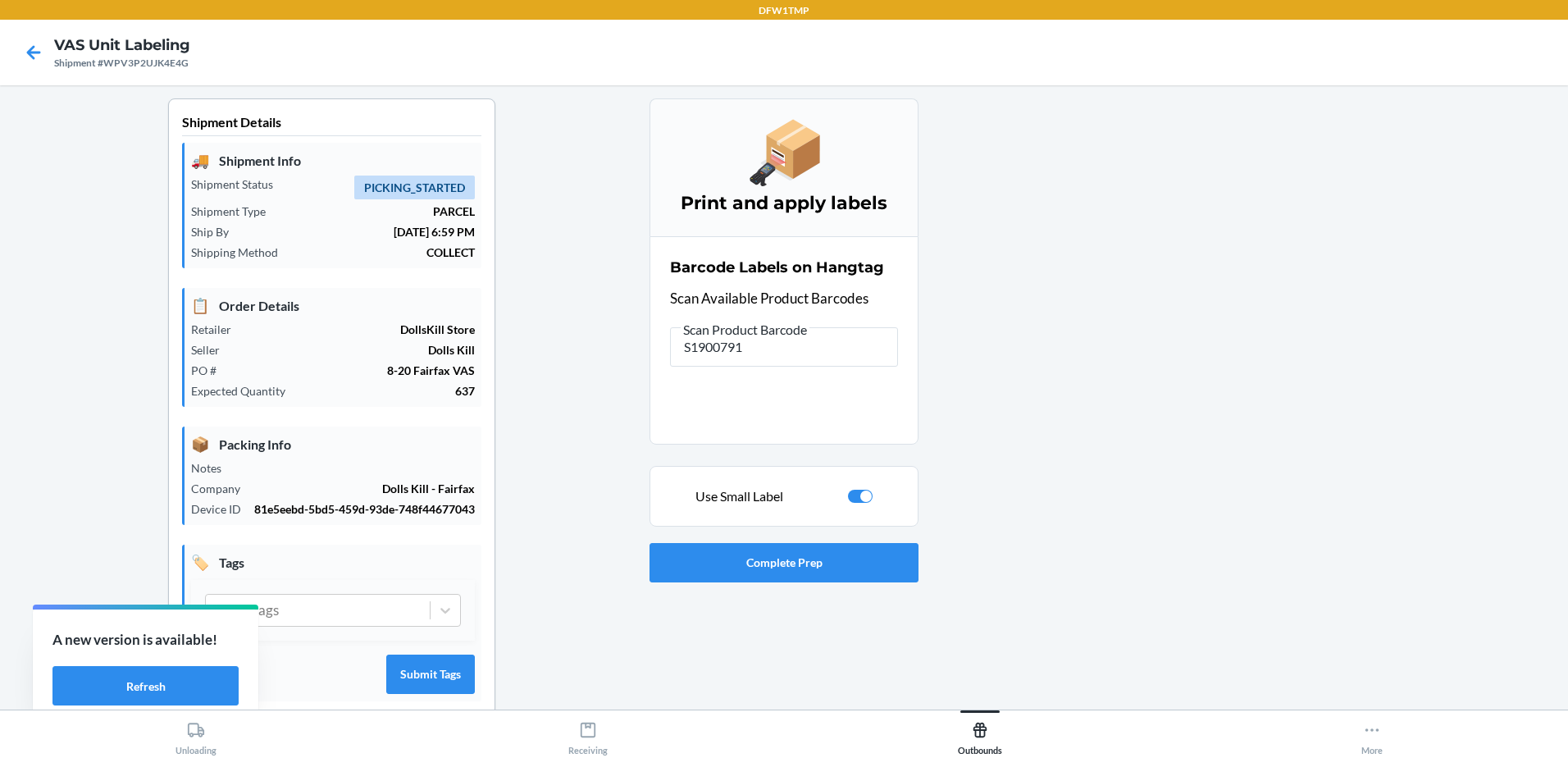
click at [861, 494] on div at bounding box center [866, 496] width 11 height 11
click at [714, 357] on input "S1900791" at bounding box center [784, 347] width 228 height 39
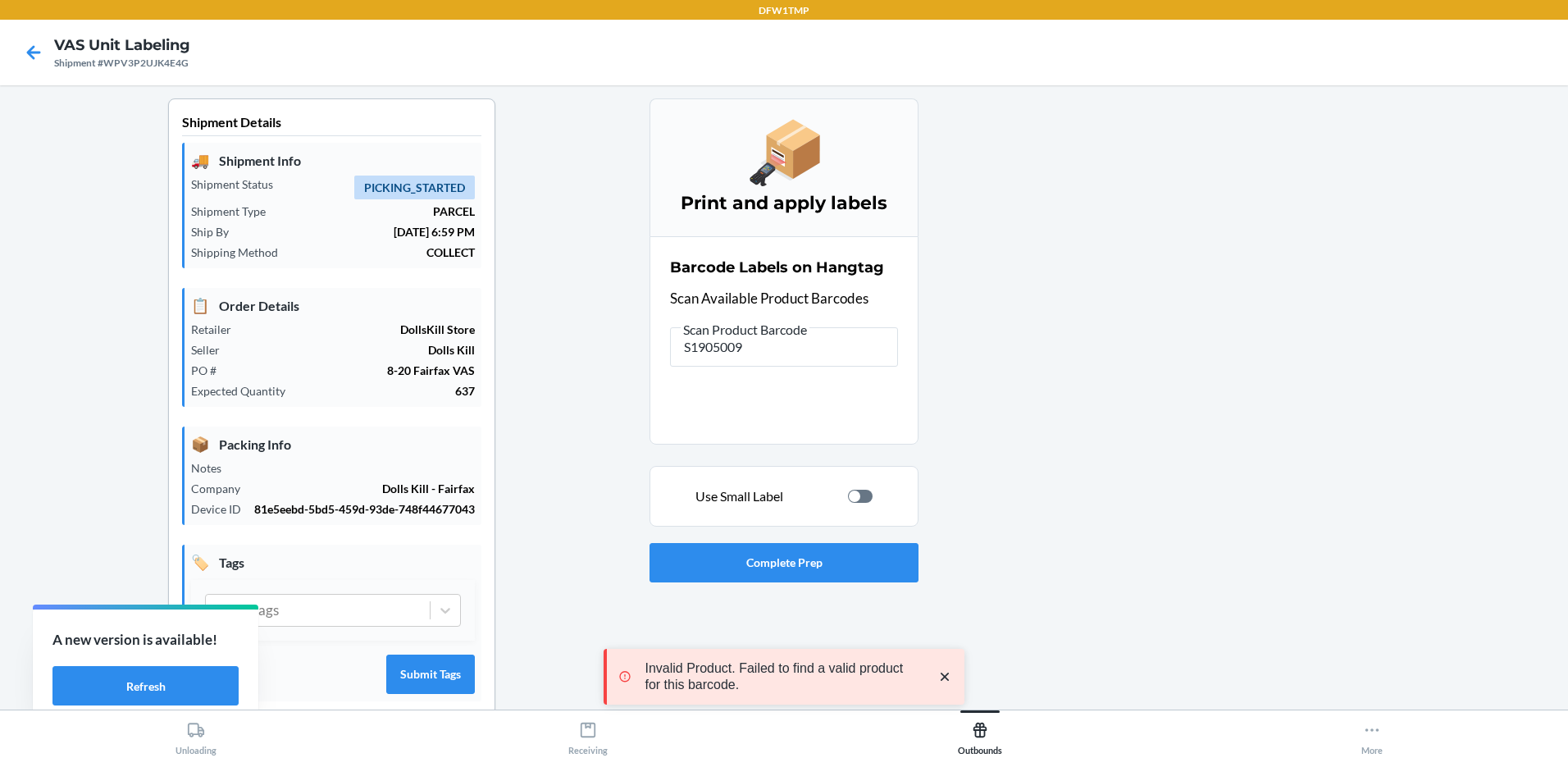
click at [856, 498] on div at bounding box center [861, 497] width 24 height 13
click at [727, 343] on input "S1905009" at bounding box center [784, 347] width 228 height 39
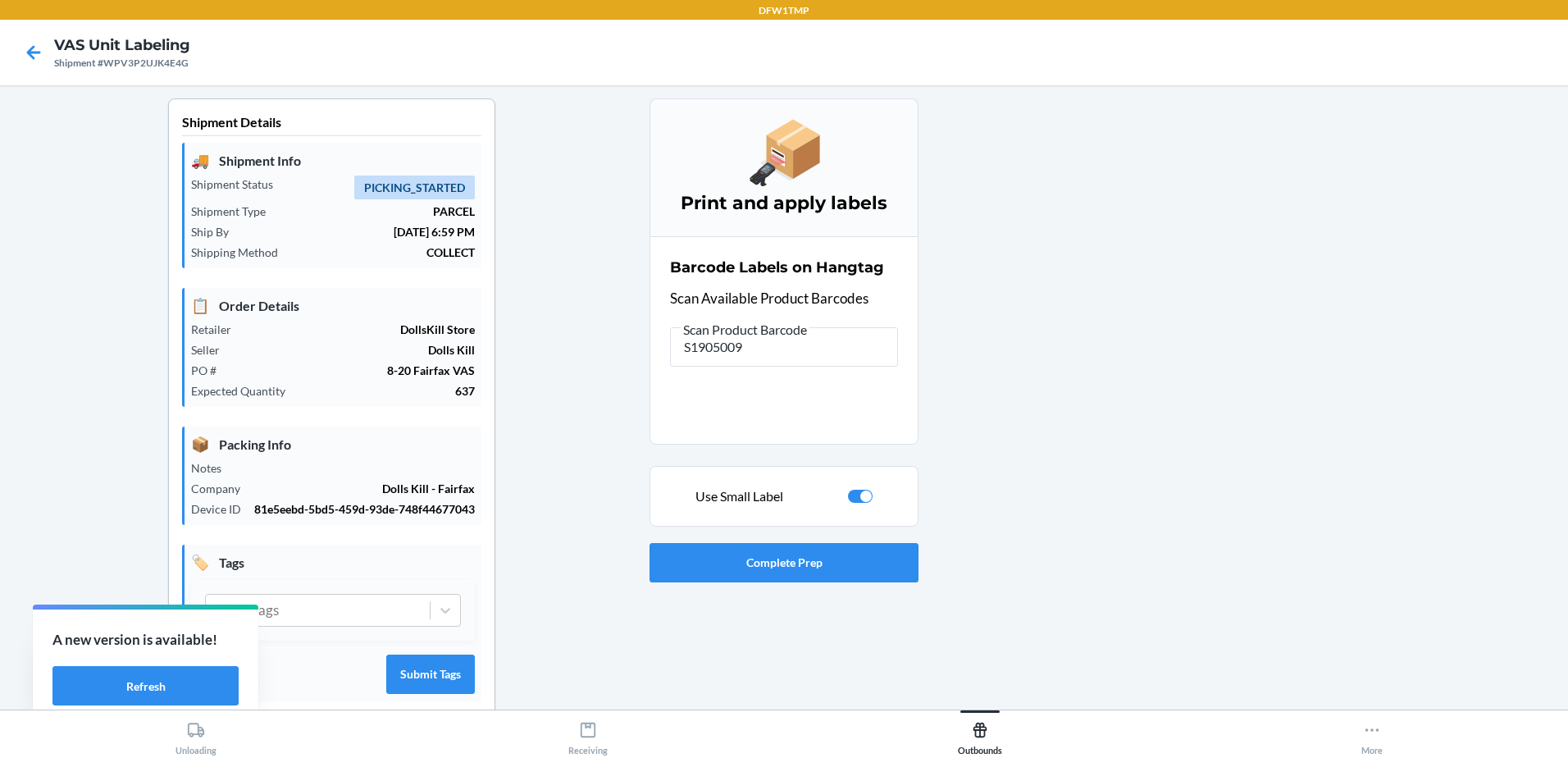
click at [862, 495] on div at bounding box center [866, 496] width 11 height 11
click at [709, 355] on input "S1905009" at bounding box center [784, 347] width 228 height 39
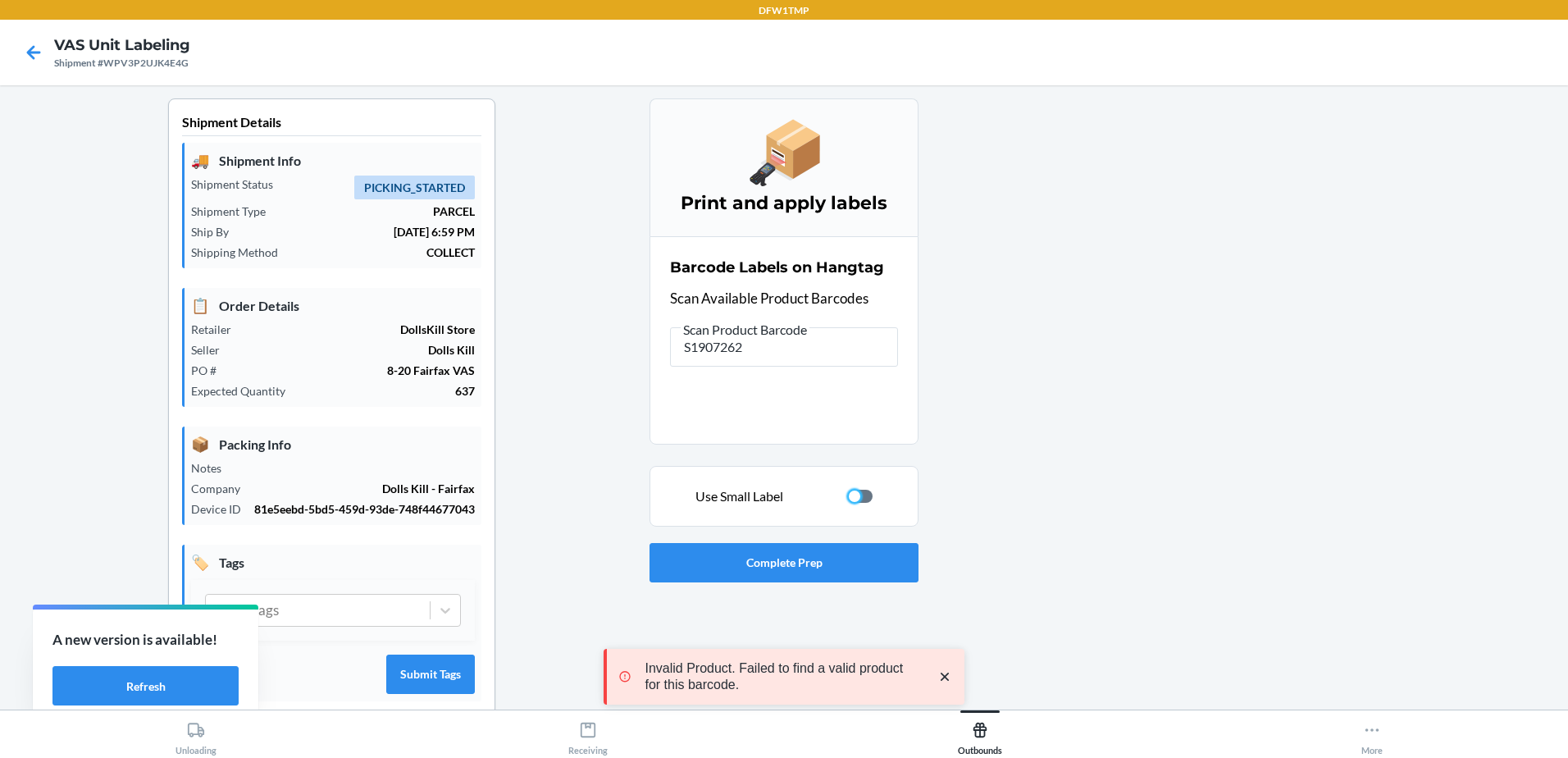
click at [849, 497] on div at bounding box center [855, 496] width 11 height 11
click at [735, 354] on input "S1907262" at bounding box center [784, 347] width 228 height 39
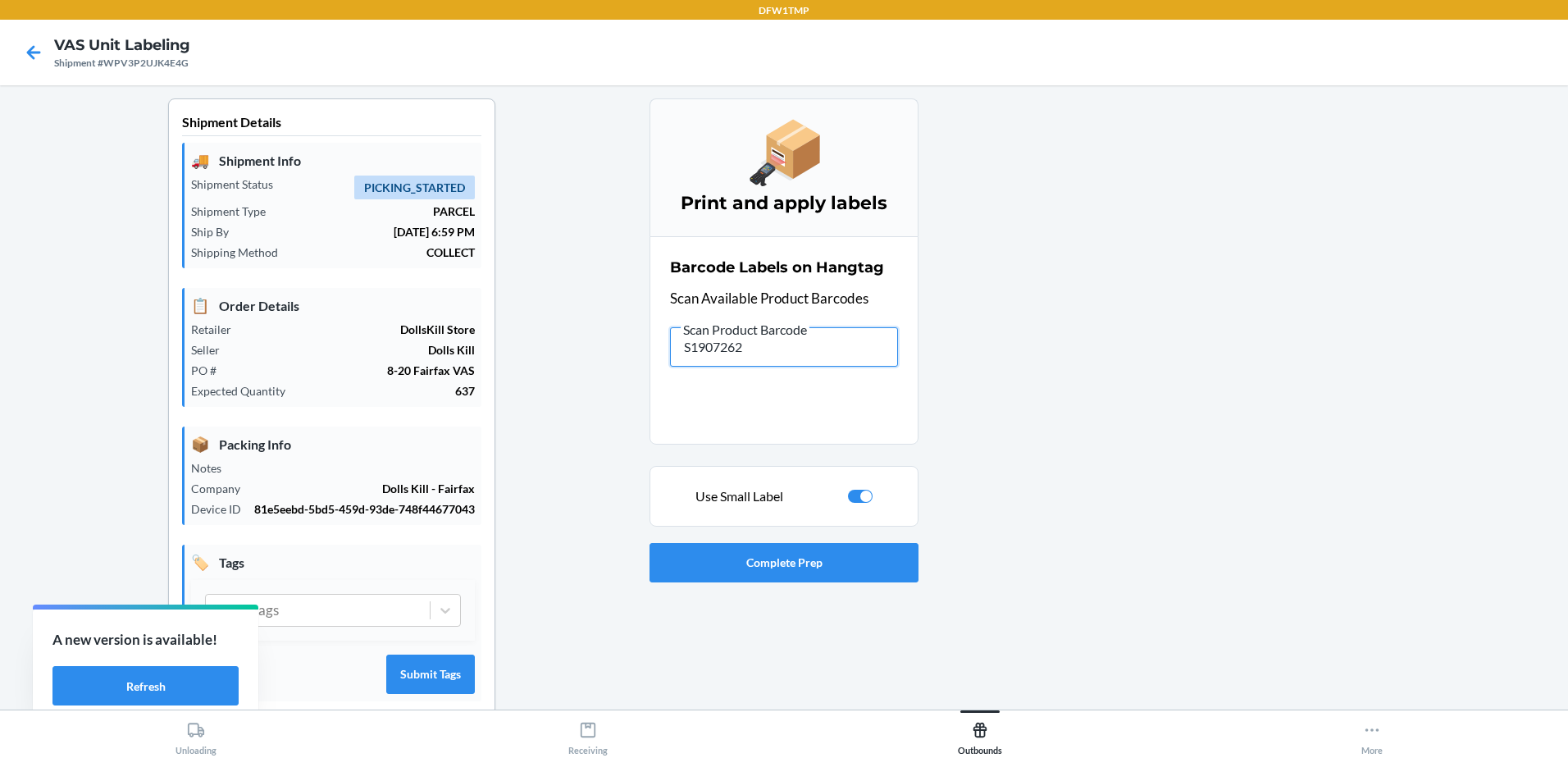
click at [781, 342] on input "S1907262" at bounding box center [784, 347] width 228 height 39
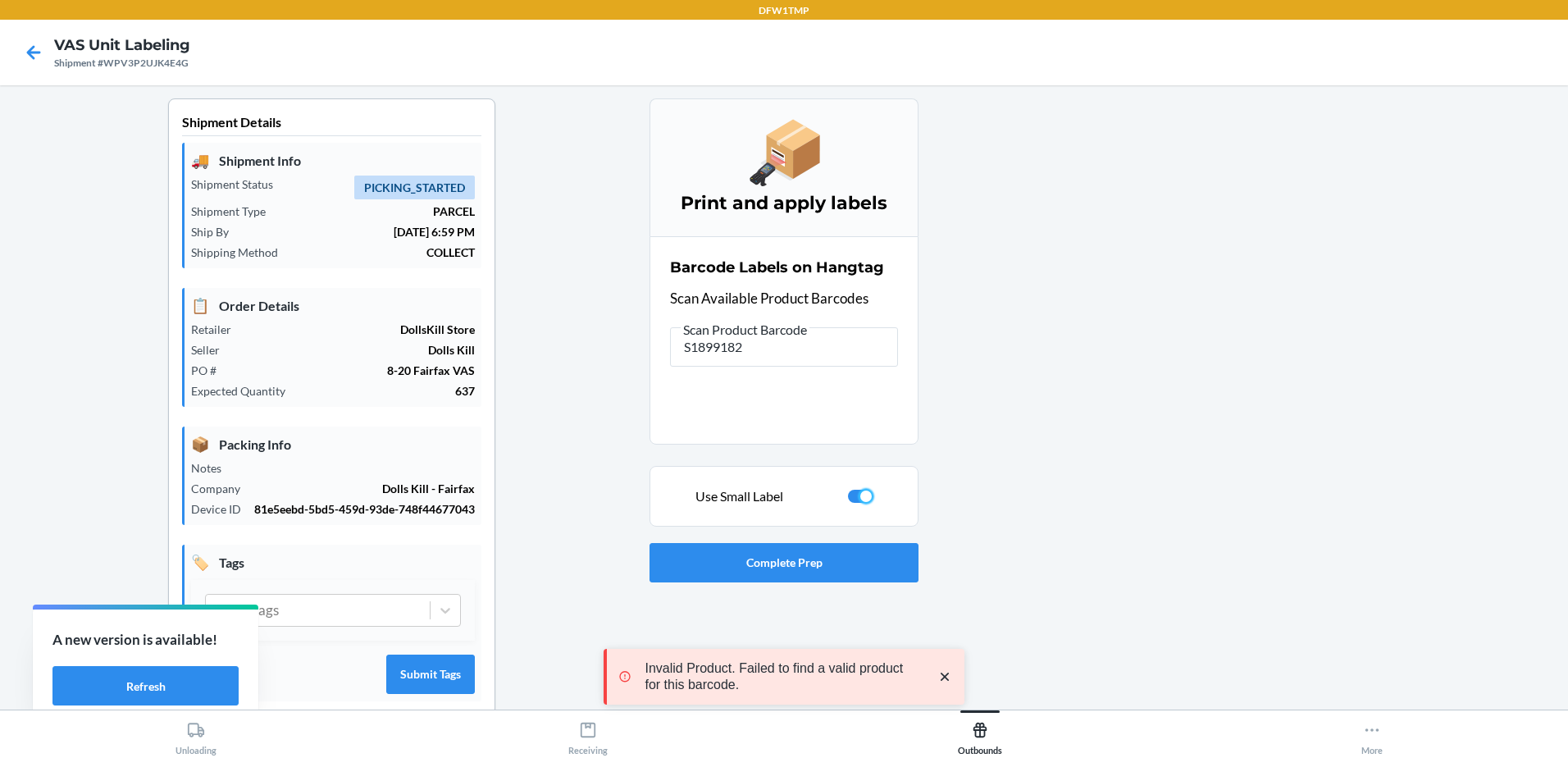
click at [861, 497] on div at bounding box center [866, 496] width 11 height 11
click at [752, 355] on input "S1899182" at bounding box center [784, 347] width 228 height 39
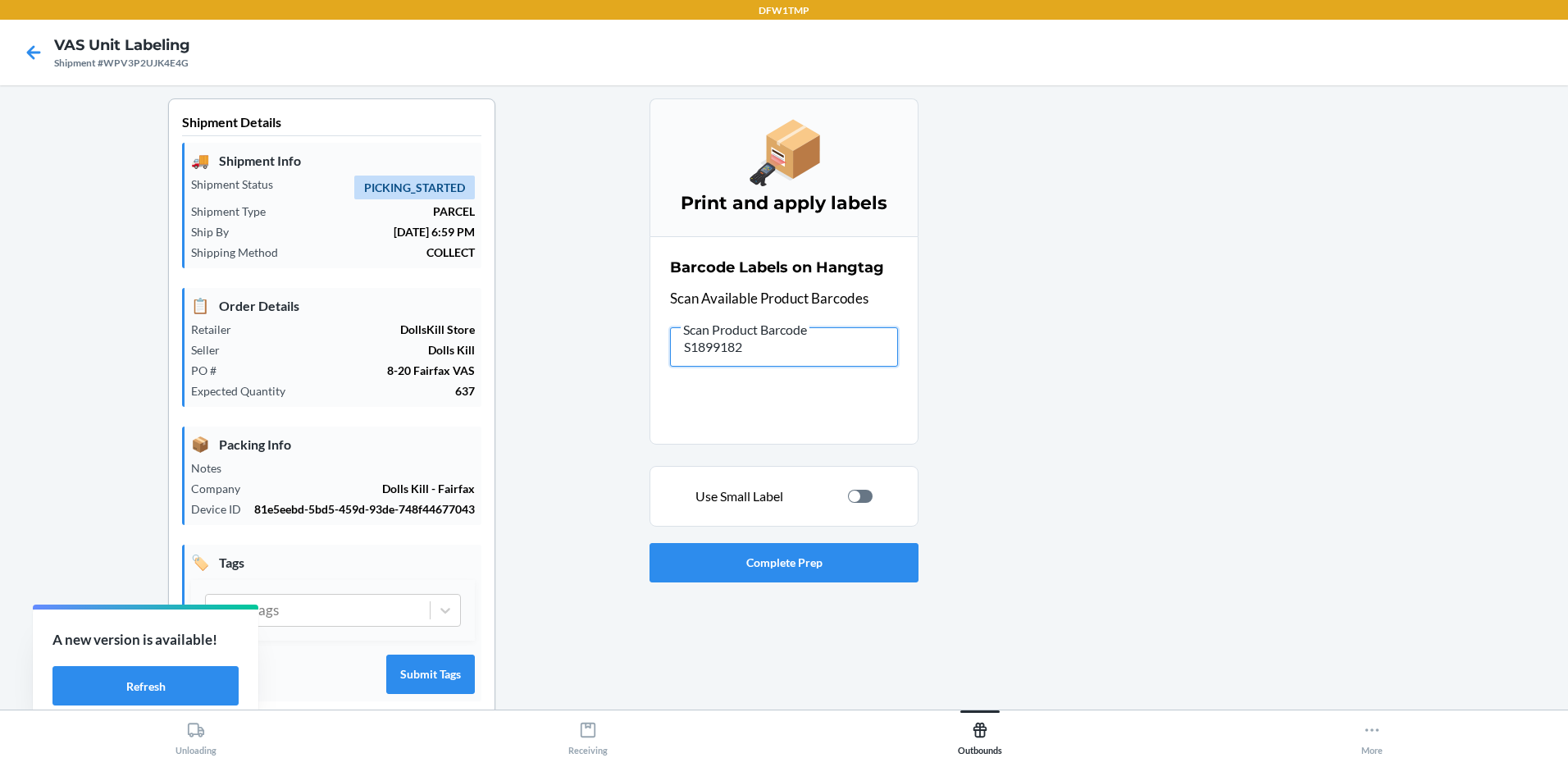
click at [708, 355] on input "S1899182" at bounding box center [784, 347] width 228 height 39
click at [726, 353] on input "S1899182" at bounding box center [784, 347] width 228 height 39
click at [750, 350] on input "S1899182" at bounding box center [784, 347] width 228 height 39
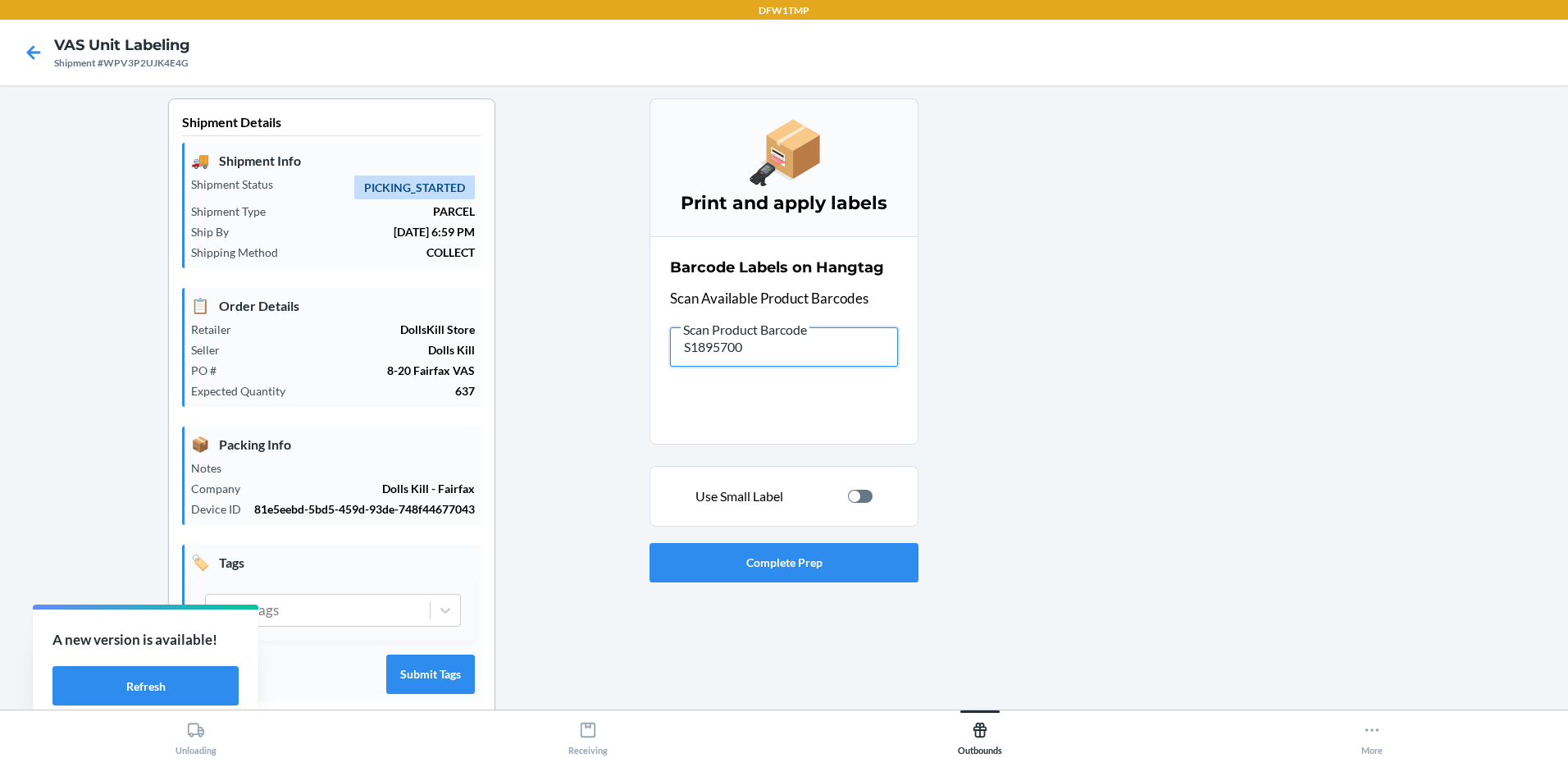
click at [725, 356] on input "S1895700" at bounding box center [784, 347] width 228 height 39
click at [714, 346] on input "S1892411" at bounding box center [784, 347] width 228 height 39
click at [722, 359] on input "S1899205" at bounding box center [784, 347] width 228 height 39
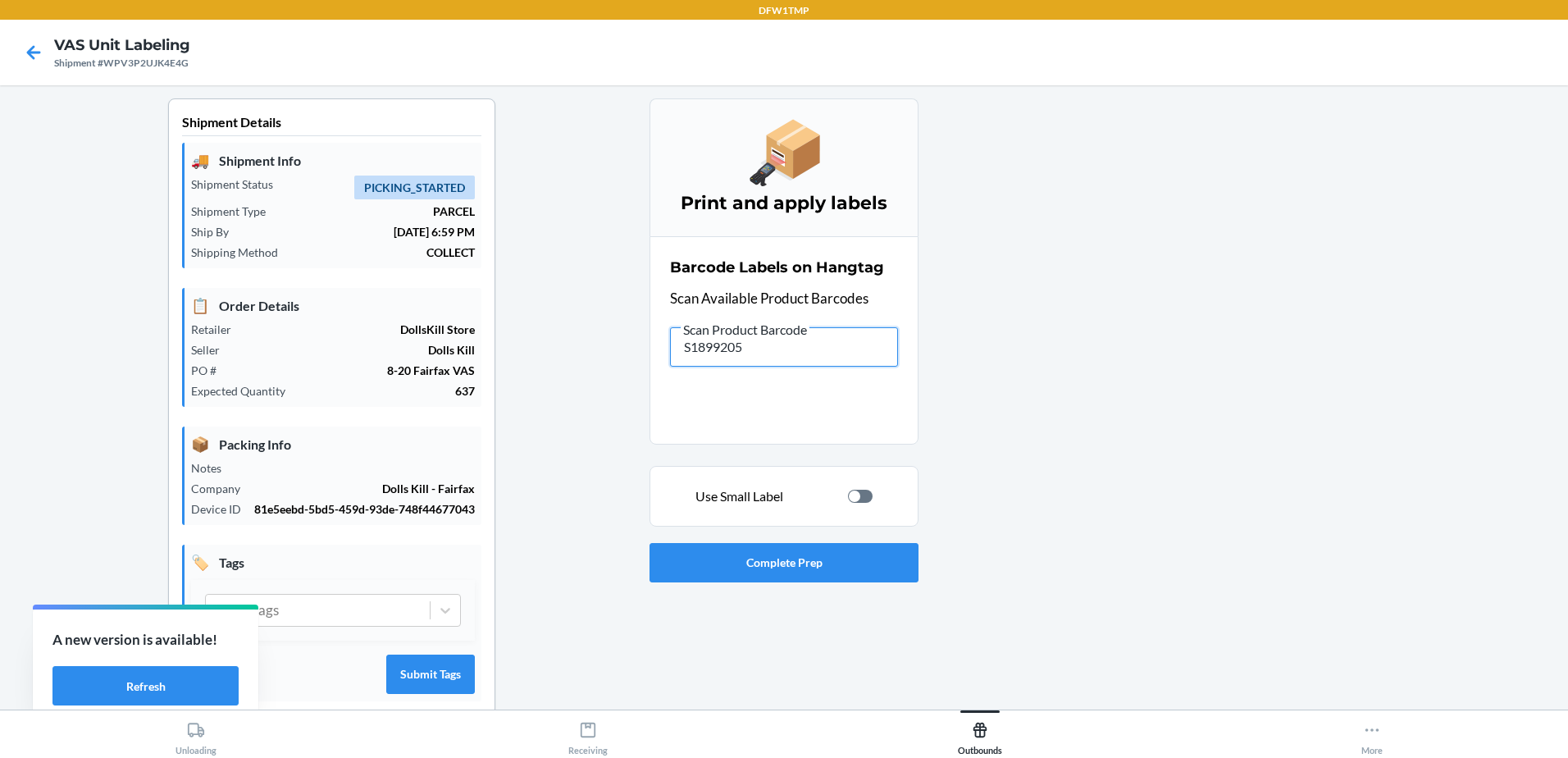
click at [722, 359] on input "S1899205" at bounding box center [784, 347] width 228 height 39
click at [688, 365] on input "S1899208" at bounding box center [784, 347] width 228 height 39
click at [726, 355] on input "S1899208" at bounding box center [784, 347] width 228 height 39
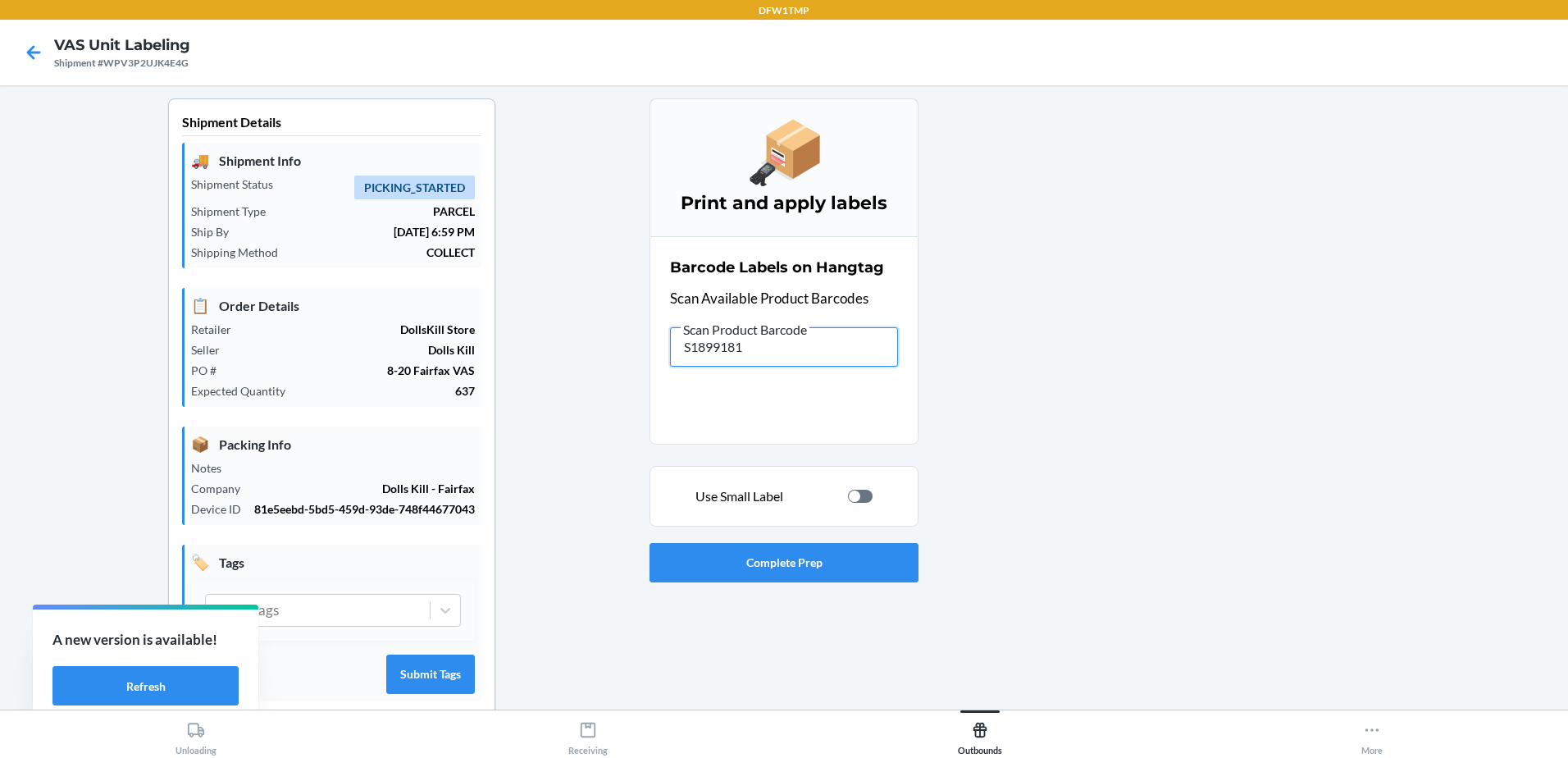
click at [734, 353] on input "S1899181" at bounding box center [784, 347] width 228 height 39
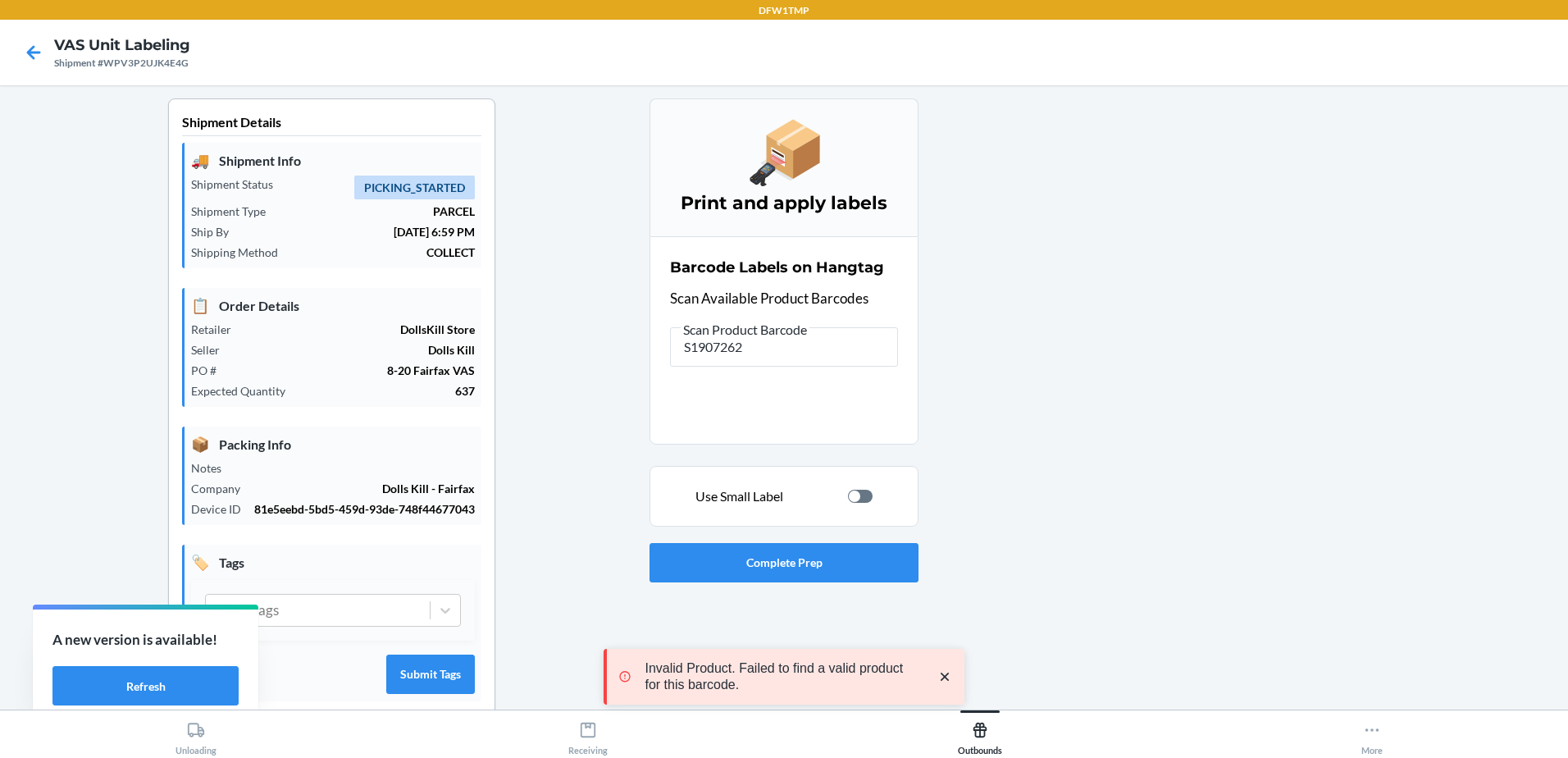
click at [855, 493] on div at bounding box center [861, 497] width 24 height 13
click at [749, 346] on input "S1907262" at bounding box center [784, 347] width 228 height 39
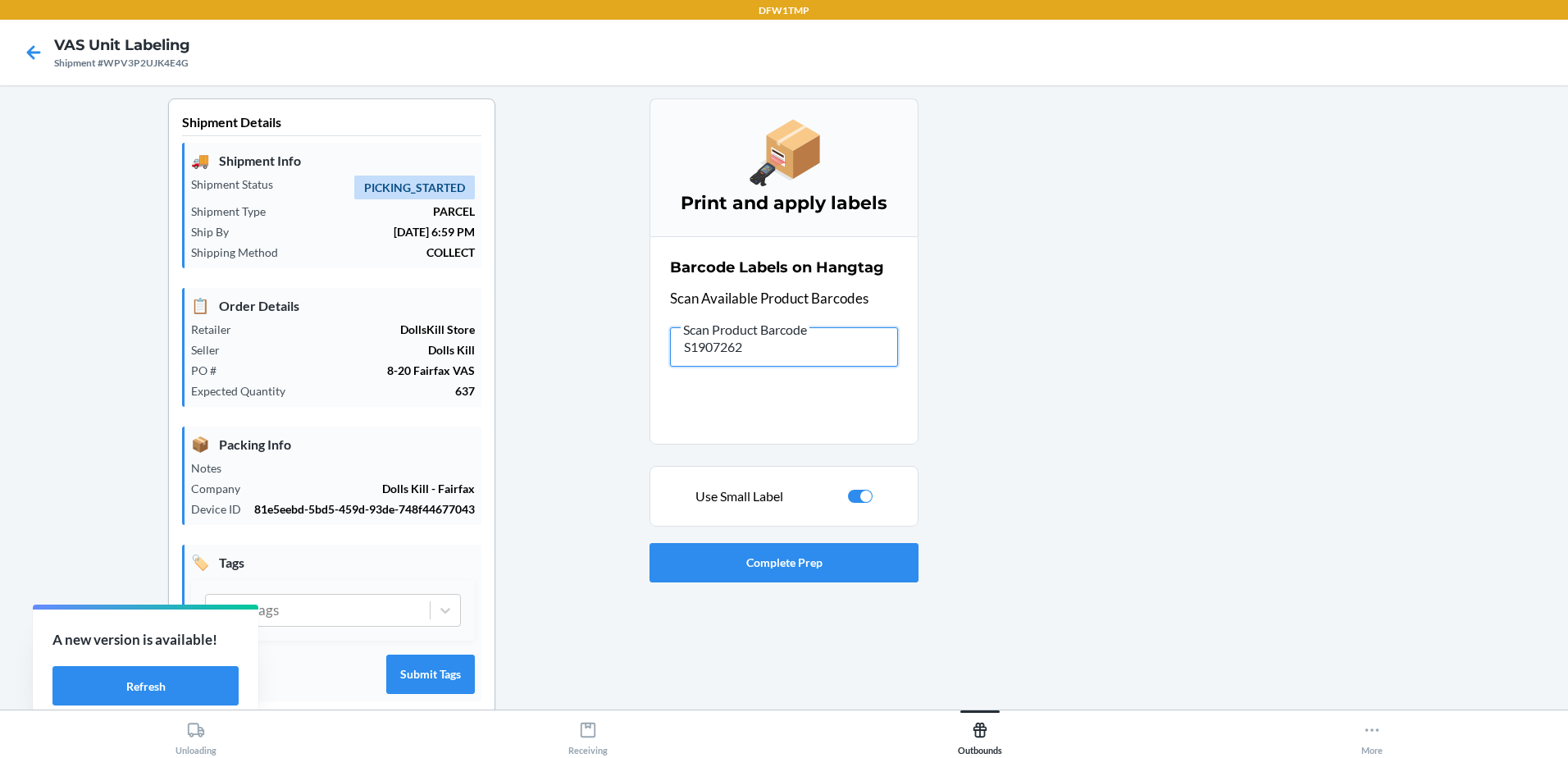
click at [766, 349] on input "S1907262" at bounding box center [784, 347] width 228 height 39
click at [848, 484] on div "Use Small Label" at bounding box center [784, 496] width 269 height 61
click at [851, 488] on div "Use Small Label" at bounding box center [784, 496] width 241 height 20
click at [853, 500] on div at bounding box center [861, 497] width 24 height 13
click at [777, 364] on input "S1907262" at bounding box center [784, 347] width 228 height 39
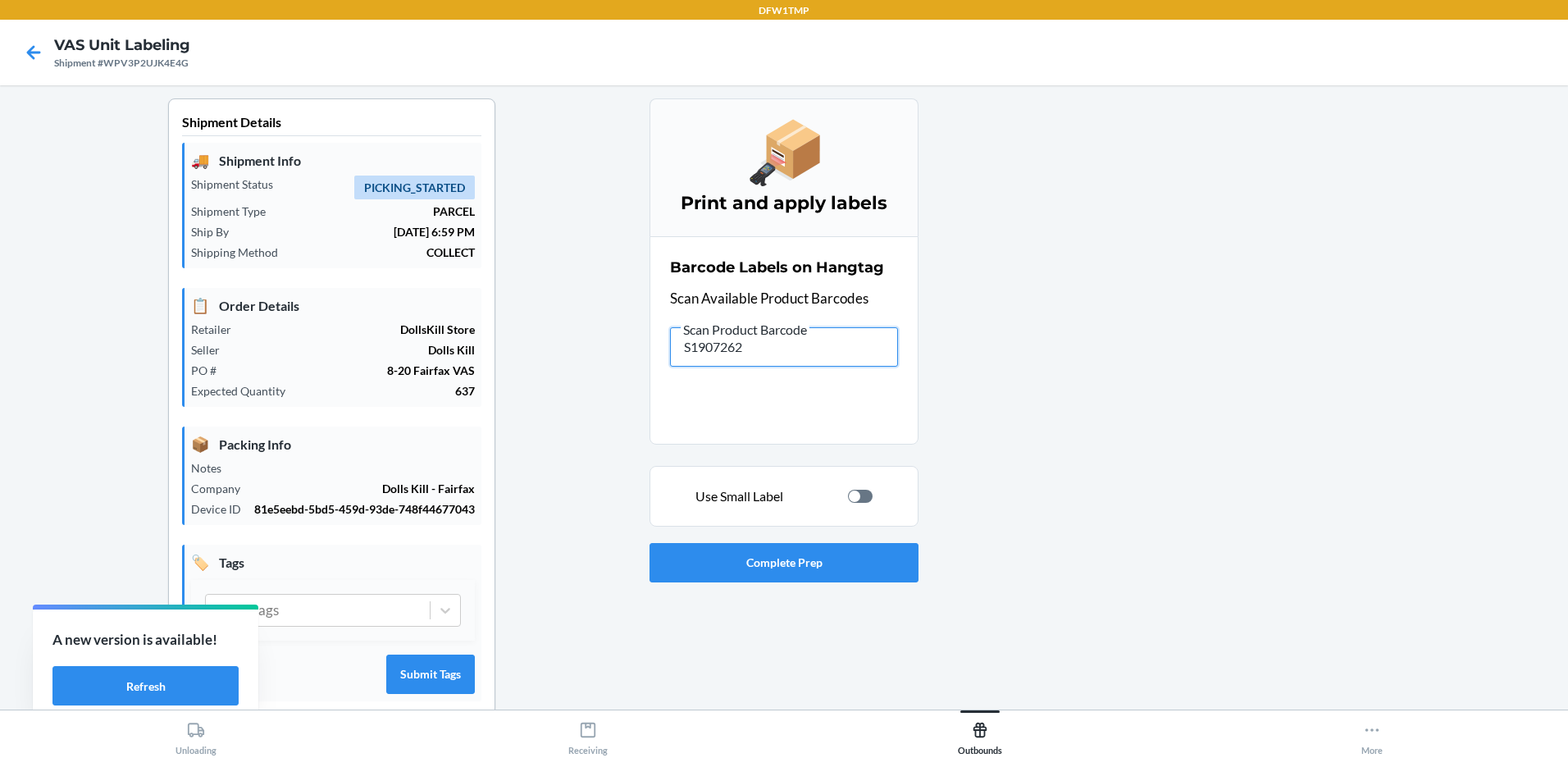
click at [777, 364] on input "S1907262" at bounding box center [784, 347] width 228 height 39
click at [761, 344] on input "S1888439" at bounding box center [784, 347] width 228 height 39
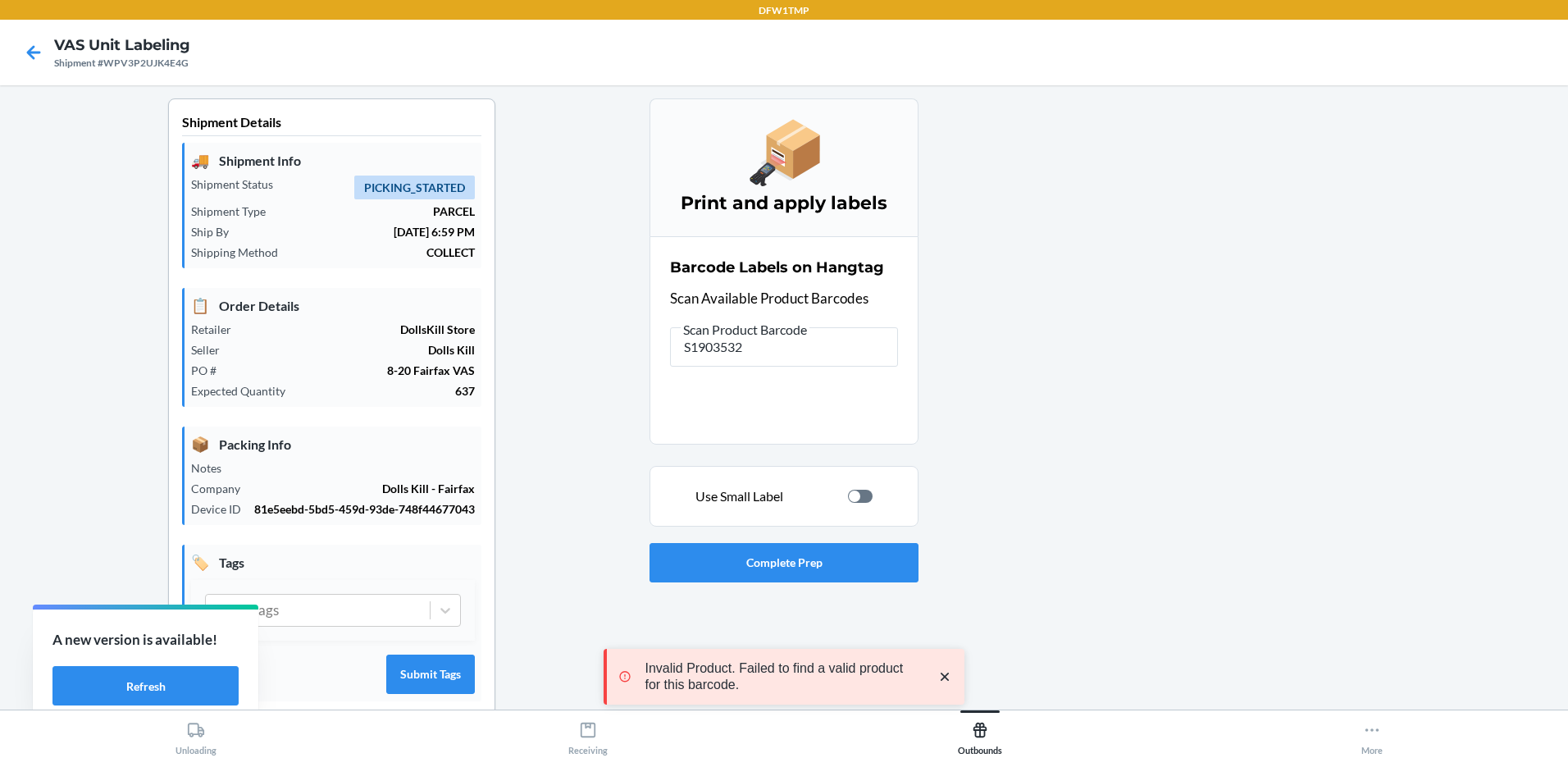
click at [858, 504] on div "Use Small Label" at bounding box center [784, 496] width 241 height 20
click at [848, 484] on div "Use Small Label" at bounding box center [784, 496] width 269 height 61
click at [852, 498] on div at bounding box center [855, 496] width 11 height 11
click at [785, 355] on input "S1903532" at bounding box center [784, 347] width 228 height 39
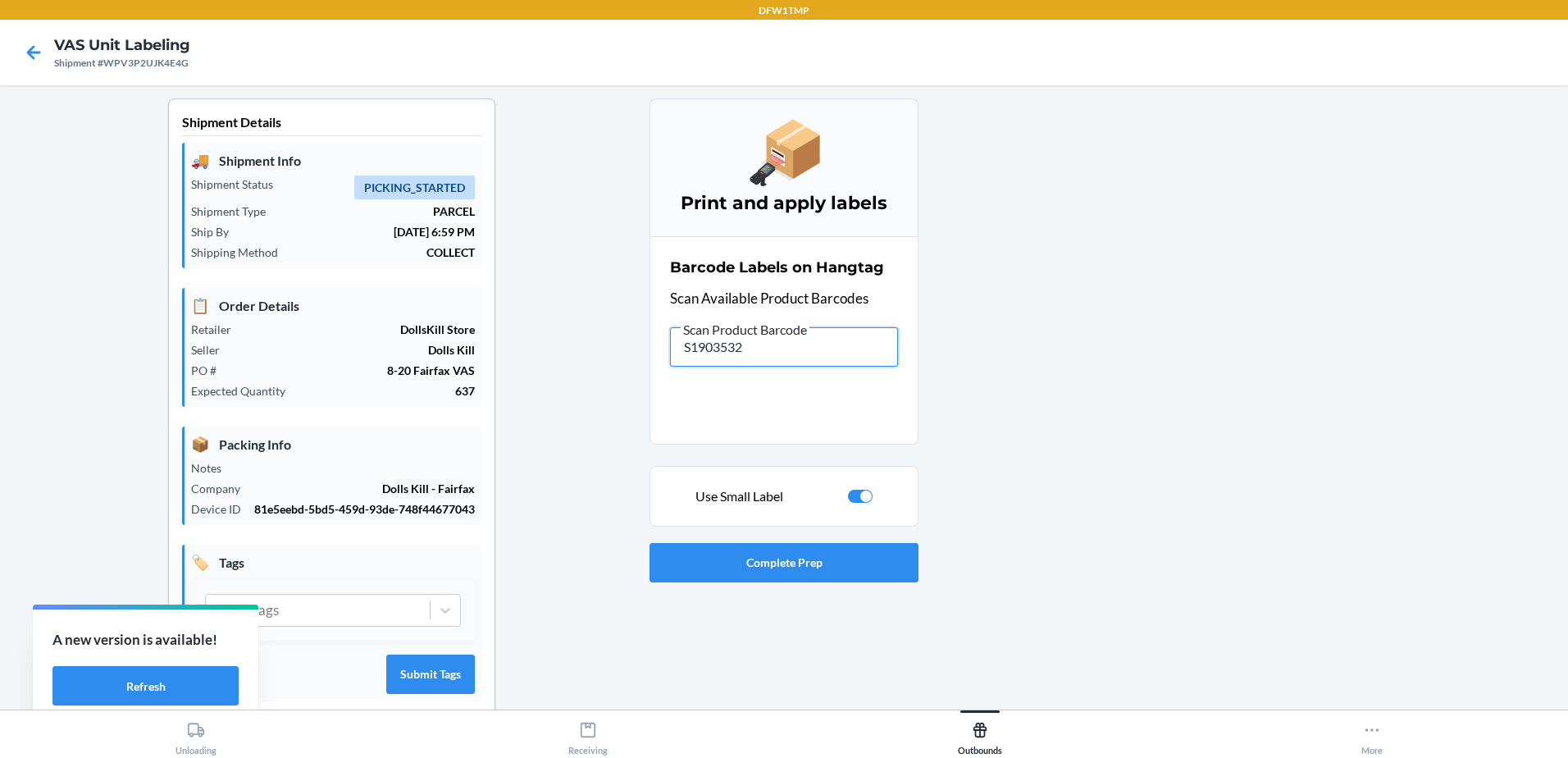
click at [730, 355] on input "S1903532" at bounding box center [784, 347] width 228 height 39
click at [768, 348] on input "S1900297" at bounding box center [784, 347] width 228 height 39
click at [751, 347] on input "S1900297" at bounding box center [784, 347] width 228 height 39
click at [861, 491] on div at bounding box center [866, 496] width 11 height 11
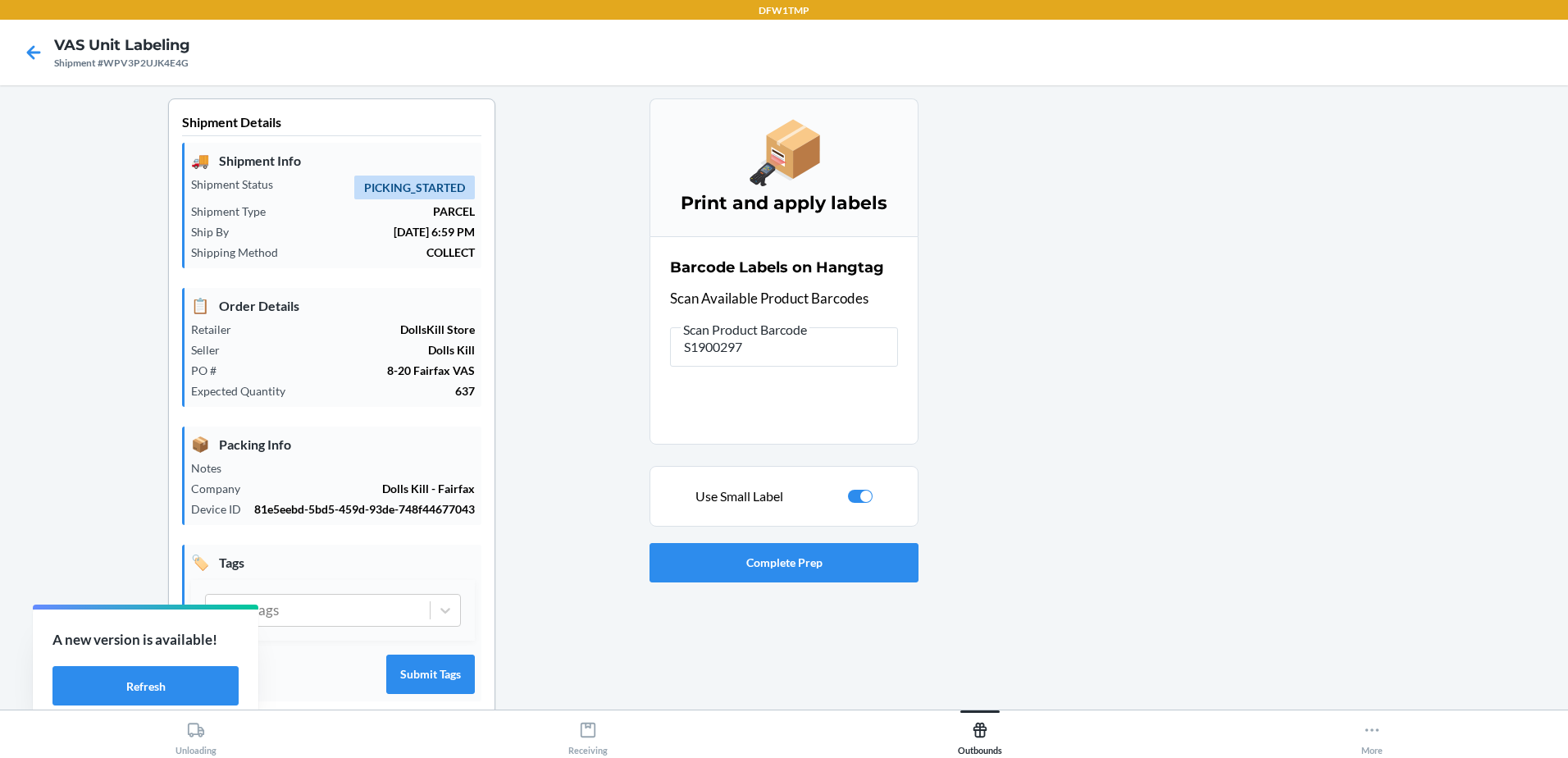
checkbox input "false"
click at [704, 357] on input "S1900297" at bounding box center [784, 347] width 228 height 39
drag, startPoint x: 1448, startPoint y: 343, endPoint x: 1448, endPoint y: 352, distance: 9.0
drag, startPoint x: 1448, startPoint y: 352, endPoint x: 1167, endPoint y: 248, distance: 299.6
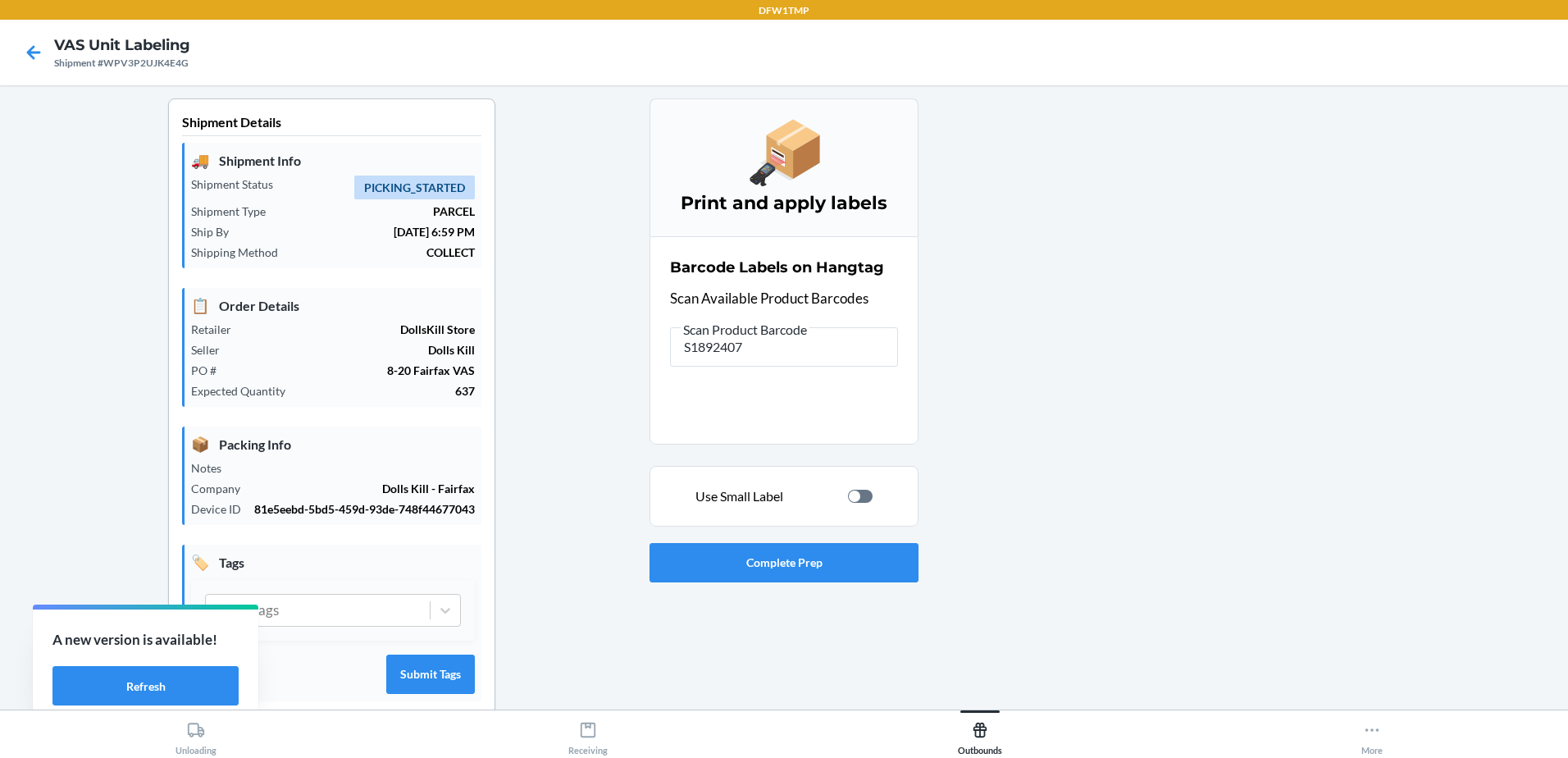
click at [1158, 245] on div at bounding box center [1237, 419] width 637 height 643
click at [734, 353] on input "S1892407" at bounding box center [784, 347] width 228 height 39
click at [737, 344] on input "8445370845110" at bounding box center [784, 347] width 228 height 39
click at [767, 344] on input "8445370845110" at bounding box center [784, 347] width 228 height 39
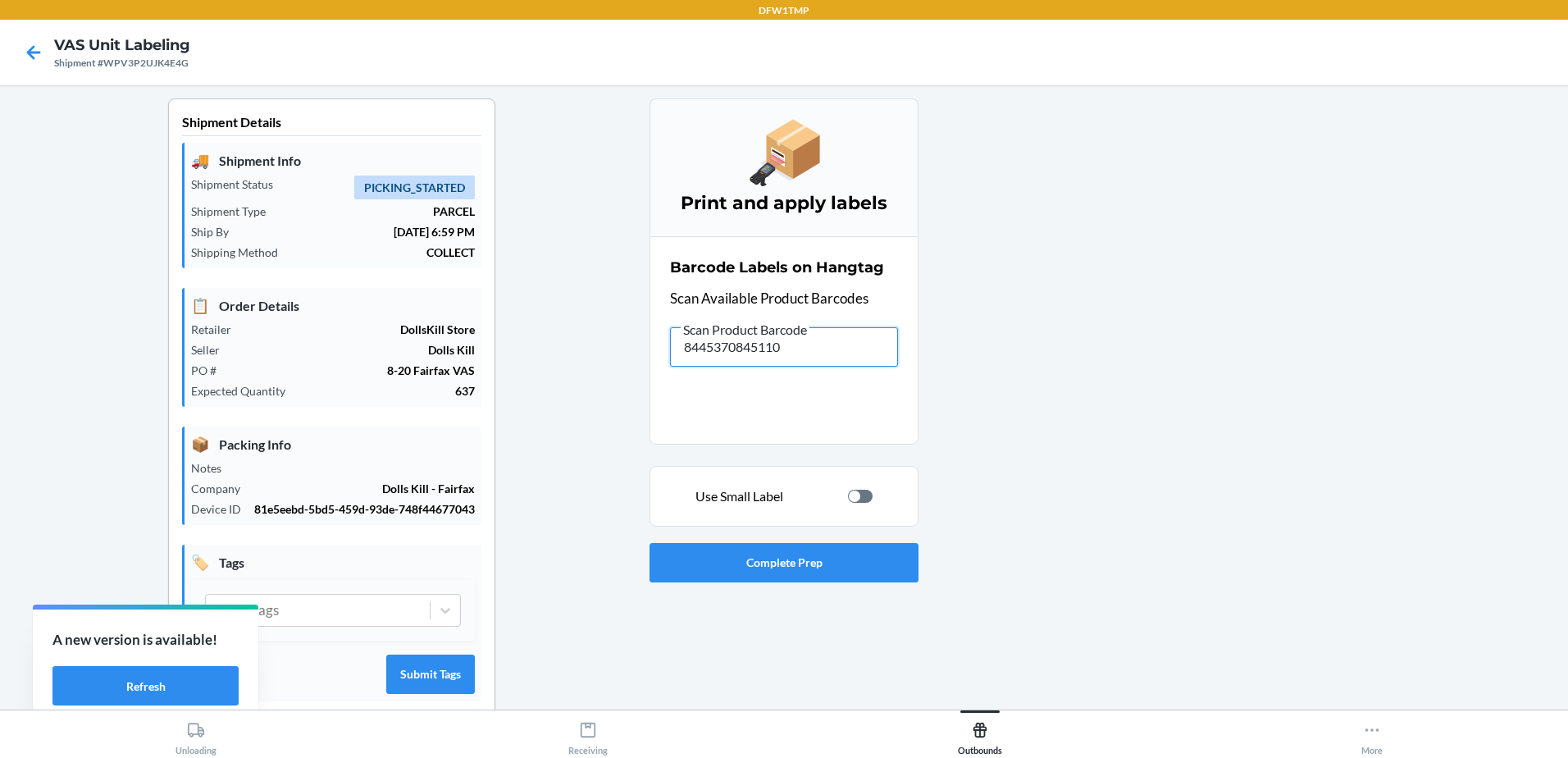
click at [767, 344] on input "8445370845110" at bounding box center [784, 347] width 228 height 39
click at [737, 351] on input "8445370845141" at bounding box center [784, 347] width 228 height 39
click at [701, 353] on input "8445370845141" at bounding box center [784, 347] width 228 height 39
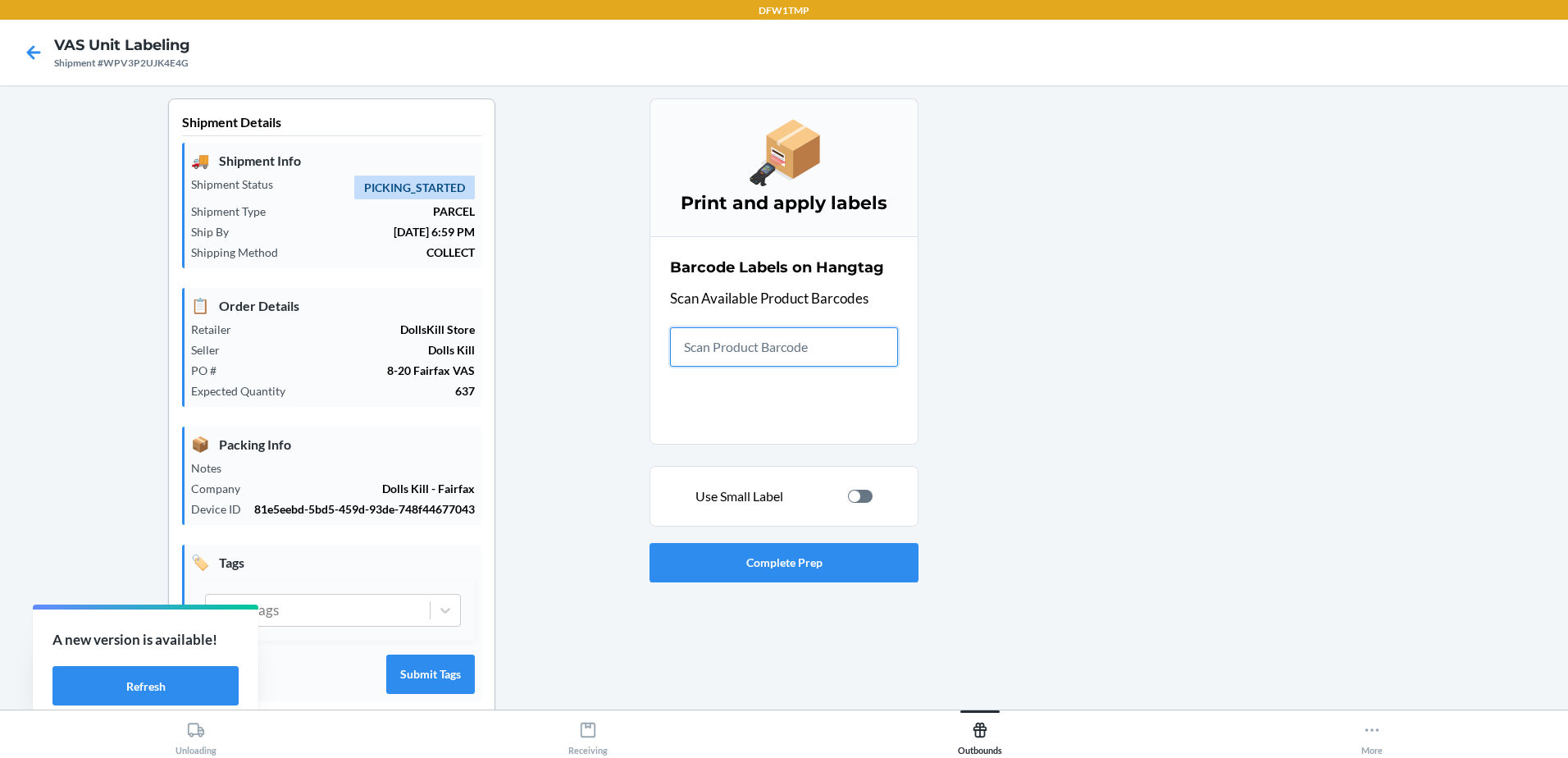
click at [714, 358] on input "text" at bounding box center [784, 347] width 228 height 39
type input "S1893958"
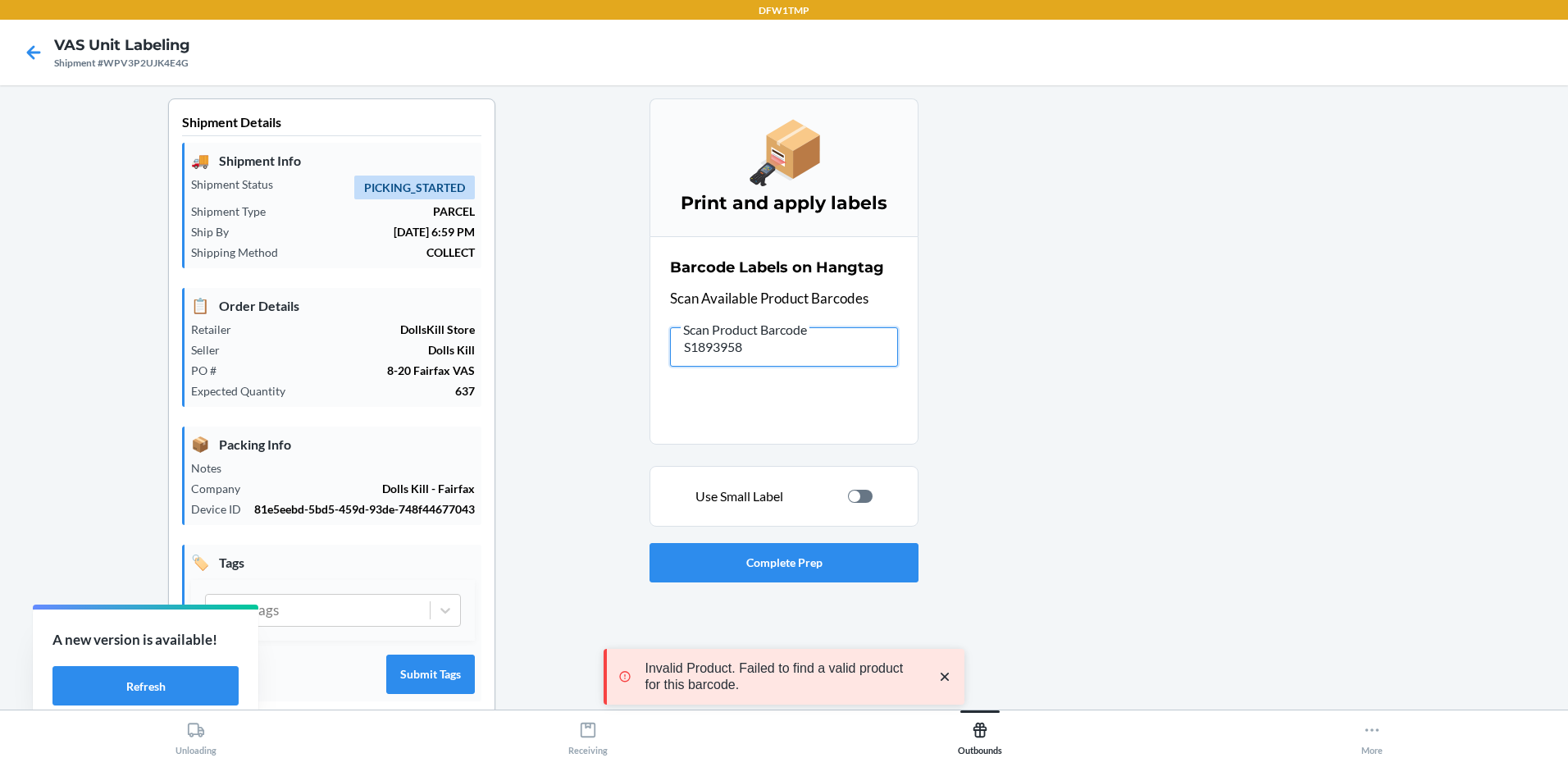
click at [764, 347] on input "S1893958" at bounding box center [784, 347] width 228 height 39
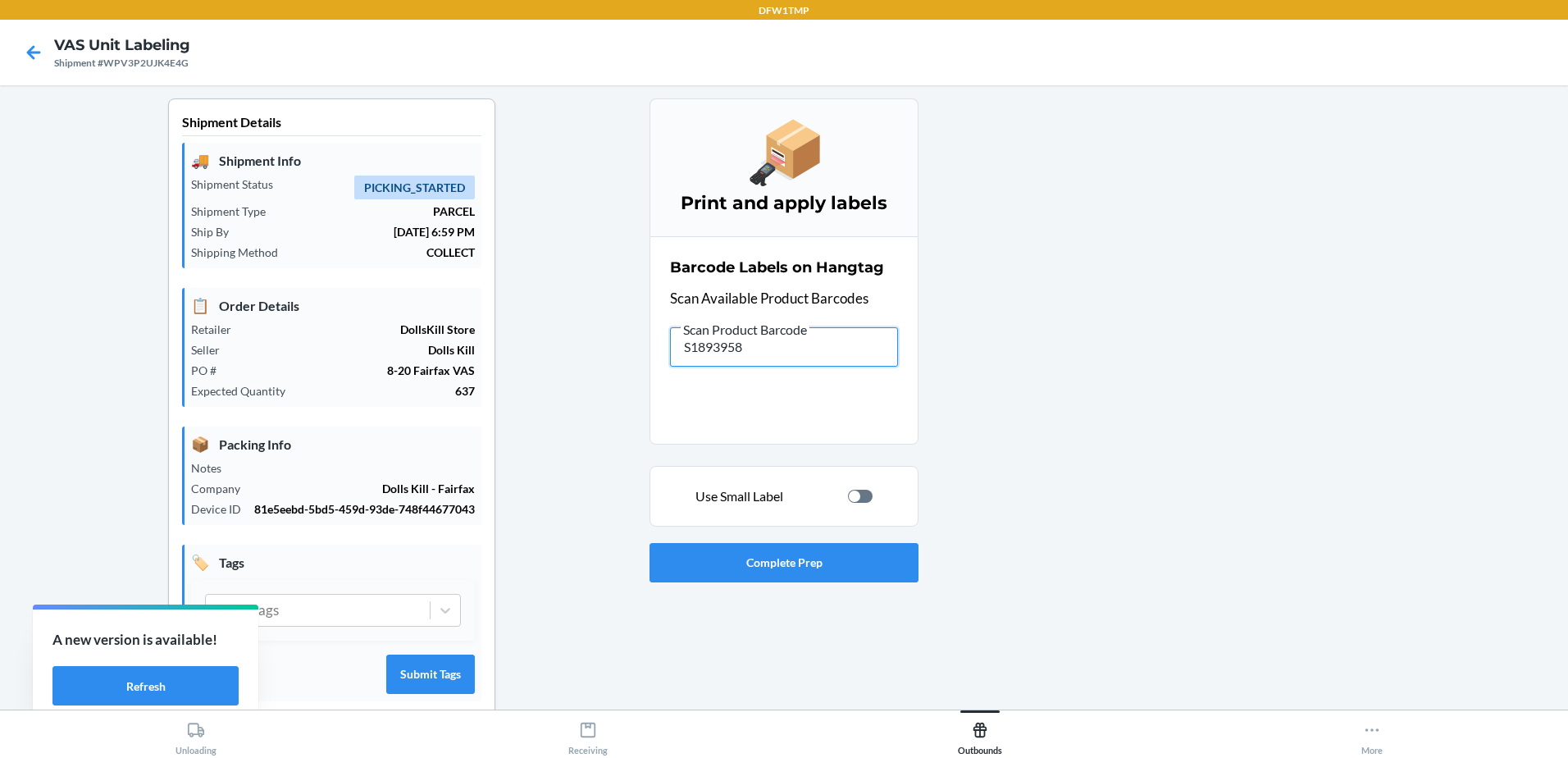
click at [708, 359] on input "S1893958" at bounding box center [784, 347] width 228 height 39
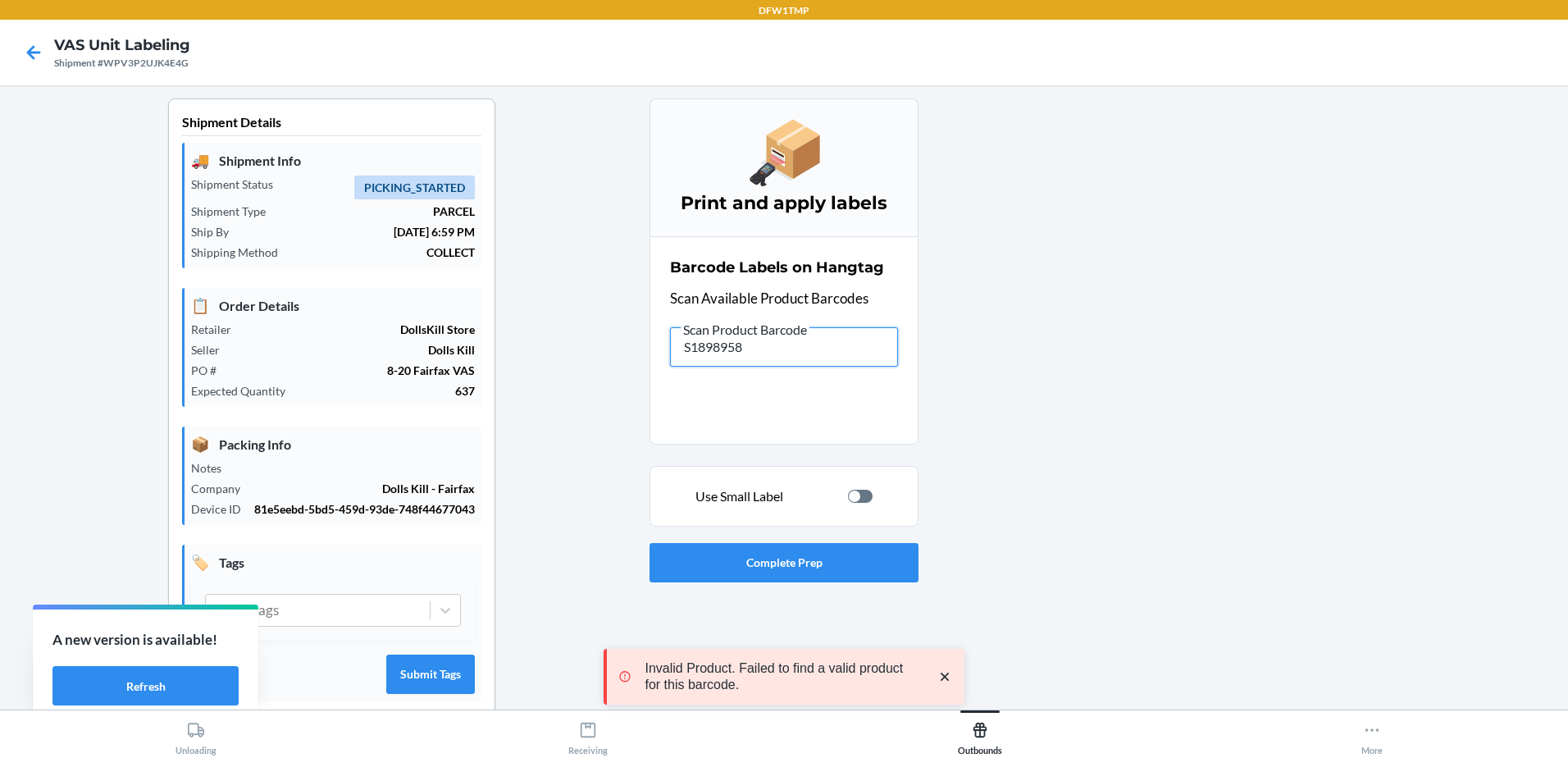
click at [742, 356] on input "S1898958" at bounding box center [784, 347] width 228 height 39
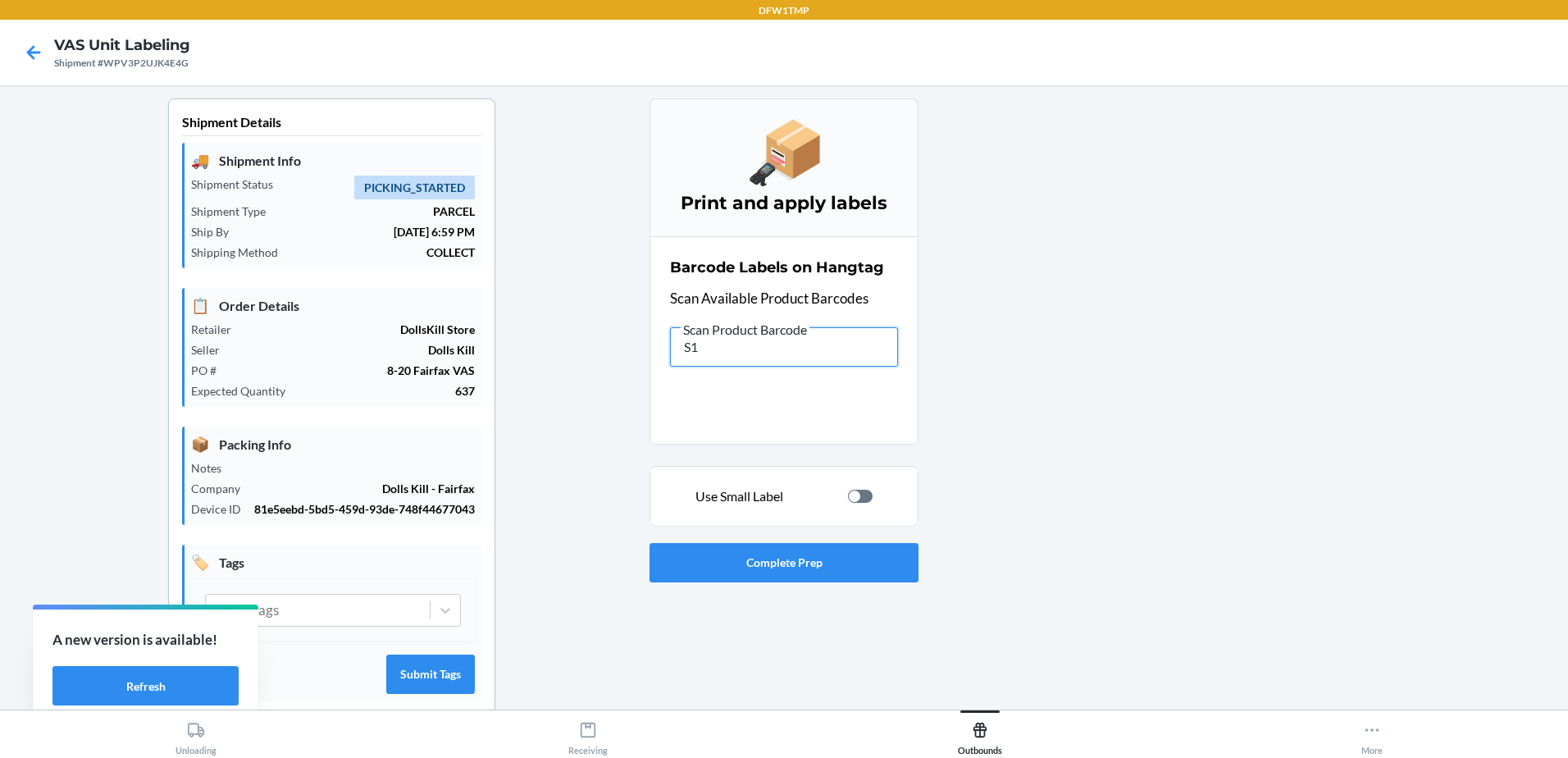
type input "S"
type input "S1892957"
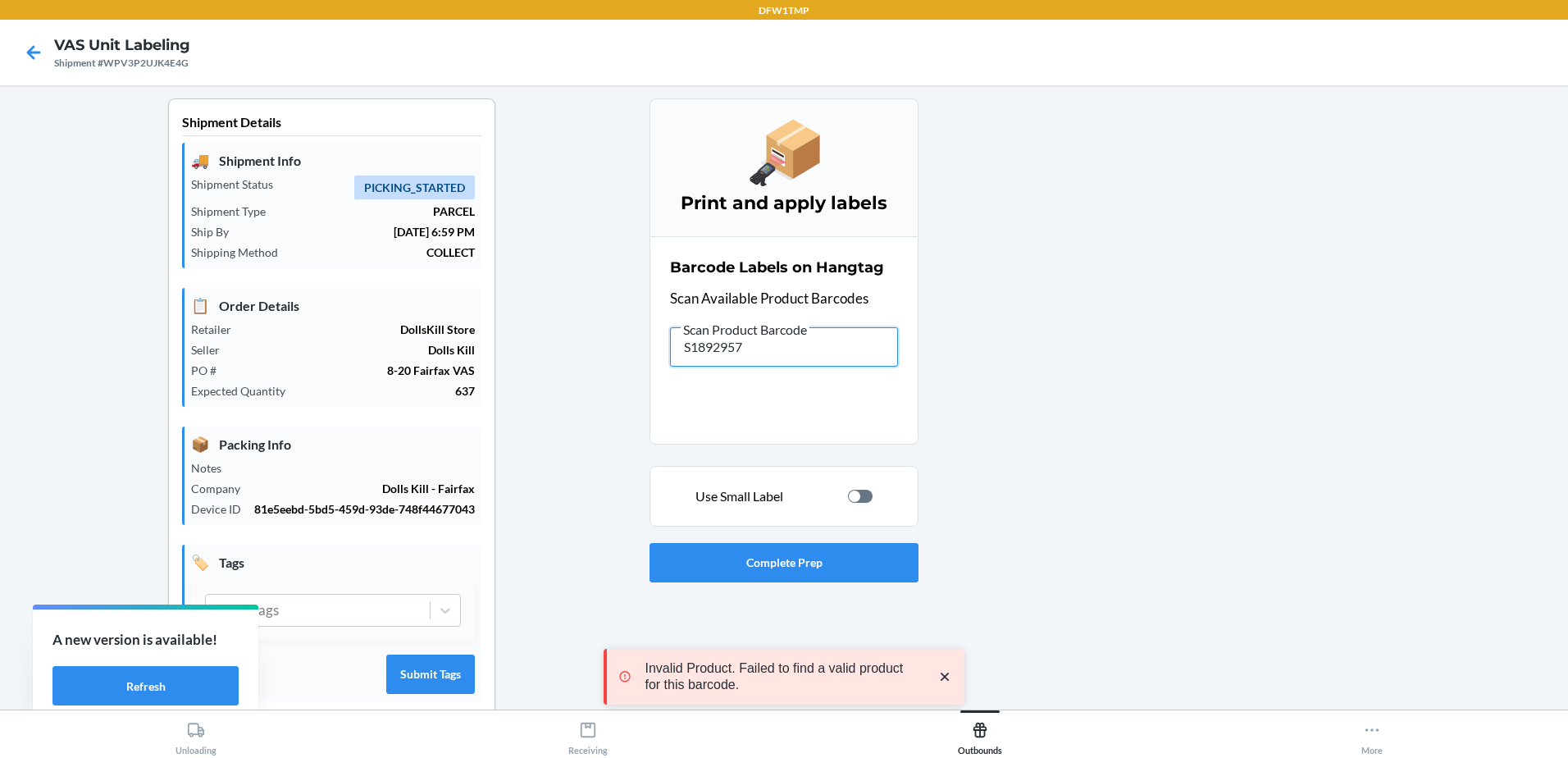
click at [784, 355] on input "S1892957" at bounding box center [784, 347] width 228 height 39
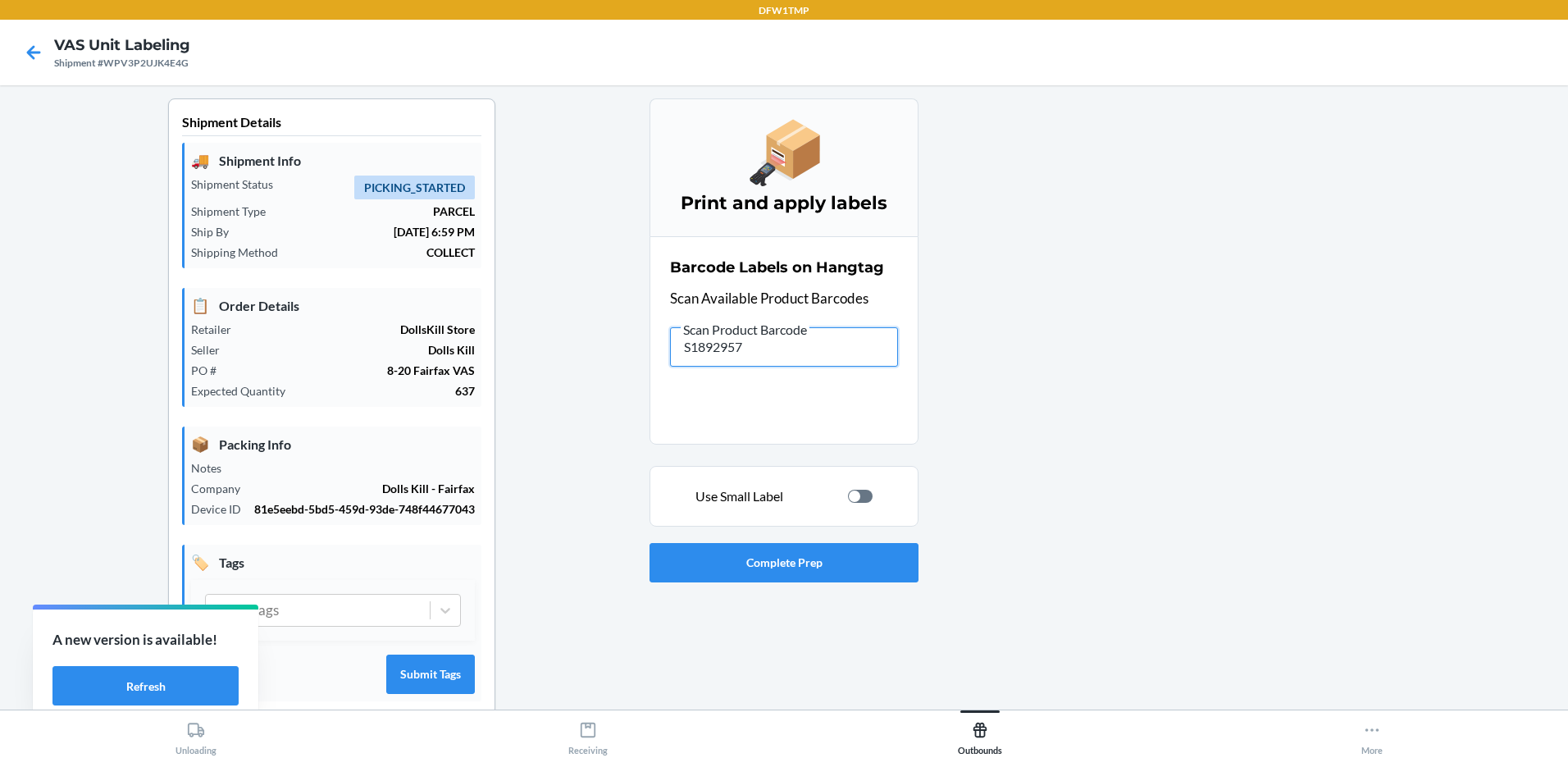
click at [718, 355] on input "S1892957" at bounding box center [784, 347] width 228 height 39
click at [717, 357] on input "S1892407" at bounding box center [784, 347] width 228 height 39
click at [728, 340] on input "S1892406" at bounding box center [784, 347] width 228 height 39
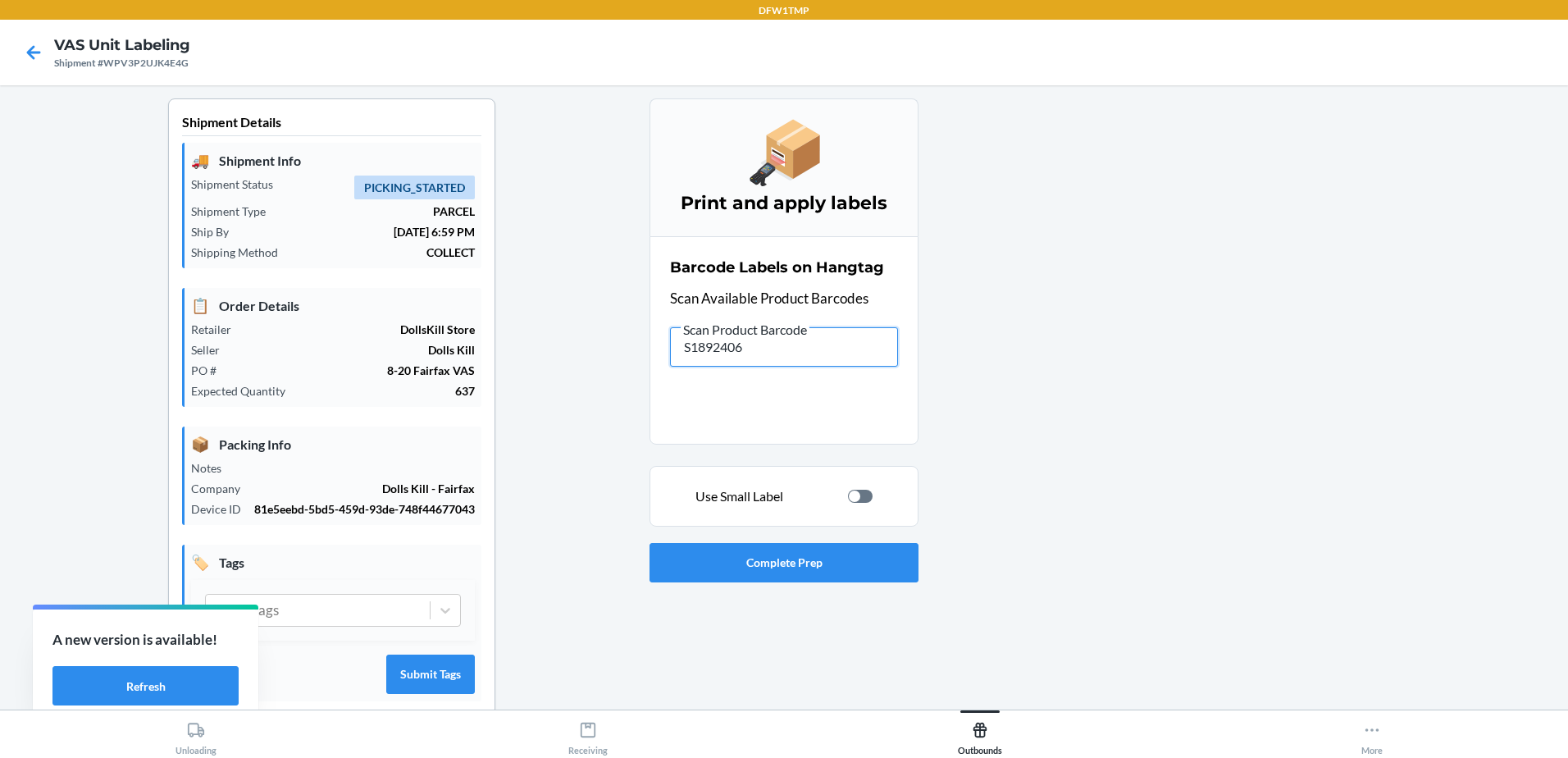
click at [728, 340] on input "S1892406" at bounding box center [784, 347] width 228 height 39
click at [734, 359] on input "S1892406" at bounding box center [784, 347] width 228 height 39
click at [715, 351] on input "S1892407" at bounding box center [784, 347] width 228 height 39
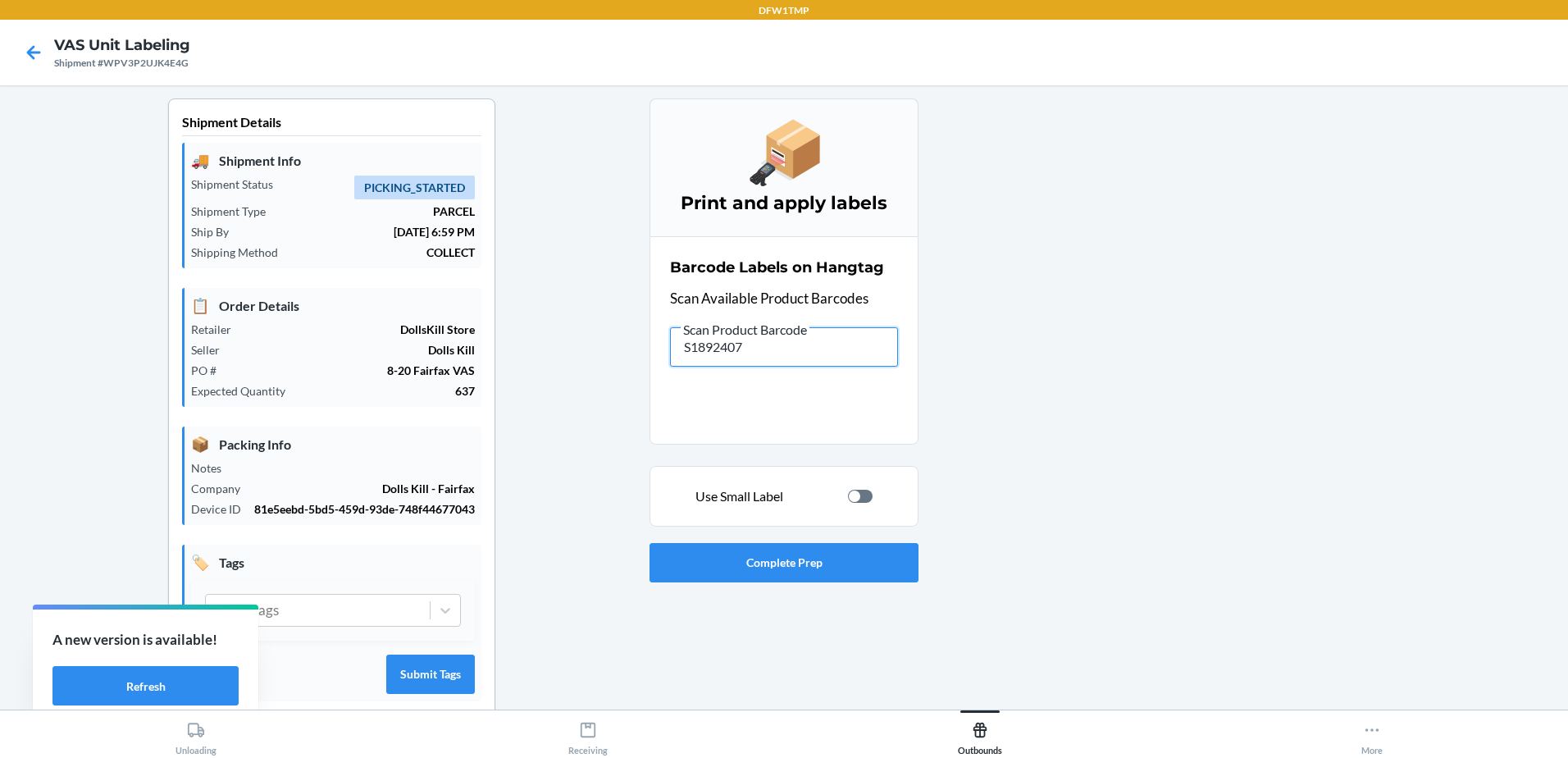
click at [788, 354] on input "S1892407" at bounding box center [784, 347] width 228 height 39
click at [861, 490] on div at bounding box center [861, 497] width 24 height 13
click at [803, 347] on input "S1892407" at bounding box center [784, 347] width 228 height 39
click at [715, 348] on input "S1892407" at bounding box center [784, 347] width 228 height 39
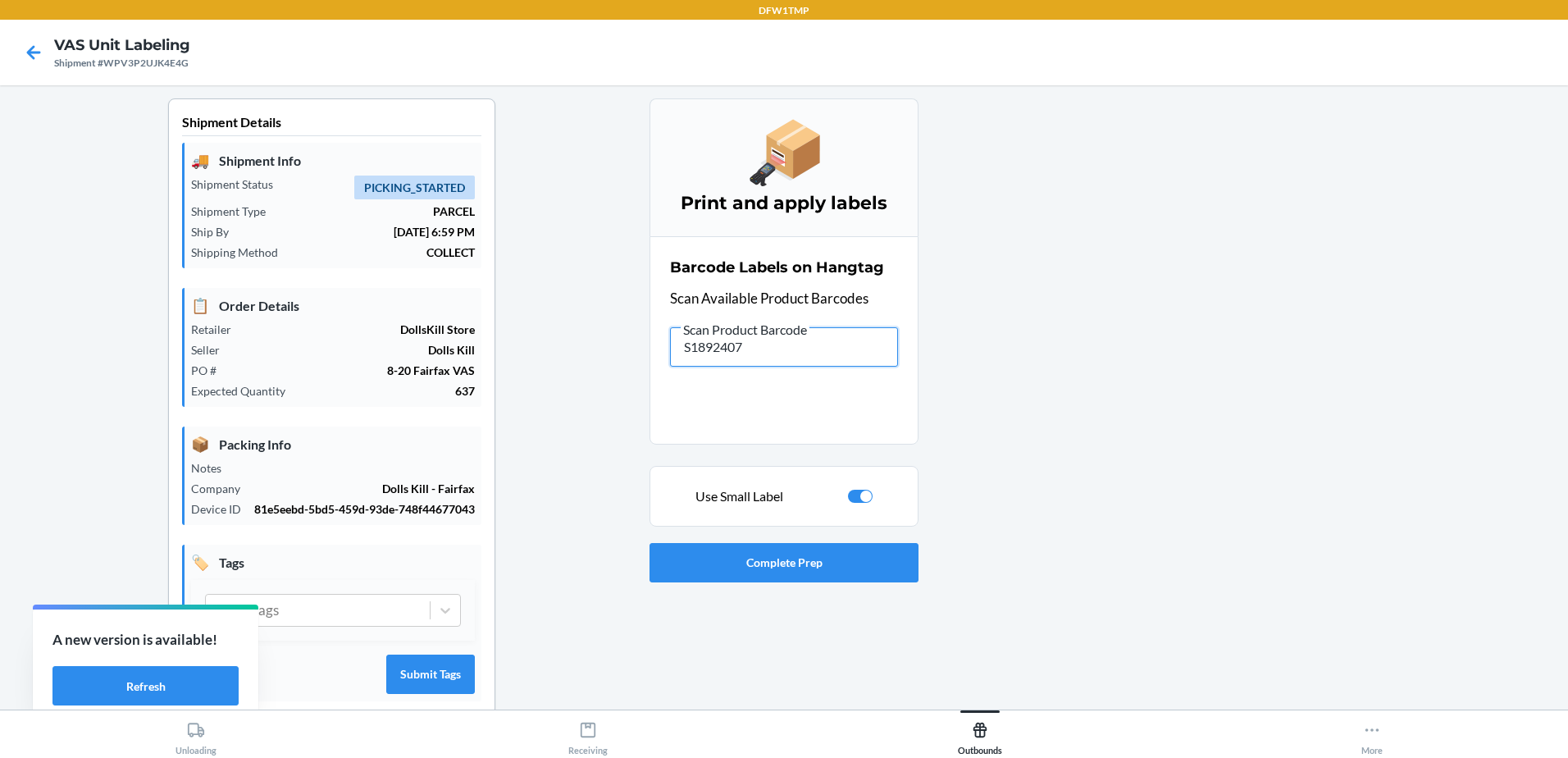
click at [715, 348] on input "S1892407" at bounding box center [784, 347] width 228 height 39
click at [707, 347] on input "S1895699" at bounding box center [784, 347] width 228 height 39
click at [693, 355] on input "S1892407" at bounding box center [784, 347] width 228 height 39
click at [700, 353] on input "S1892407" at bounding box center [784, 347] width 228 height 39
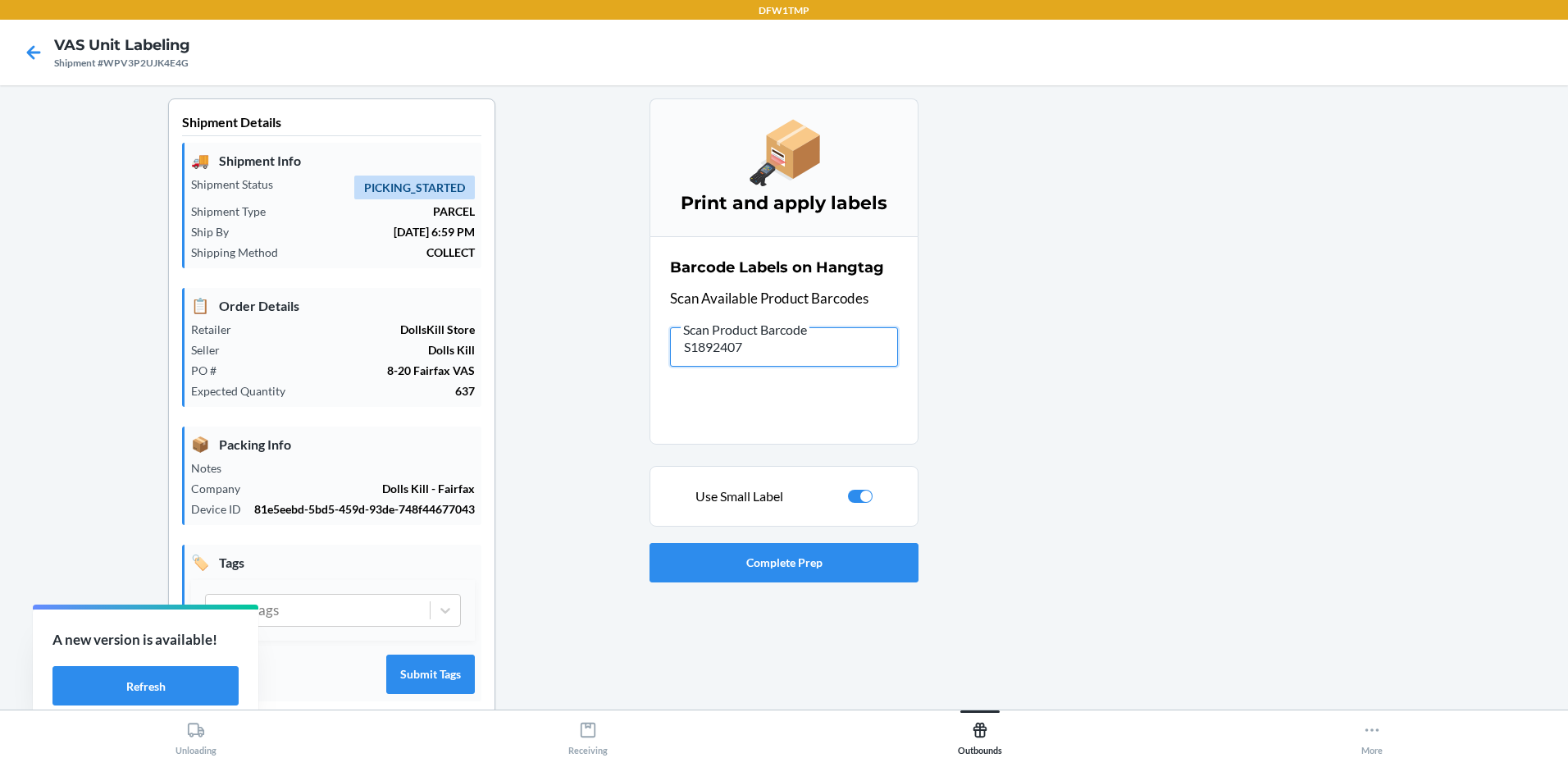
click at [706, 349] on input "S1892407" at bounding box center [784, 347] width 228 height 39
click at [714, 355] on input "S1895699" at bounding box center [784, 347] width 228 height 39
click at [864, 494] on div at bounding box center [866, 496] width 11 height 11
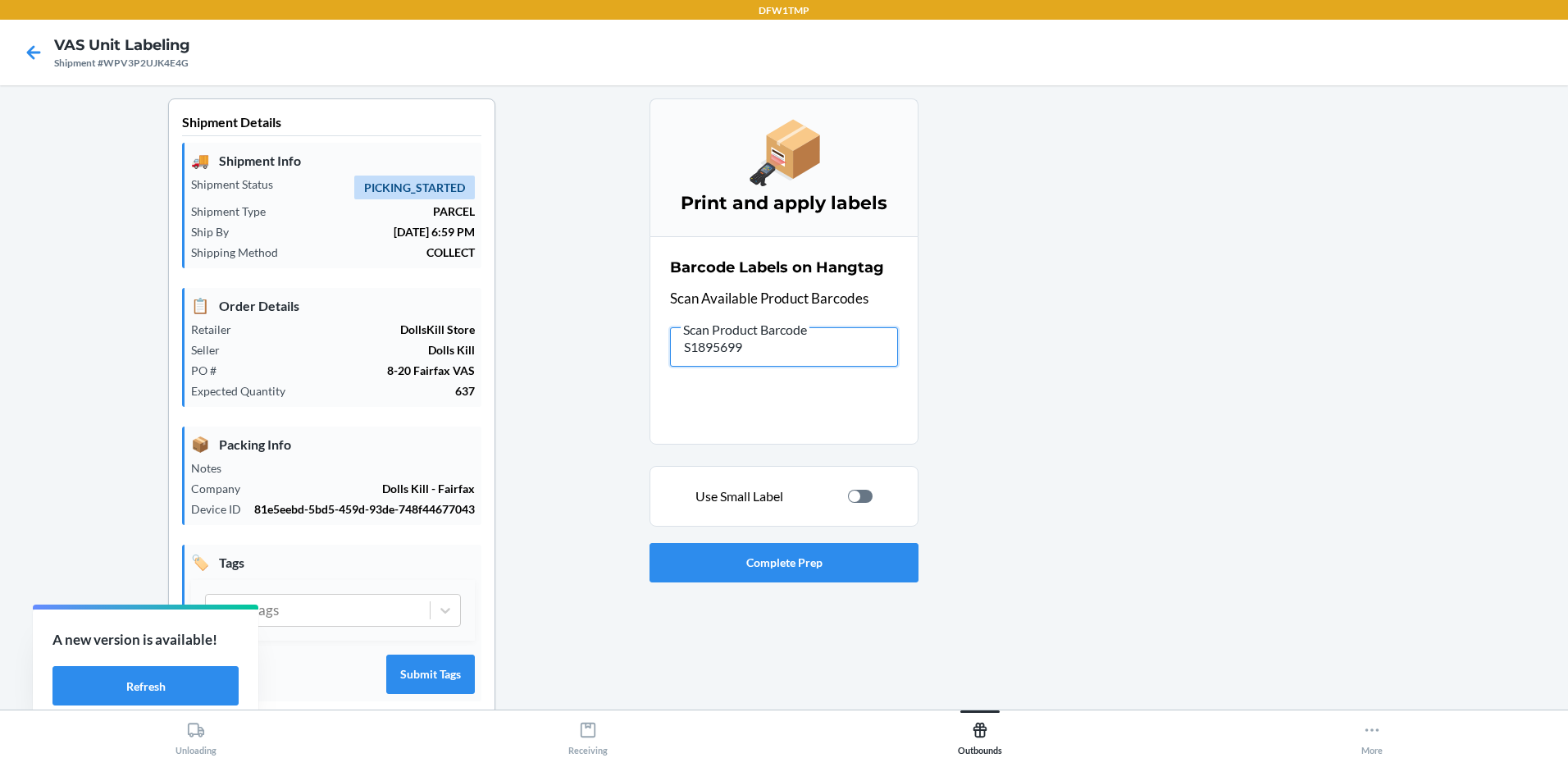
click at [788, 351] on input "S1895699" at bounding box center [784, 347] width 228 height 39
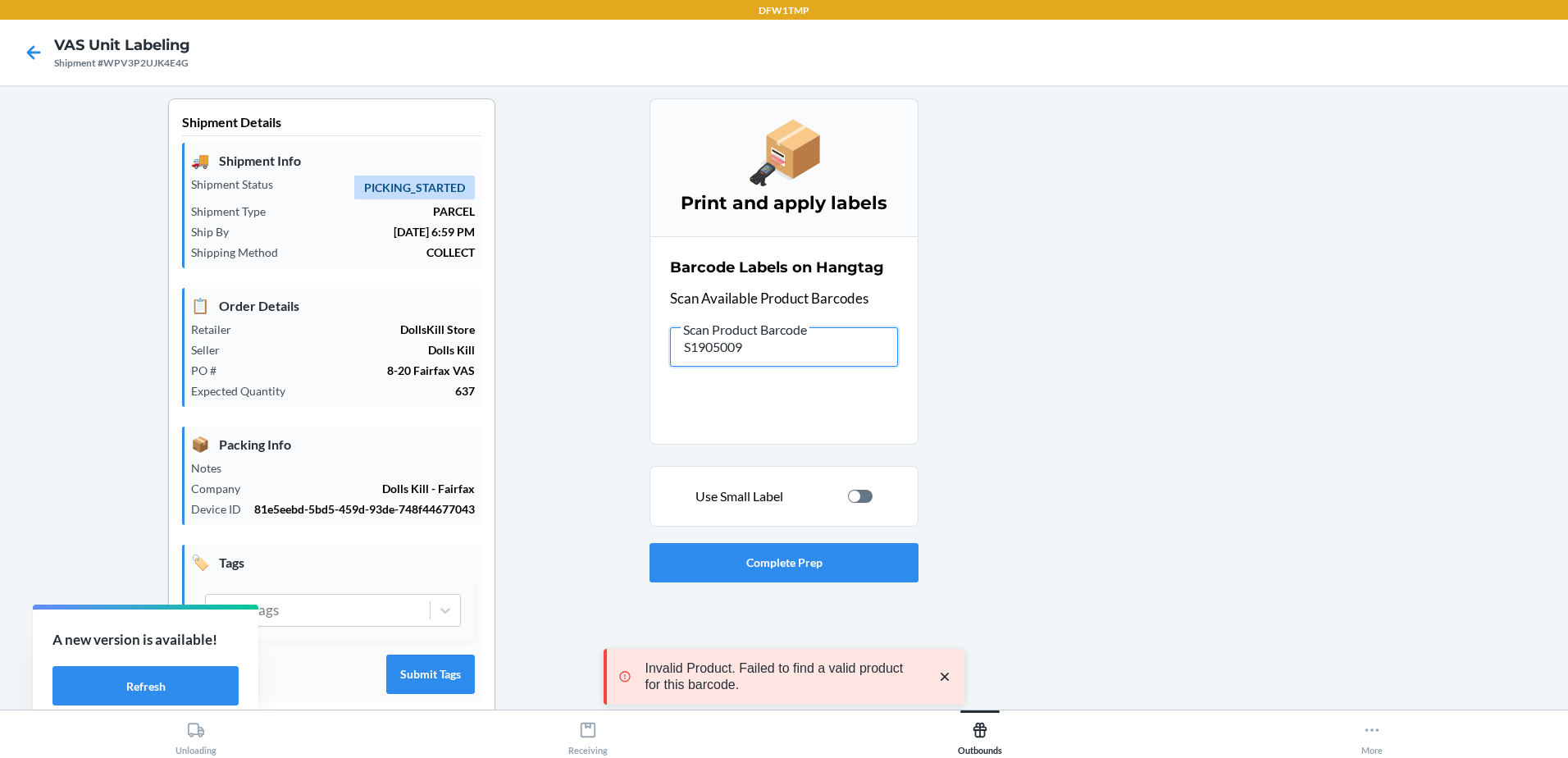
click at [753, 350] on input "S1905009" at bounding box center [784, 347] width 228 height 39
click at [851, 497] on div at bounding box center [855, 496] width 11 height 11
checkbox input "true"
click at [681, 349] on input "S1905009" at bounding box center [784, 347] width 228 height 39
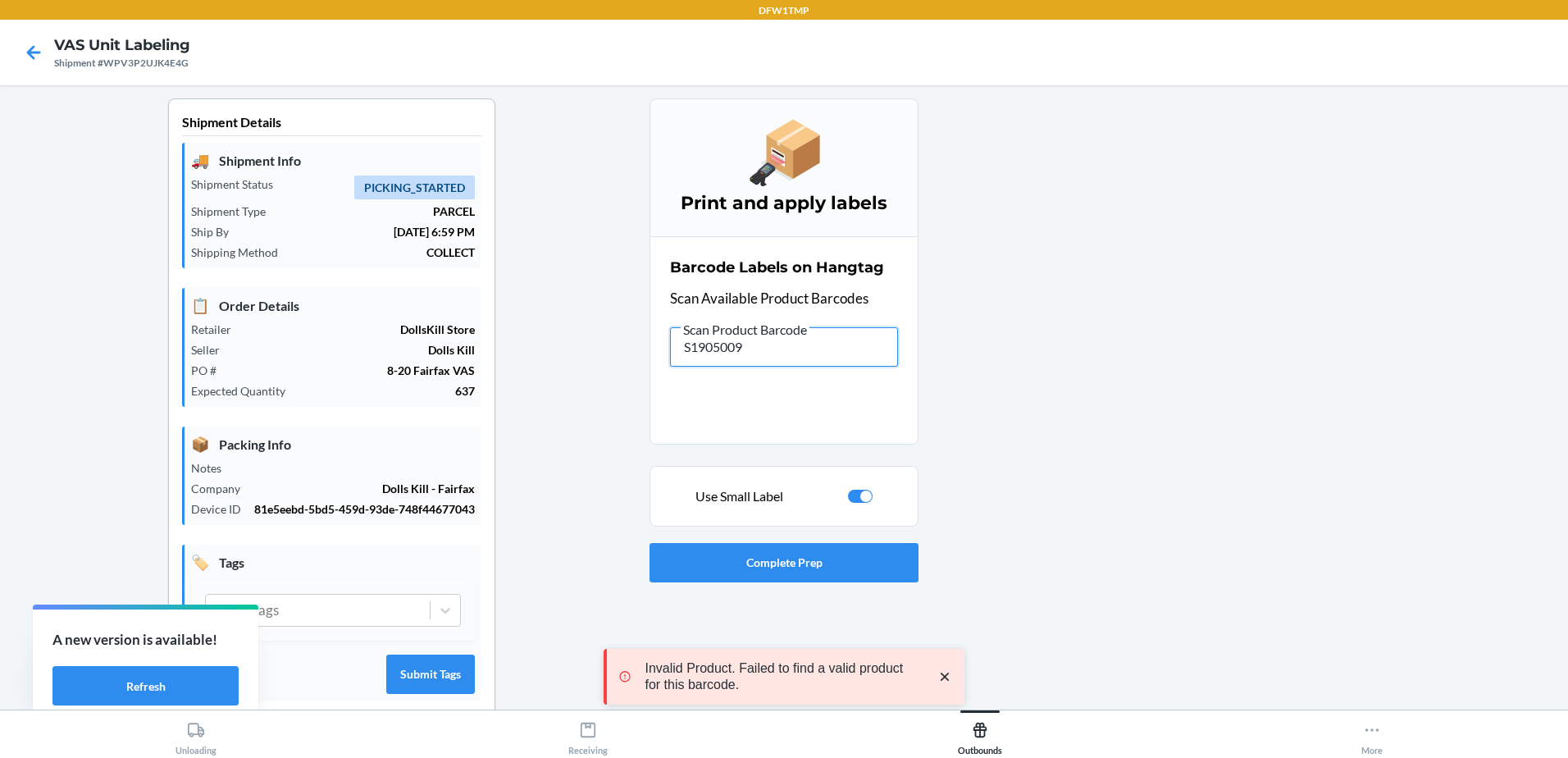
click at [681, 349] on input "S1905009" at bounding box center [784, 347] width 228 height 39
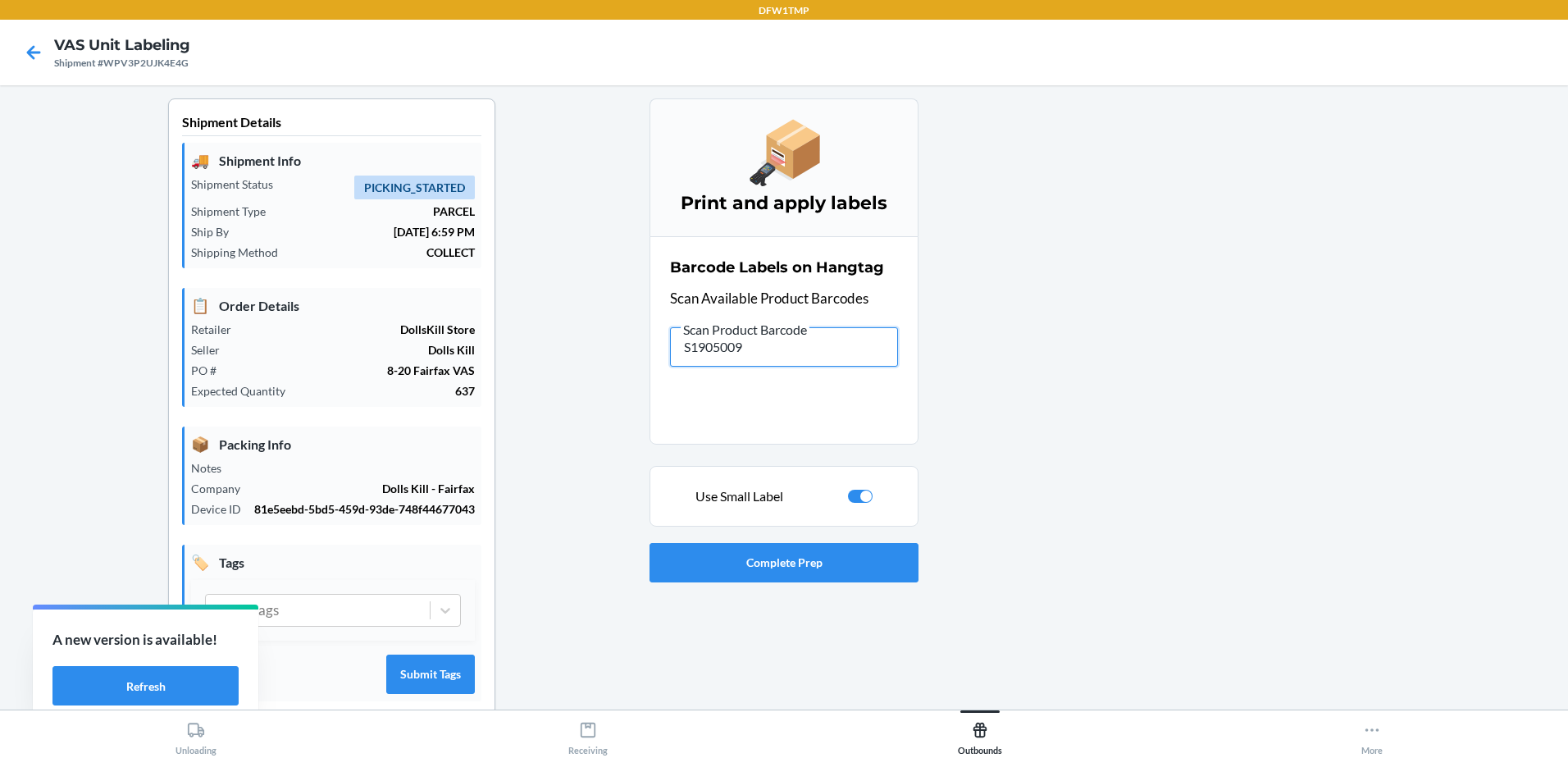
click at [688, 344] on input "S1905009" at bounding box center [784, 347] width 228 height 39
click at [711, 345] on input "802875311171" at bounding box center [784, 347] width 228 height 39
click at [727, 348] on input "S1899214" at bounding box center [784, 347] width 228 height 39
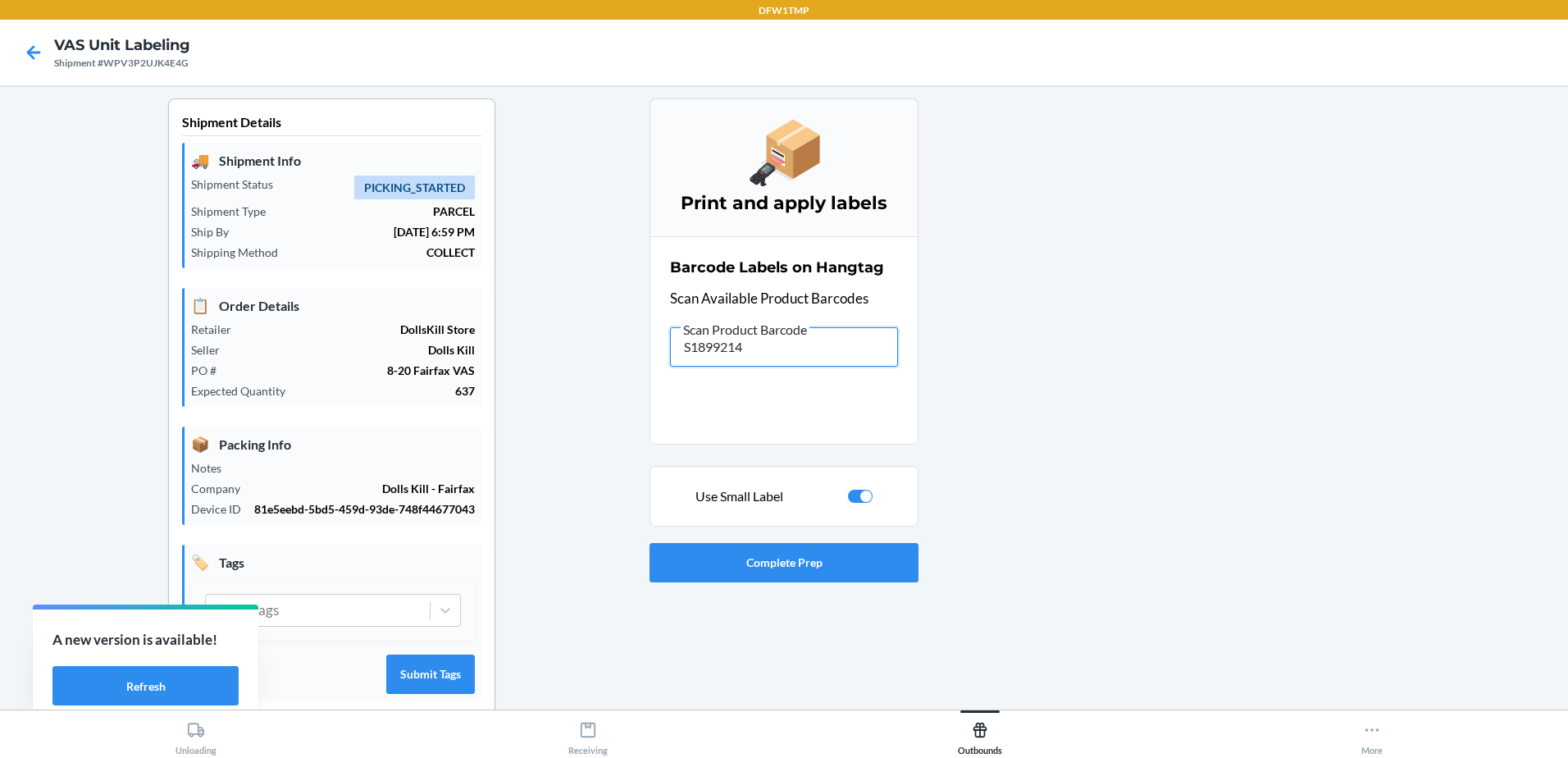
click at [727, 348] on input "S1899214" at bounding box center [784, 347] width 228 height 39
click at [752, 349] on input "S1907263" at bounding box center [784, 347] width 228 height 39
click at [694, 364] on input "S1907262" at bounding box center [784, 347] width 228 height 39
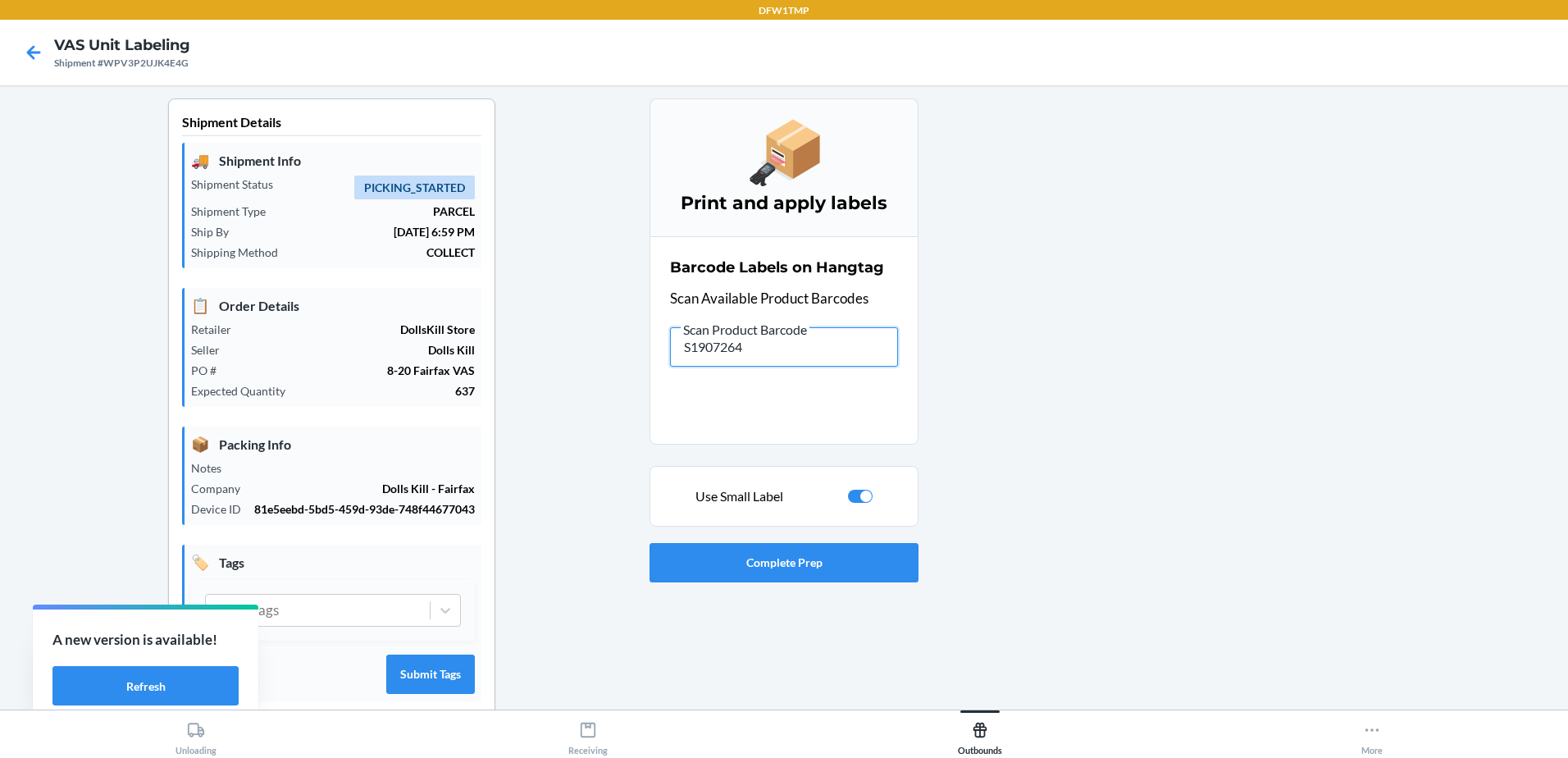
click at [714, 355] on input "S1907264" at bounding box center [784, 347] width 228 height 39
click at [709, 348] on input "S1905106" at bounding box center [784, 347] width 228 height 39
click at [756, 344] on input "S1899956" at bounding box center [784, 347] width 228 height 39
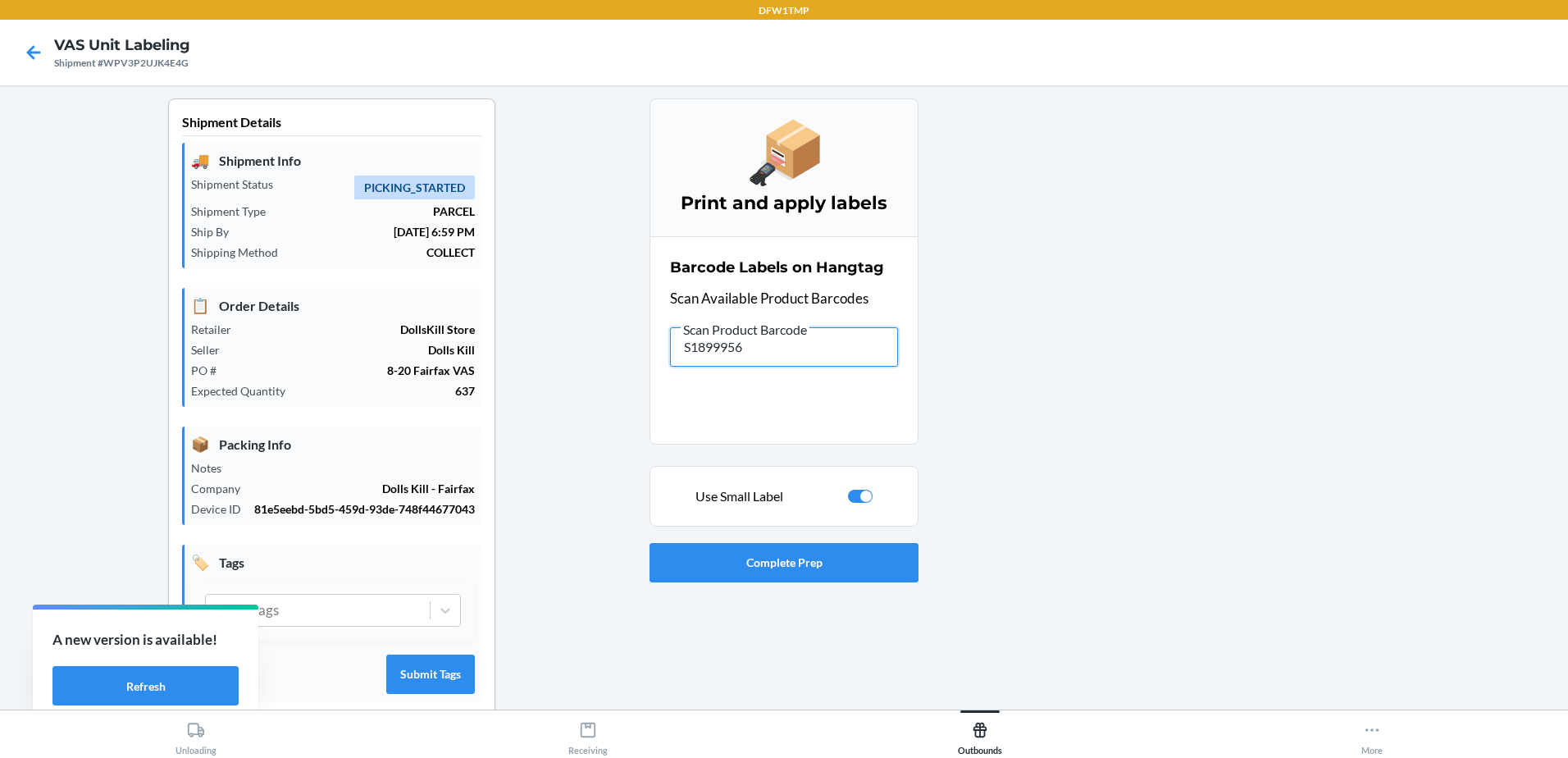
click at [756, 344] on input "S1899956" at bounding box center [784, 347] width 228 height 39
click at [697, 356] on input "S1899224" at bounding box center [784, 347] width 228 height 39
type input "S1907262"
click at [736, 369] on div "Barcode Labels on Hangtag Scan Available Product Barcodes Scan Product Barcode …" at bounding box center [784, 312] width 228 height 119
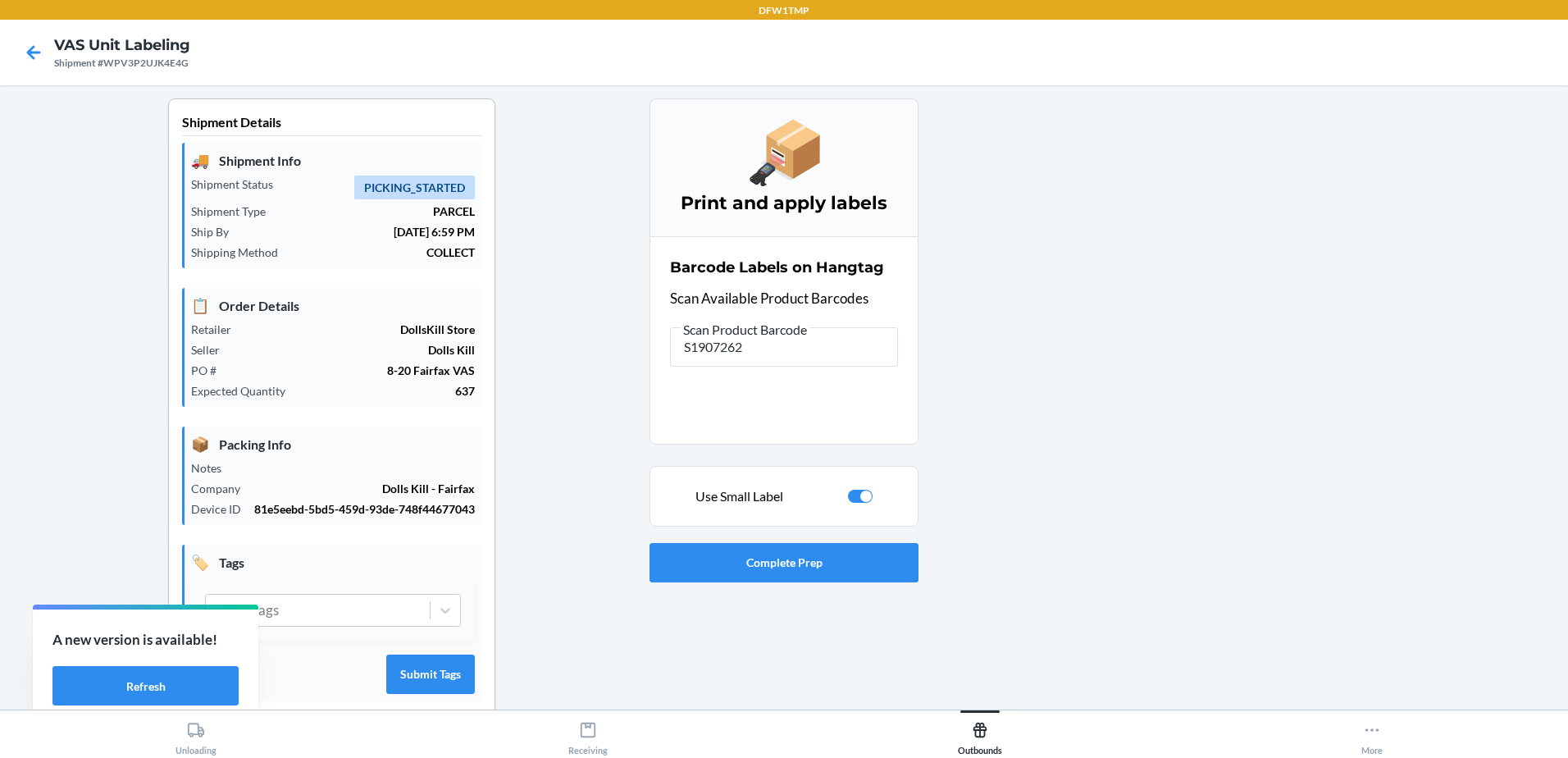
click at [745, 333] on span "Scan Product Barcode" at bounding box center [745, 330] width 129 height 17
click at [745, 333] on input "S1907262" at bounding box center [784, 347] width 228 height 39
click at [742, 340] on input "S1907262" at bounding box center [784, 347] width 228 height 39
click at [695, 353] on input "S1907262" at bounding box center [784, 347] width 228 height 39
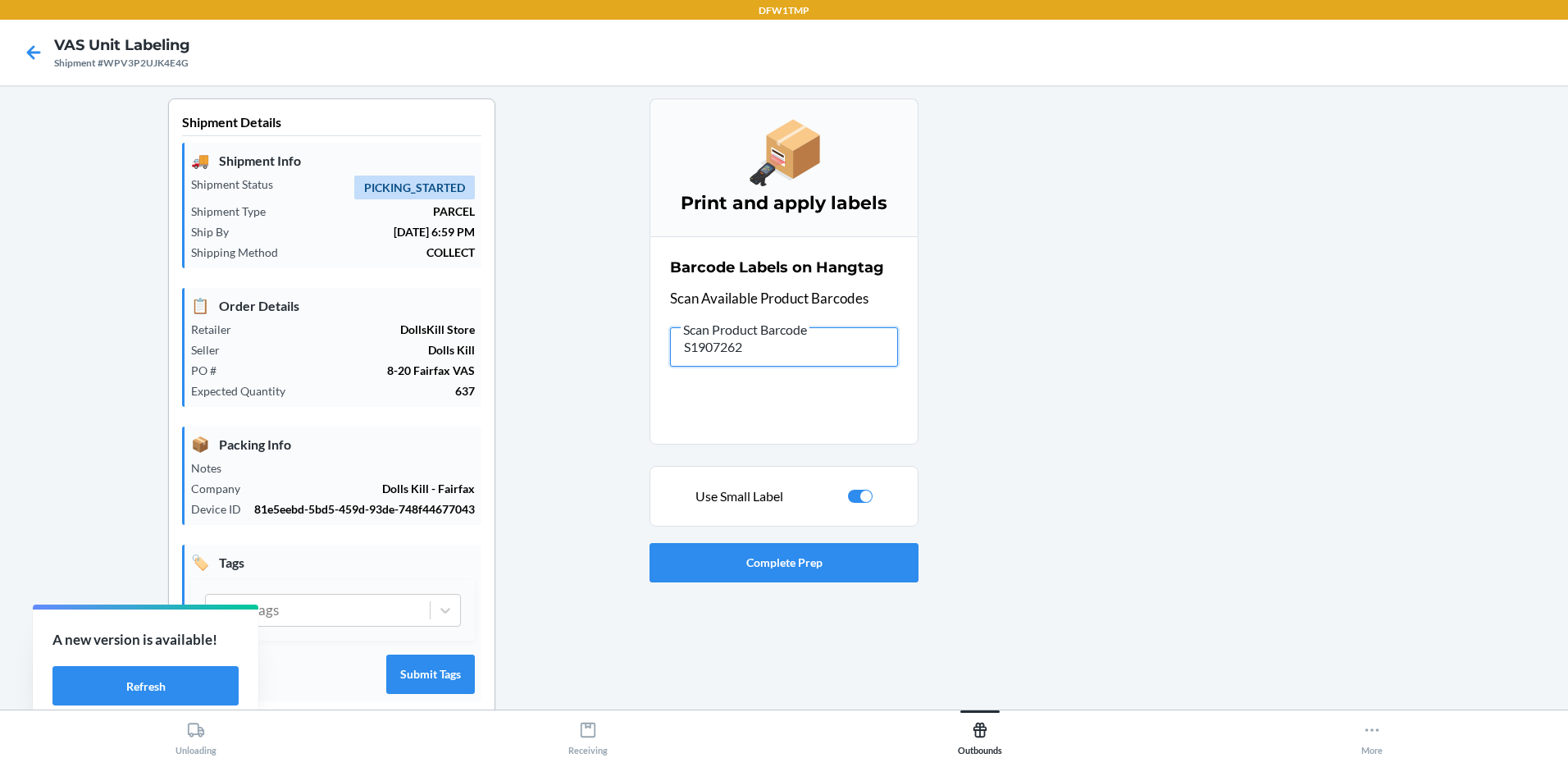
click at [695, 353] on input "S1907262" at bounding box center [784, 347] width 228 height 39
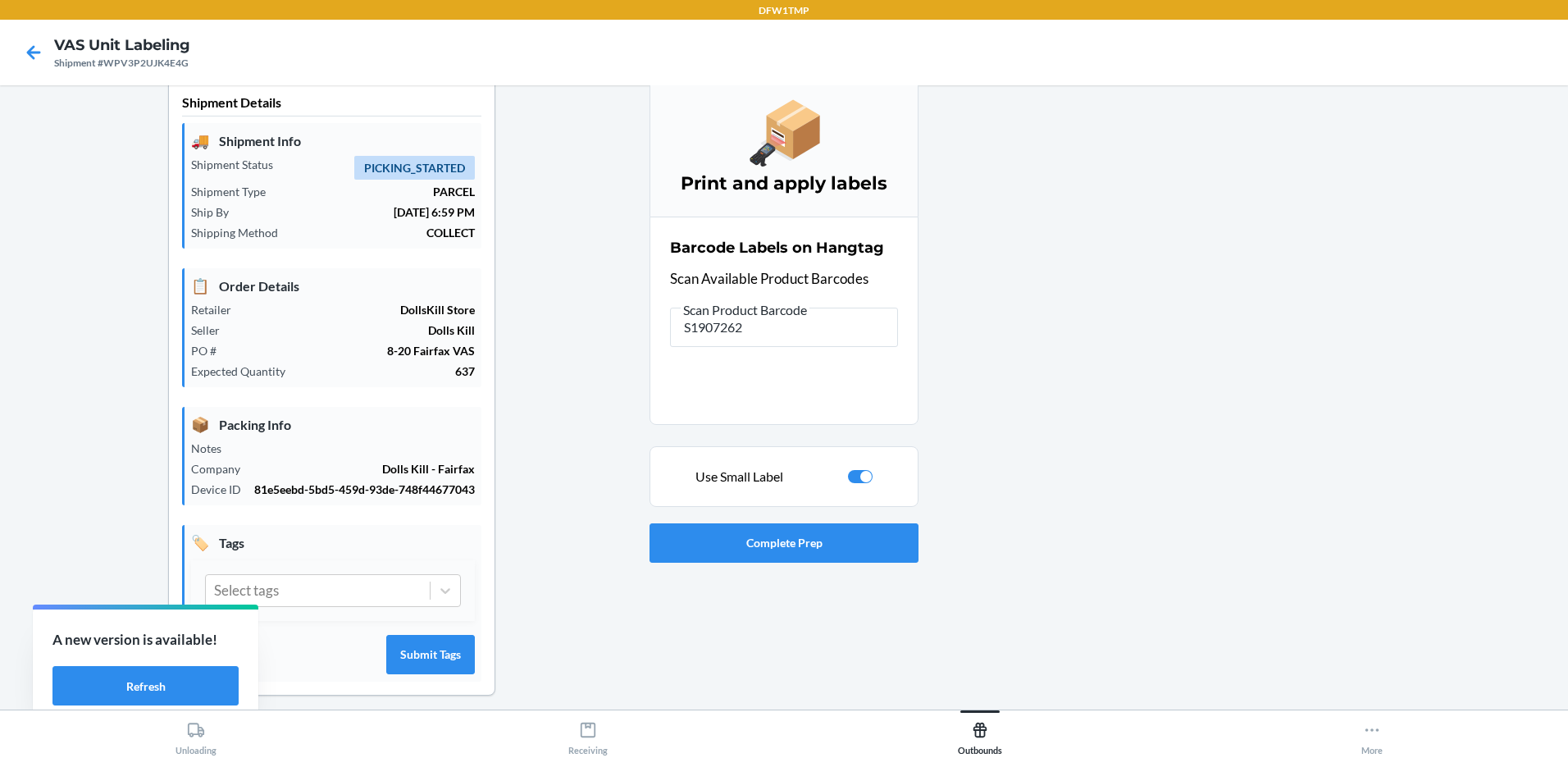
scroll to position [49, 0]
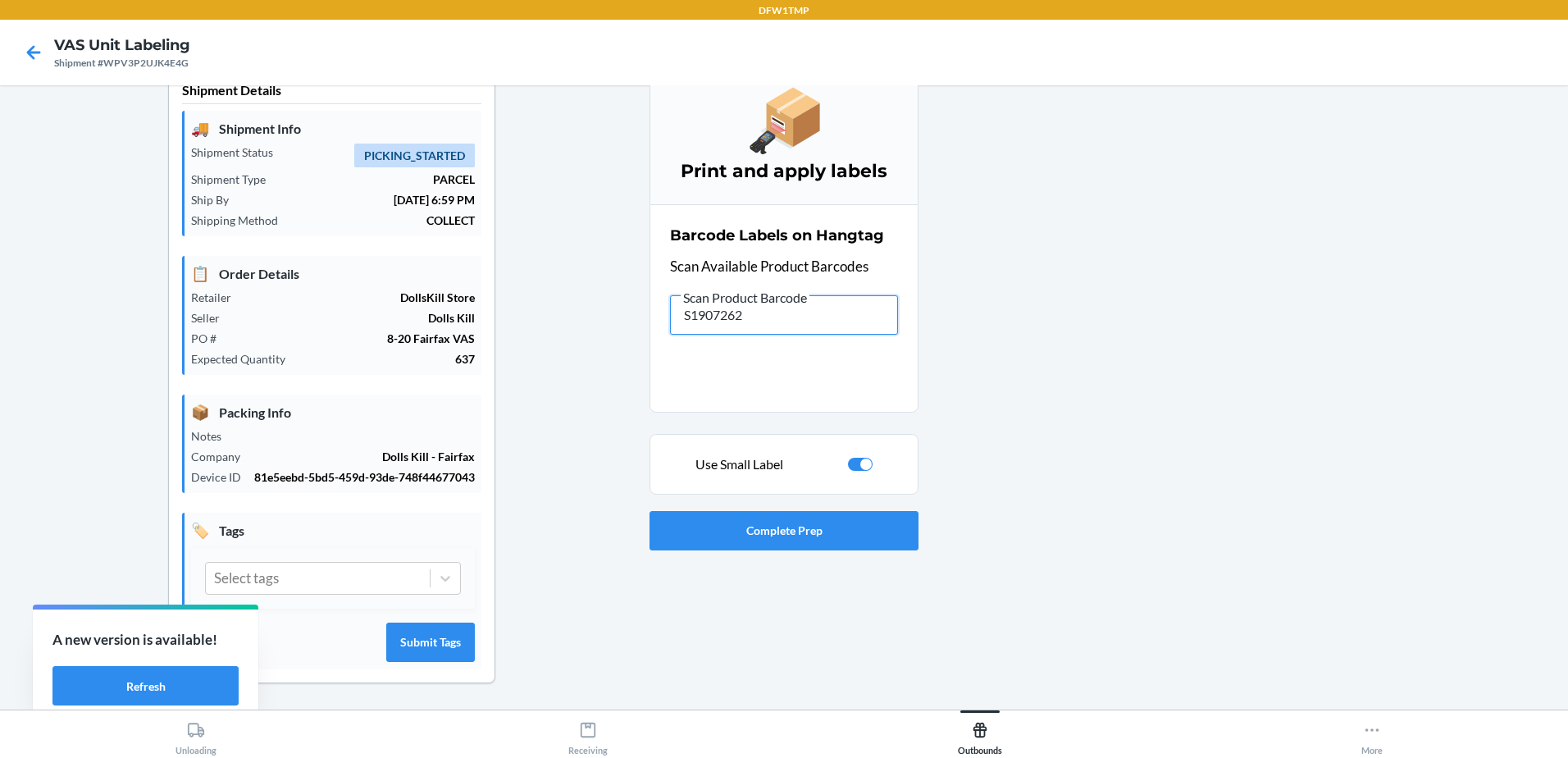
click at [732, 302] on input "S1907262" at bounding box center [784, 315] width 228 height 39
click at [723, 303] on input "S1902082" at bounding box center [784, 315] width 228 height 39
click at [701, 302] on input "S1901043" at bounding box center [784, 315] width 228 height 39
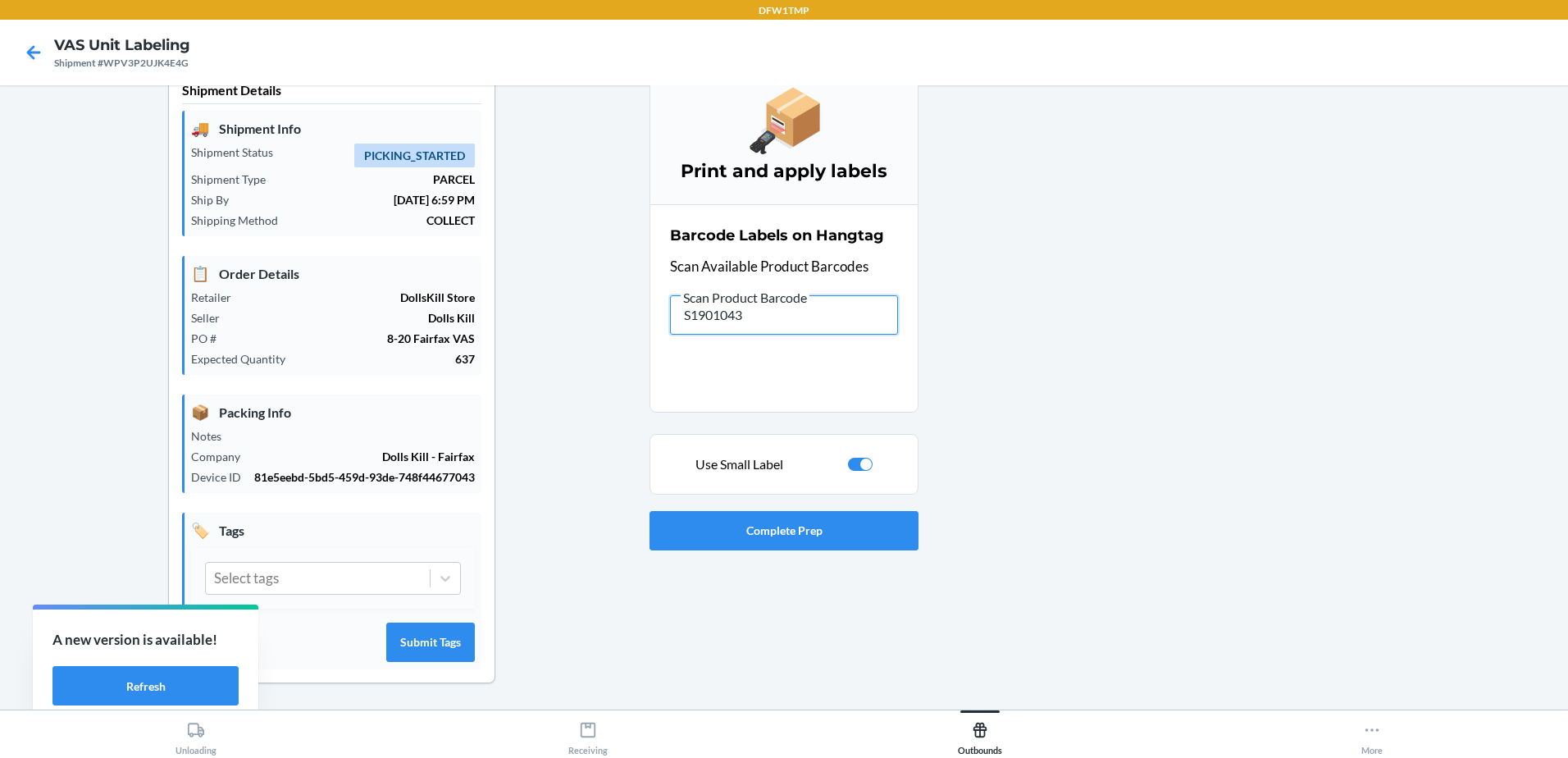
click at [701, 302] on input "S1901043" at bounding box center [784, 315] width 228 height 39
